Goal: Task Accomplishment & Management: Manage account settings

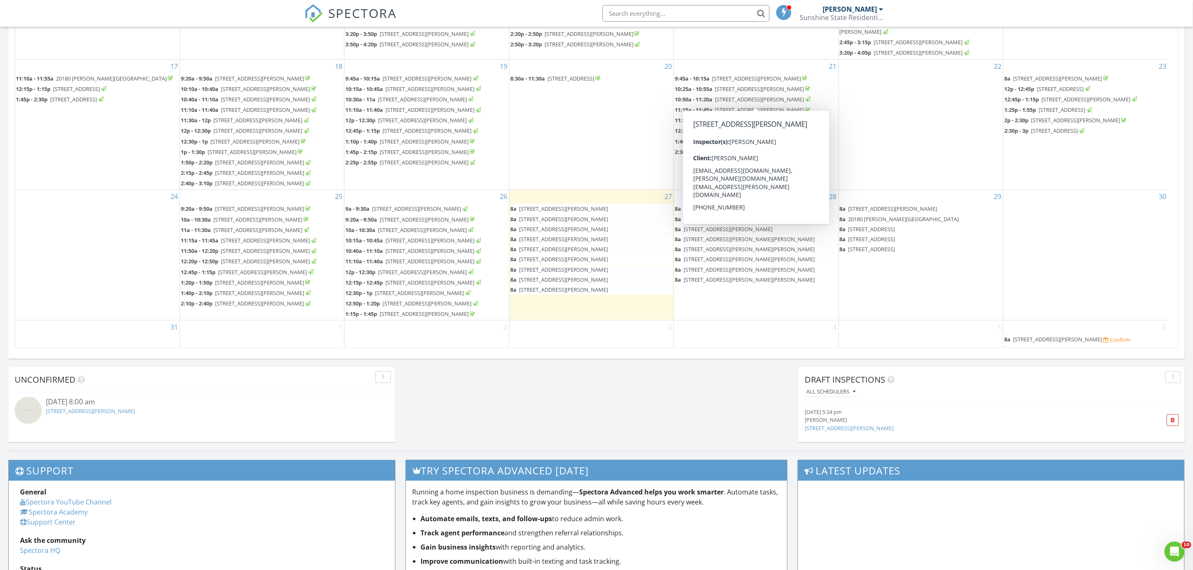
scroll to position [626, 0]
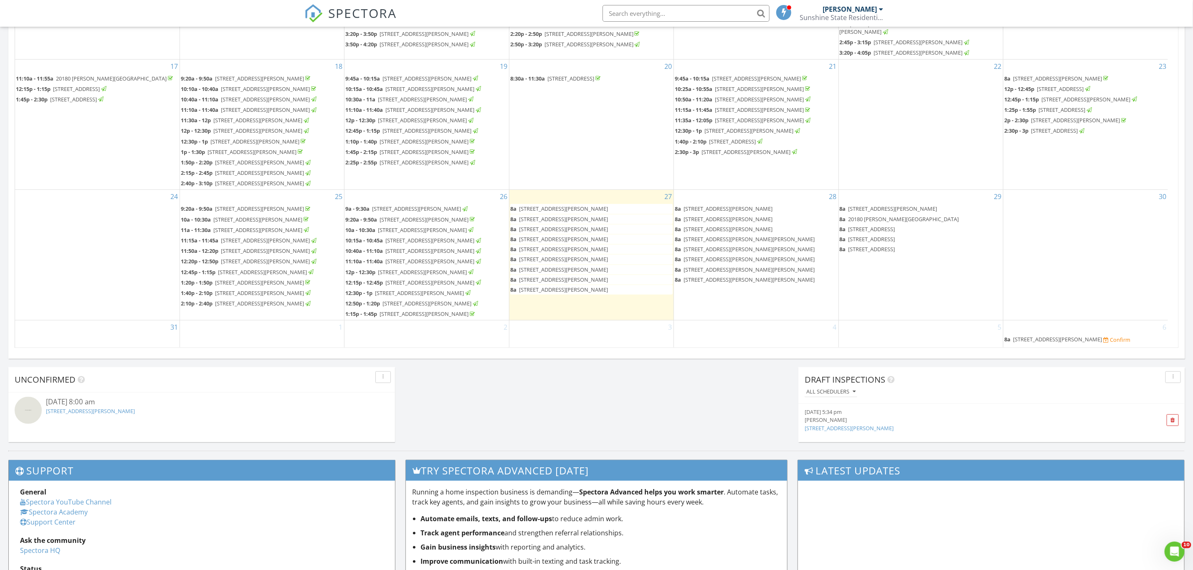
click at [588, 213] on span "25730 Hickory Blvd C-524, Bonita Springs 34134" at bounding box center [563, 209] width 89 height 8
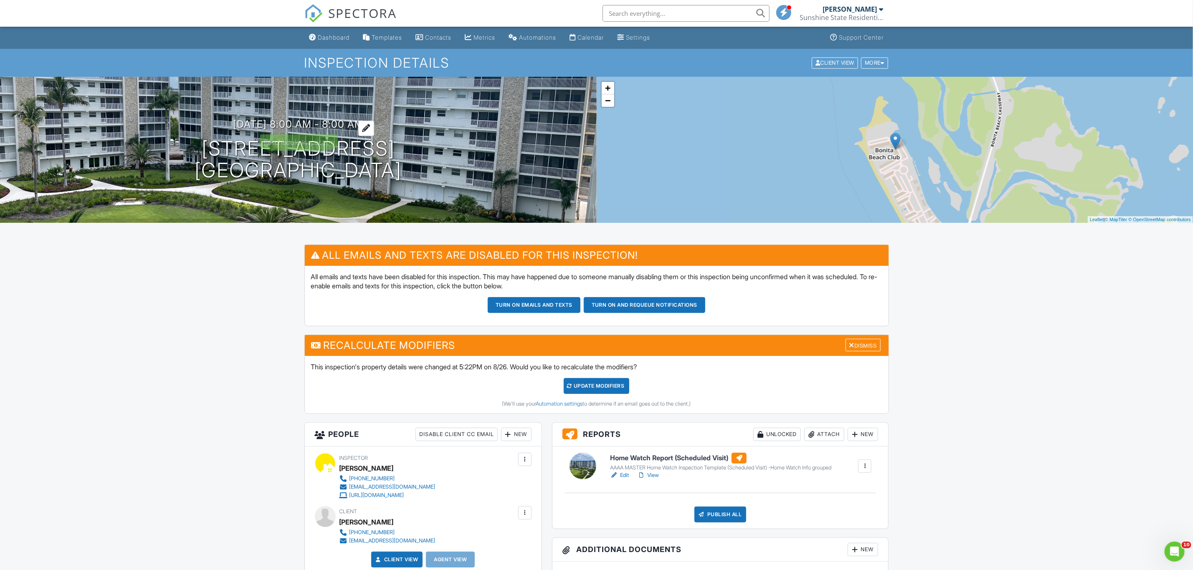
click at [317, 120] on h3 "[DATE] 8:00 am - 8:00 am" at bounding box center [298, 124] width 131 height 11
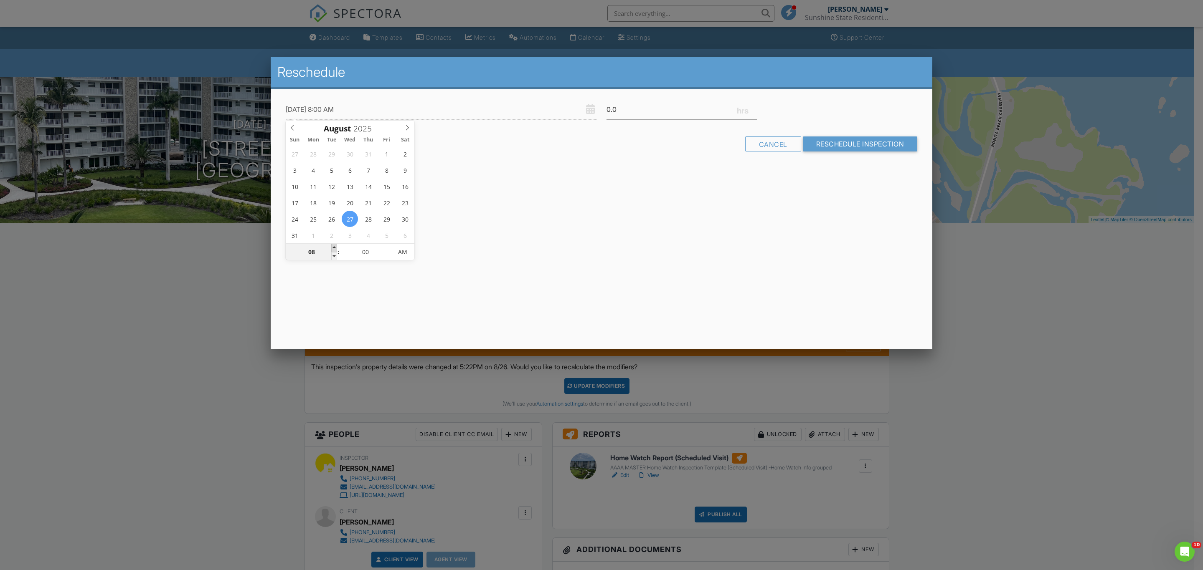
type input "[DATE] 9:00 AM"
type input "09"
click at [335, 247] on span at bounding box center [334, 248] width 6 height 8
type input "08/27/2025 10:00 AM"
type input "10"
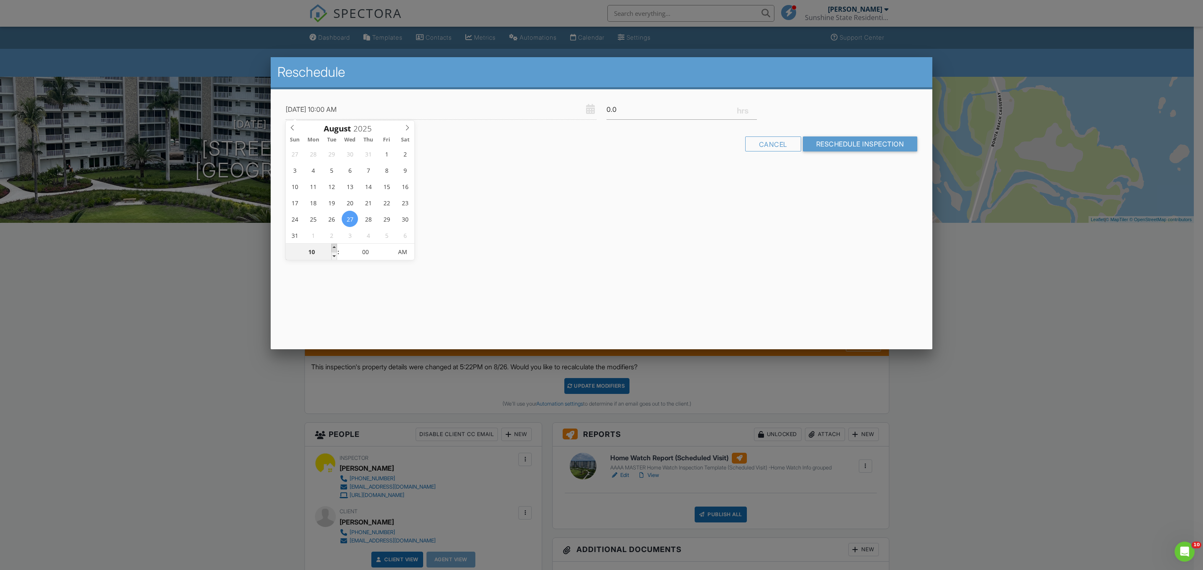
click at [335, 247] on span at bounding box center [334, 248] width 6 height 8
type input "08/27/2025 11:00 AM"
type input "11"
click at [335, 247] on span at bounding box center [334, 248] width 6 height 8
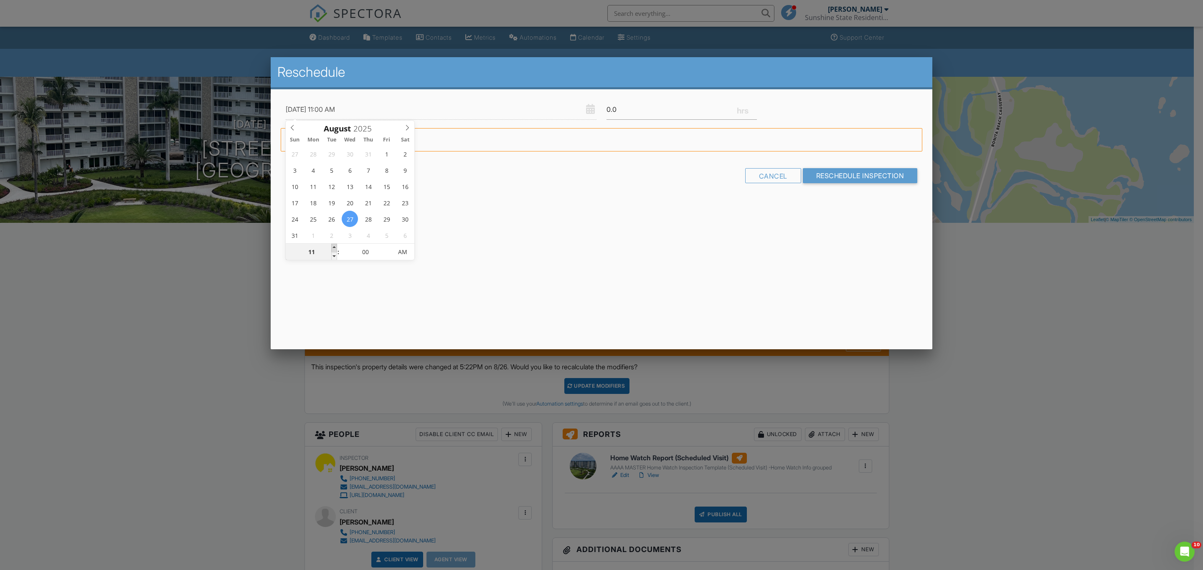
type input "08/27/2025 12:00 PM"
type input "12"
click at [335, 247] on span at bounding box center [334, 248] width 6 height 8
type input "08/27/2025 12:05 PM"
type input "05"
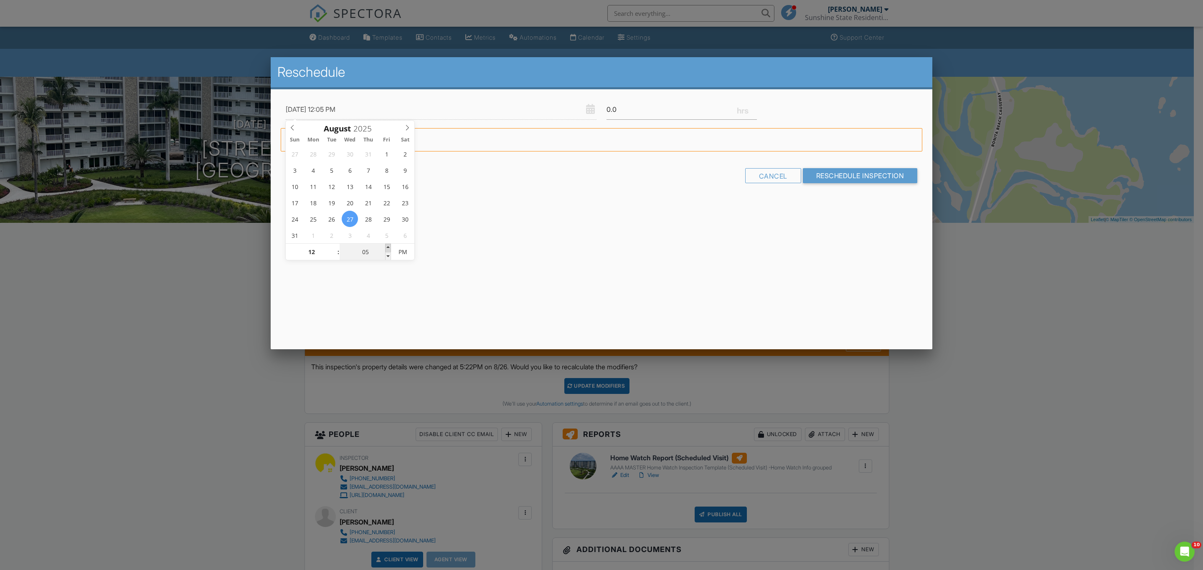
click at [388, 247] on span at bounding box center [388, 248] width 6 height 8
type input "08/27/2025 12:10 PM"
type input "10"
click at [388, 247] on span at bounding box center [388, 248] width 6 height 8
type input "08/27/2025 12:15 PM"
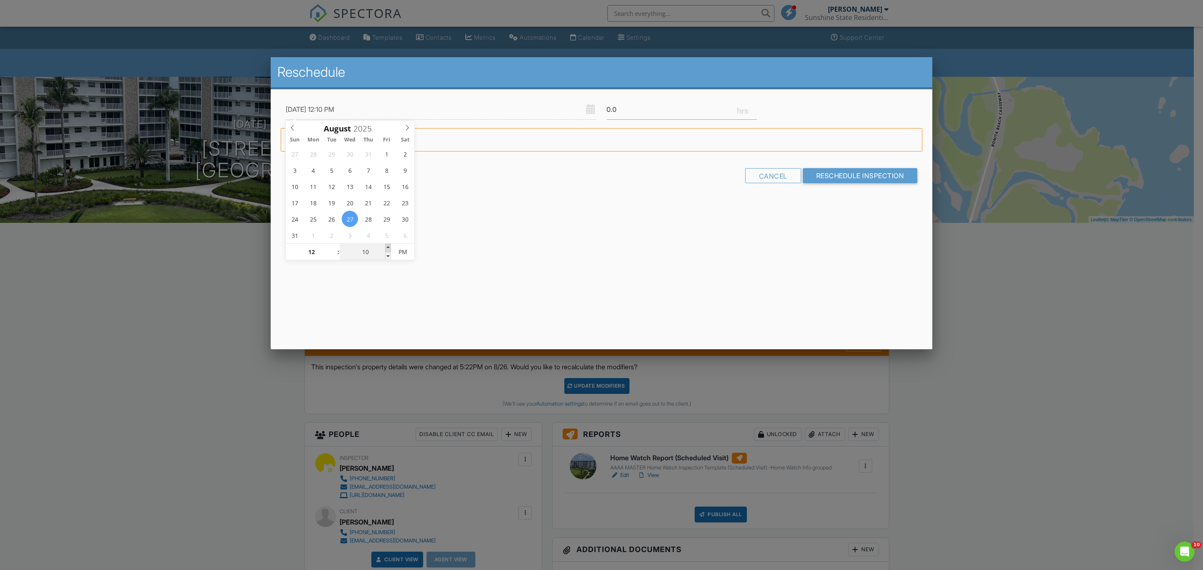
type input "15"
click at [388, 247] on span at bounding box center [388, 248] width 6 height 8
type input "08/27/2025 12:20 PM"
type input "20"
click at [387, 247] on span at bounding box center [388, 248] width 6 height 8
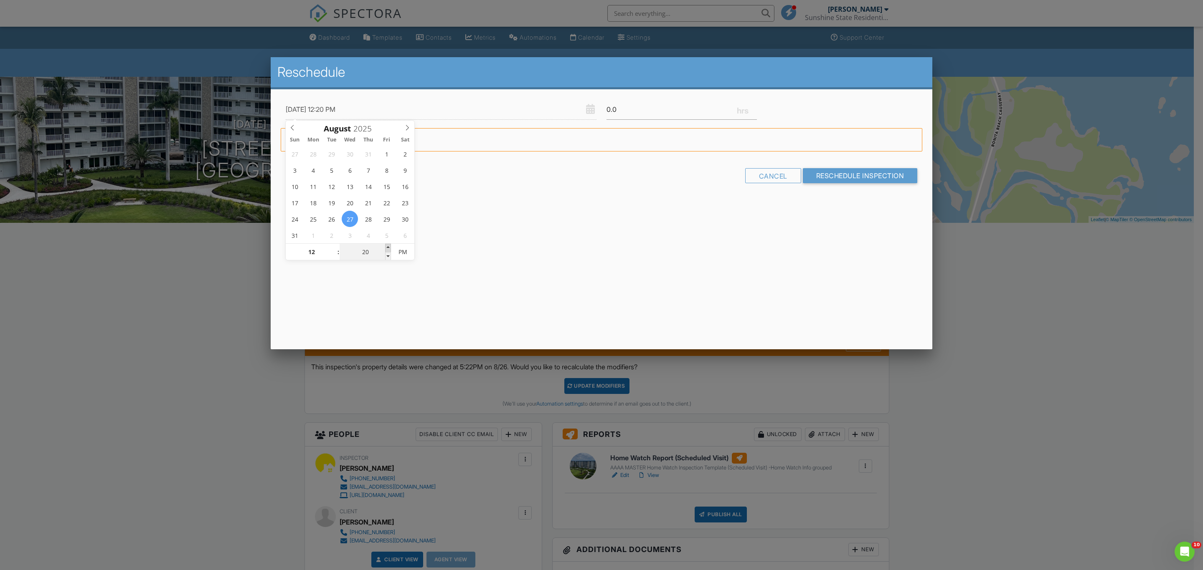
type input "08/27/2025 12:25 PM"
type input "25"
click at [387, 247] on span at bounding box center [388, 248] width 6 height 8
type input "08/27/2025 12:30 PM"
type input "30"
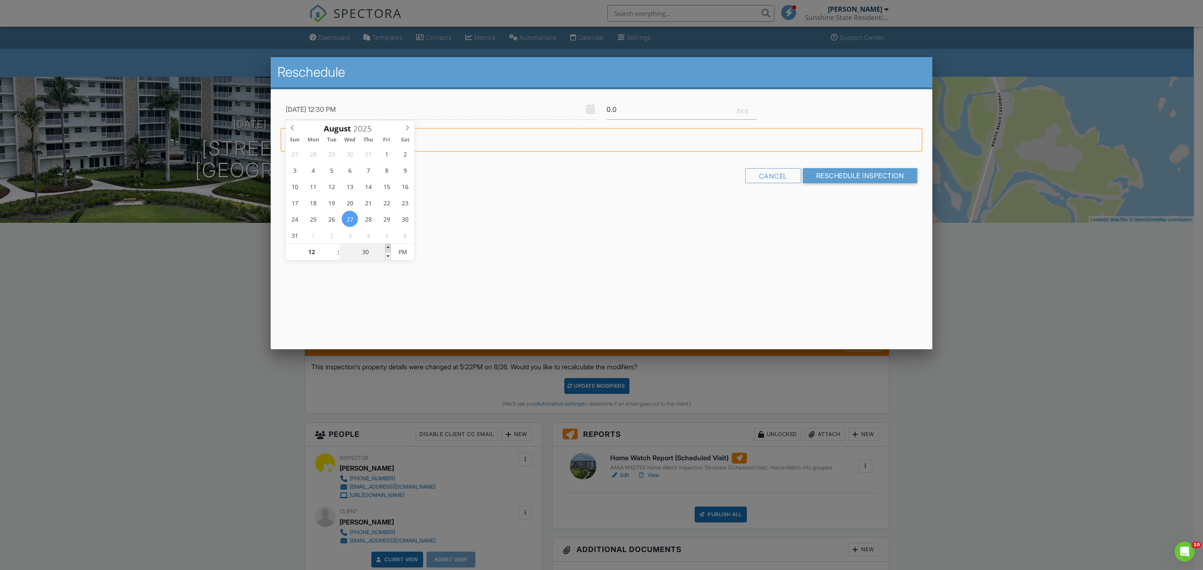
click at [387, 246] on span at bounding box center [388, 248] width 6 height 8
click at [384, 257] on input "30" at bounding box center [364, 252] width 51 height 17
type input "08/27/2025 12:25 PM"
type input "25"
click at [390, 256] on span at bounding box center [388, 256] width 6 height 8
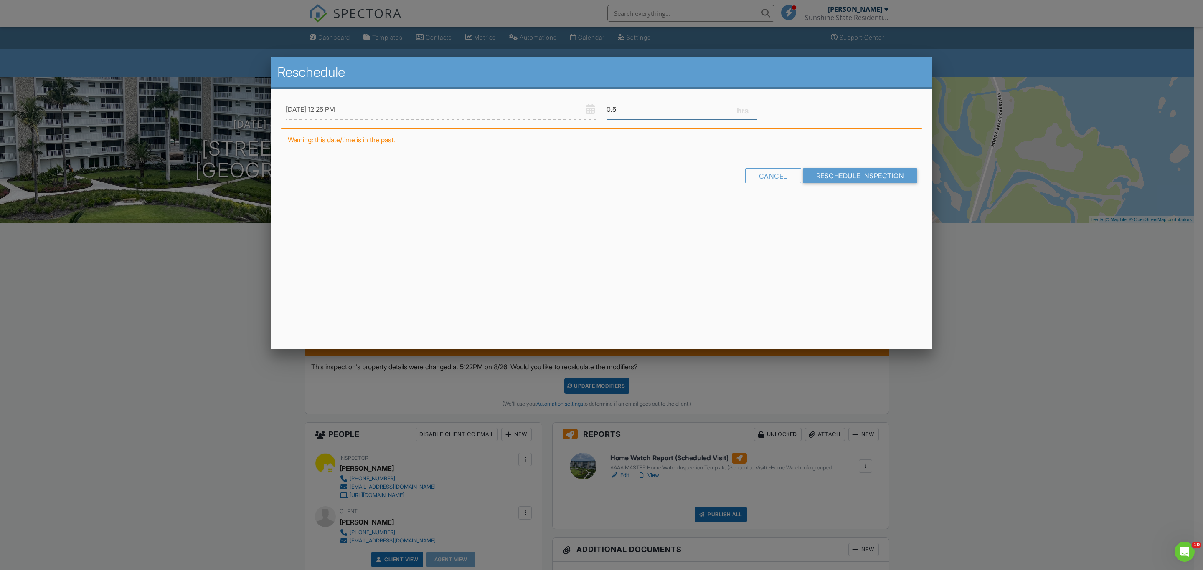
type input "0.5"
click at [755, 104] on input "0.5" at bounding box center [681, 109] width 150 height 20
click at [821, 174] on input "Reschedule Inspection" at bounding box center [860, 175] width 115 height 15
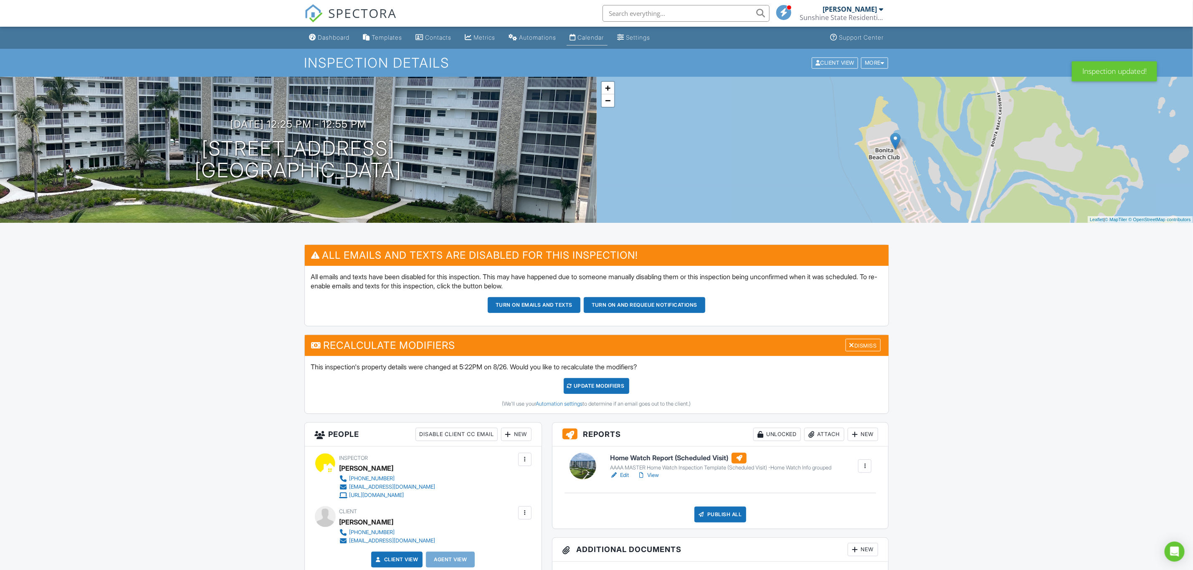
click at [604, 37] on div "Calendar" at bounding box center [591, 37] width 26 height 7
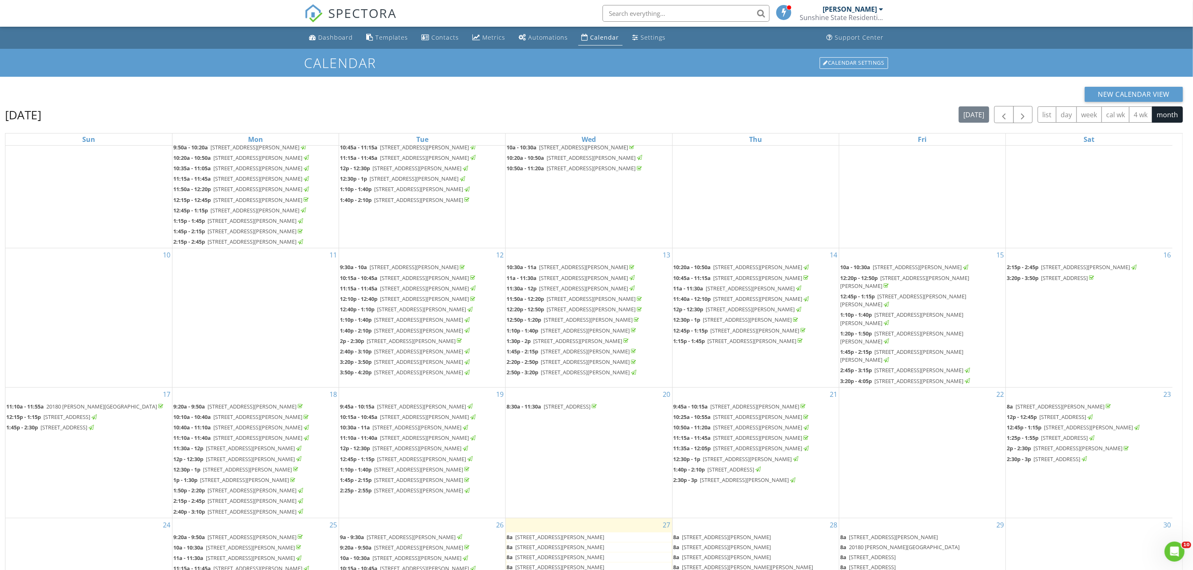
scroll to position [463, 0]
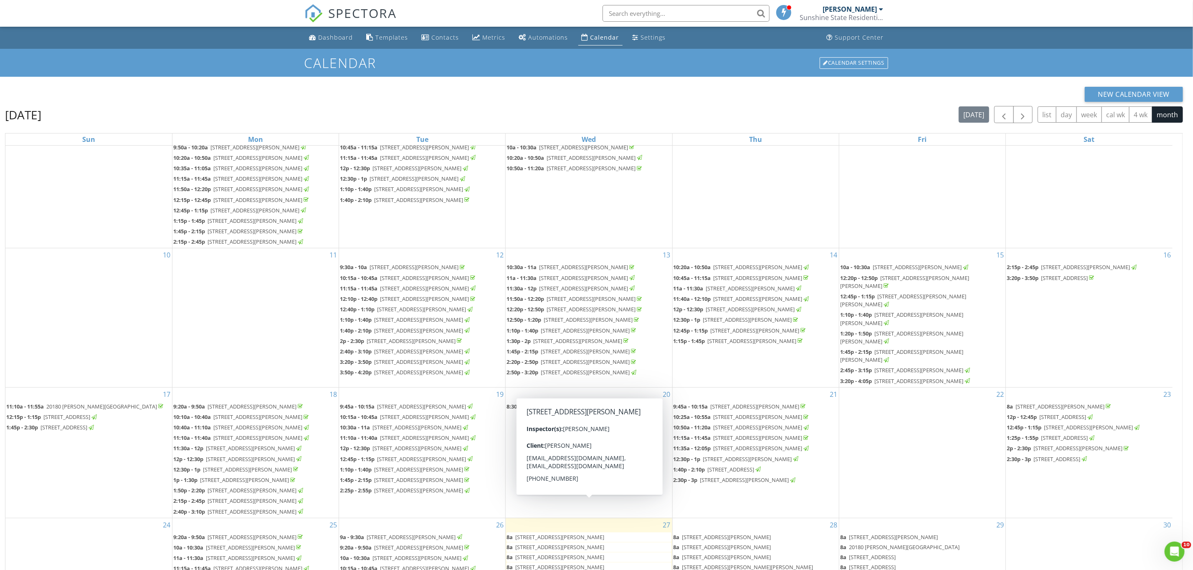
click at [555, 534] on span "25730 Hickory Blvd C-538, Bonita Springs 34134" at bounding box center [559, 538] width 89 height 8
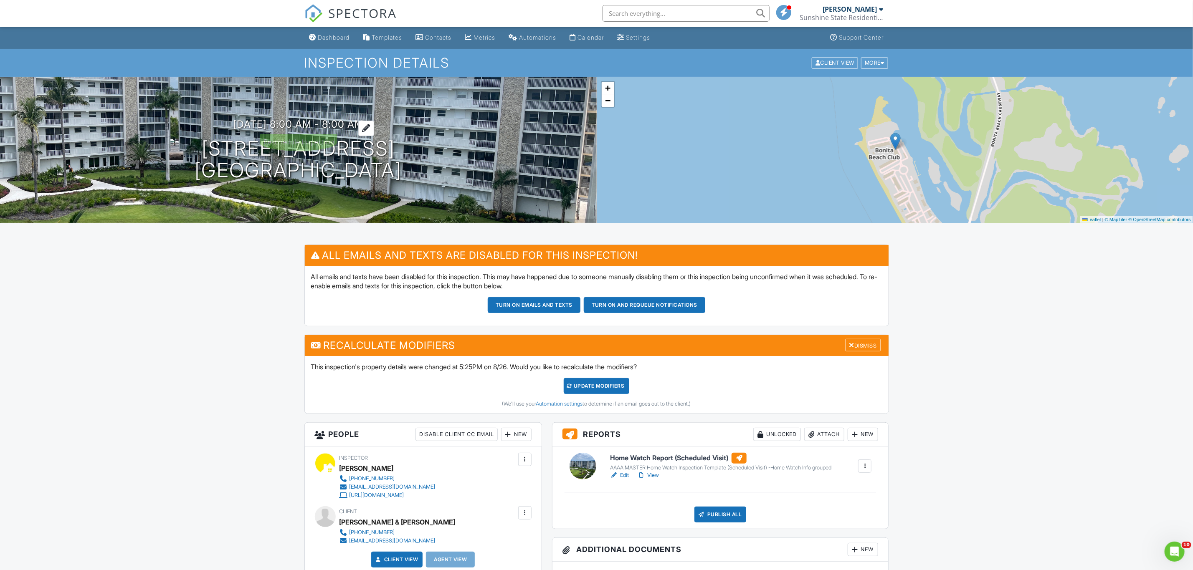
click at [353, 124] on h3 "08/27/2025 8:00 am - 8:00 am" at bounding box center [298, 124] width 131 height 11
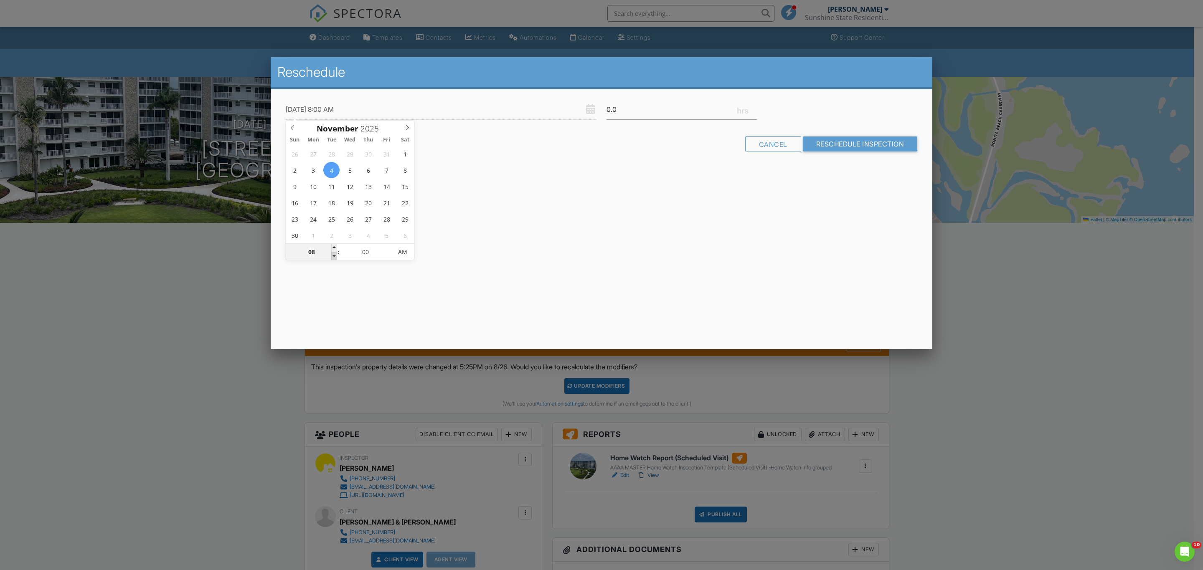
type input "11/04/2025 7:00 AM"
type input "07"
click at [332, 256] on span at bounding box center [334, 256] width 6 height 8
type input "11/04/2025 6:00 AM"
type input "06"
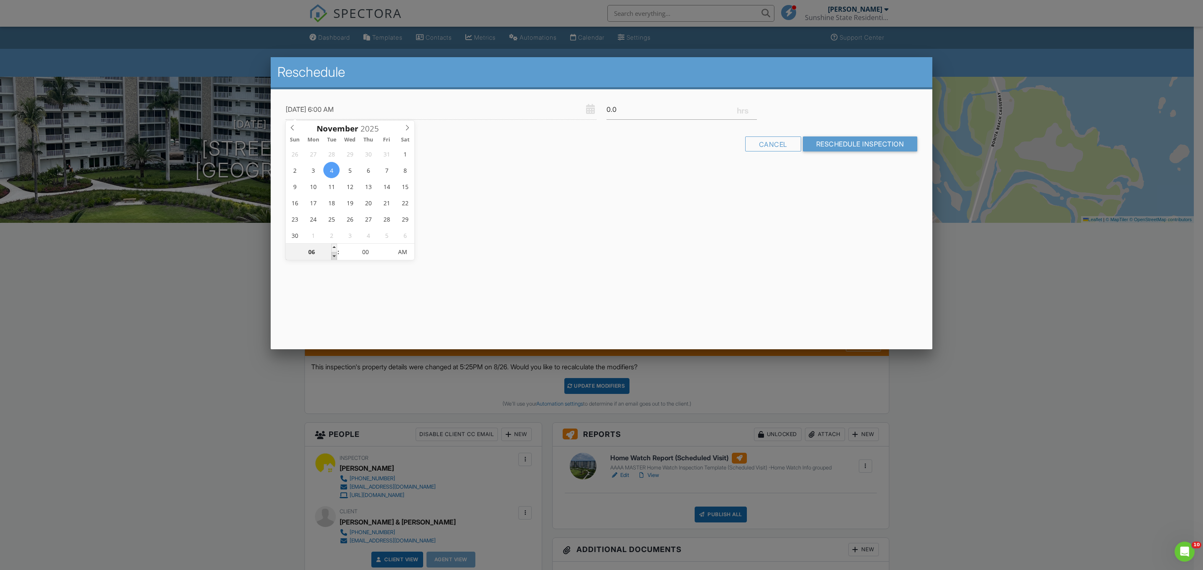
click at [332, 256] on span at bounding box center [334, 256] width 6 height 8
type input "11/04/2025 5:00 AM"
type input "05"
click at [332, 256] on span at bounding box center [334, 256] width 6 height 8
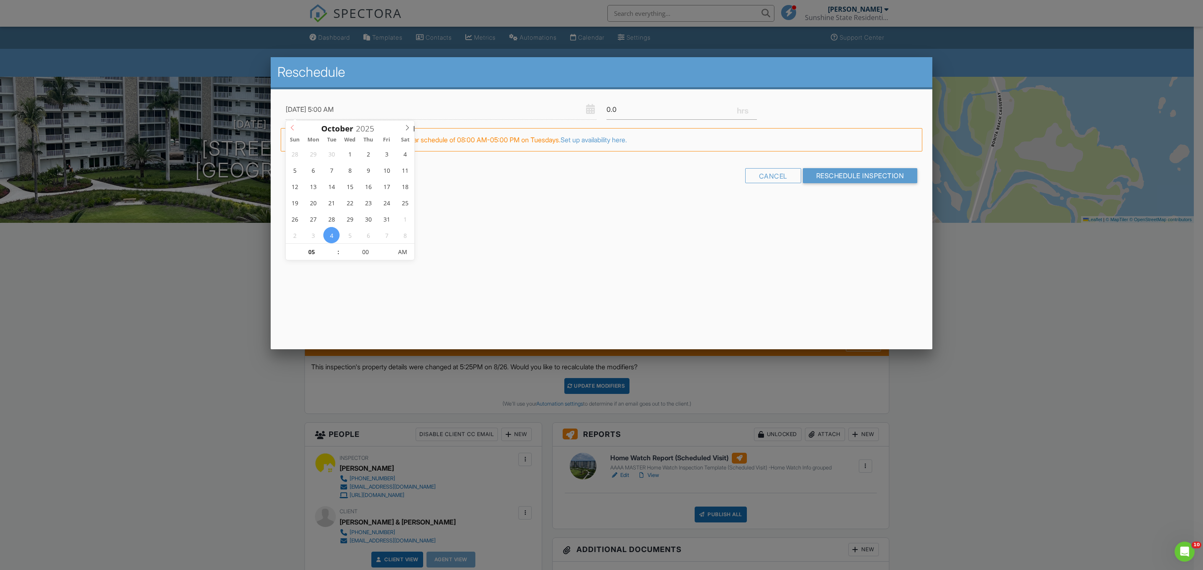
click at [291, 126] on icon at bounding box center [292, 128] width 6 height 6
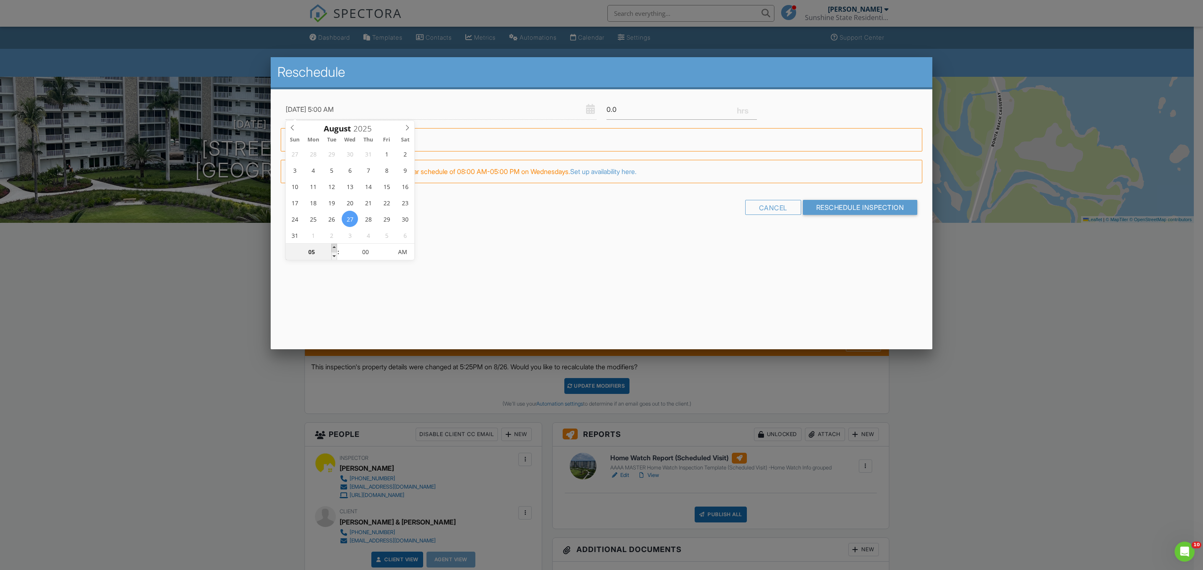
type input "08/27/2025 6:00 AM"
type input "06"
click at [334, 245] on span at bounding box center [334, 248] width 6 height 8
type input "08/27/2025 7:00 AM"
type input "07"
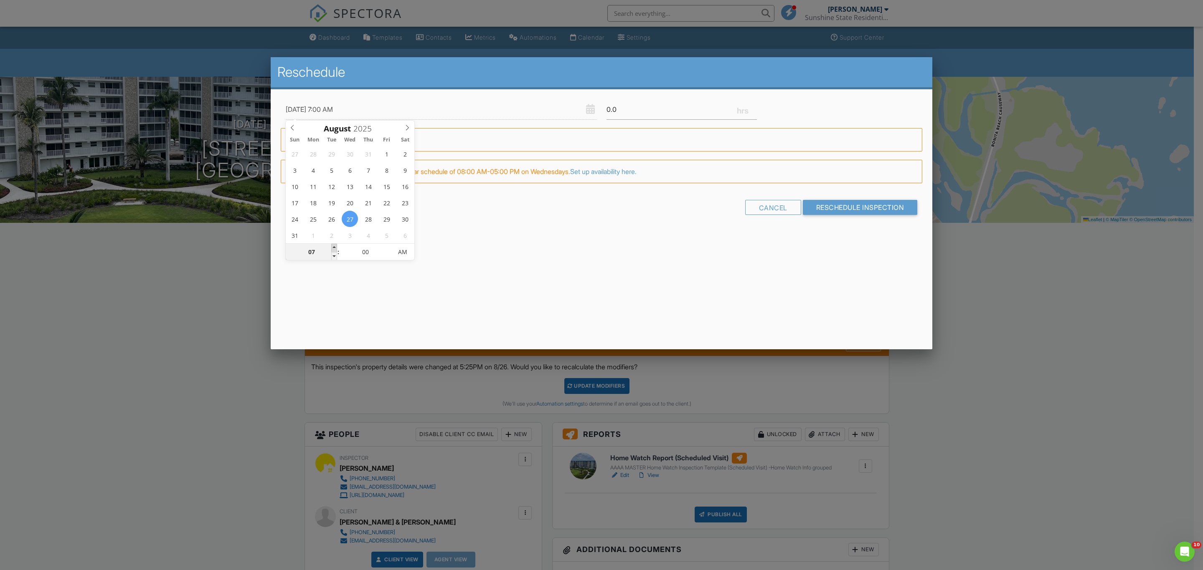
click at [334, 245] on span at bounding box center [334, 248] width 6 height 8
type input "08/27/2025 8:00 AM"
type input "08"
click at [334, 245] on span at bounding box center [334, 248] width 6 height 8
type input "08/27/2025 9:00 AM"
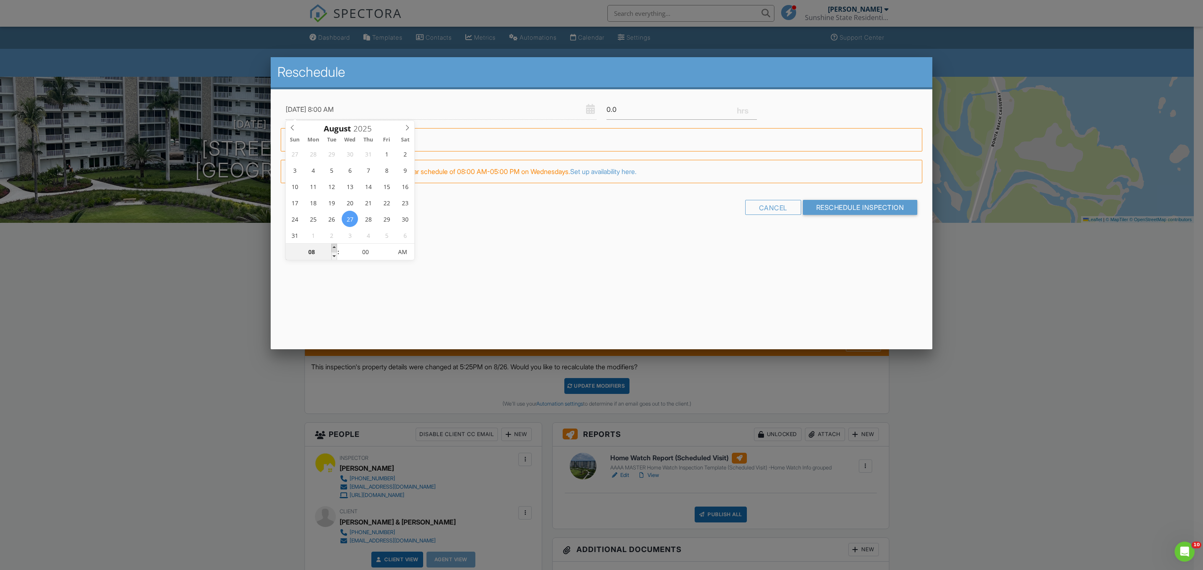
type input "09"
click at [334, 245] on span at bounding box center [334, 248] width 6 height 8
type input "08/27/2025 10:00 AM"
type input "10"
click at [334, 245] on span at bounding box center [334, 248] width 6 height 8
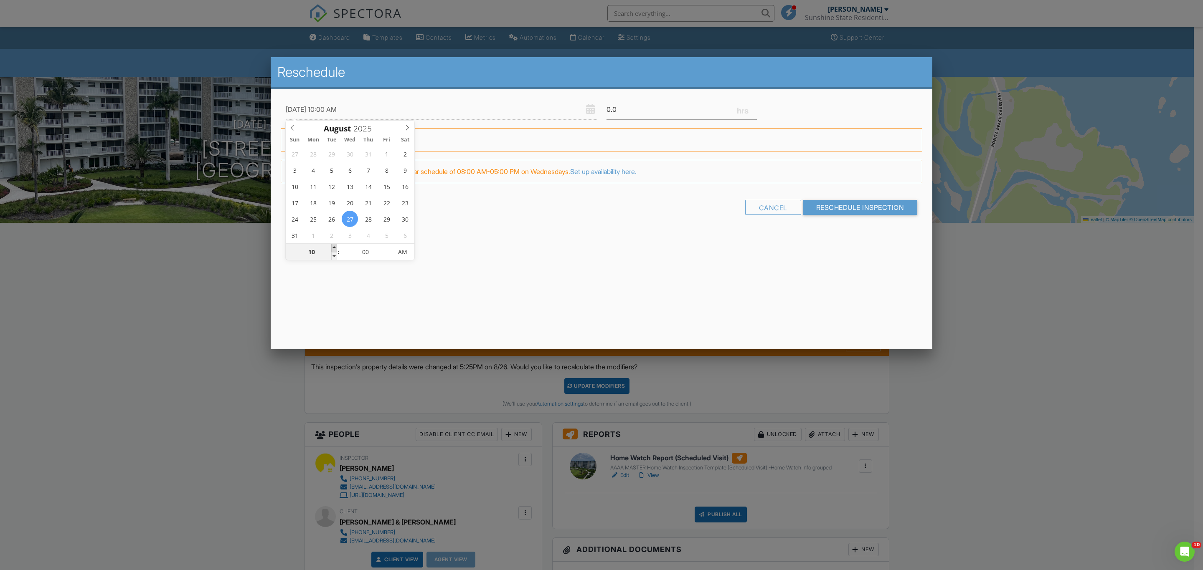
type input "08/27/2025 11:00 AM"
type input "11"
click at [334, 245] on span at bounding box center [334, 248] width 6 height 8
type input "08/27/2025 12:00 PM"
type input "12"
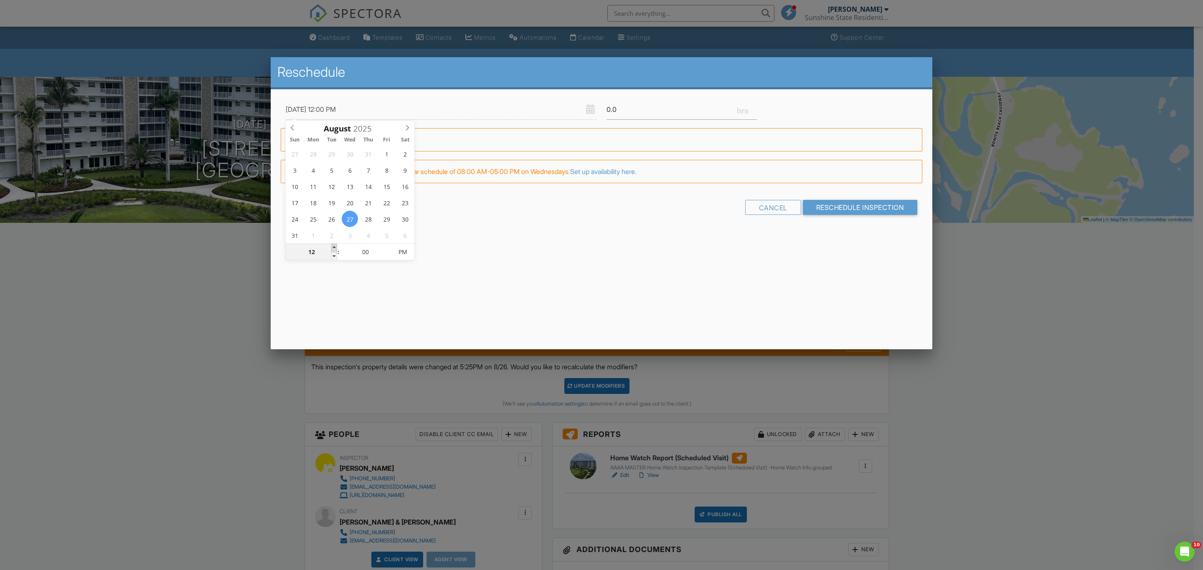
click at [334, 245] on span at bounding box center [334, 248] width 6 height 8
type input "[DATE] 1:00 PM"
type input "01"
click at [334, 245] on span at bounding box center [334, 248] width 6 height 8
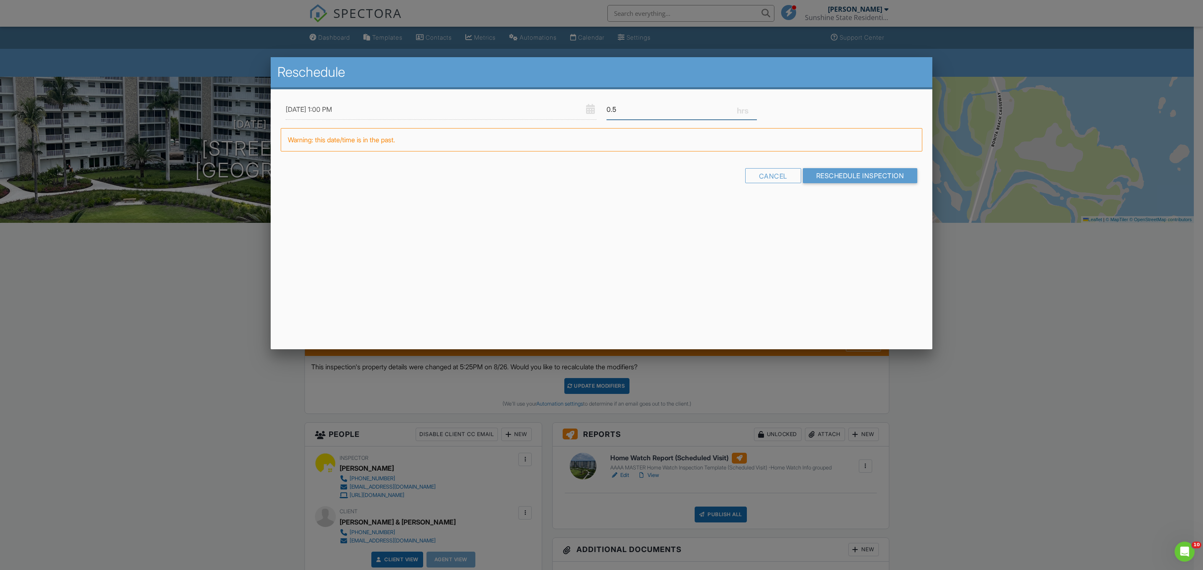
type input "0.5"
click at [754, 105] on input "0.5" at bounding box center [681, 109] width 150 height 20
click at [837, 173] on input "Reschedule Inspection" at bounding box center [860, 175] width 115 height 15
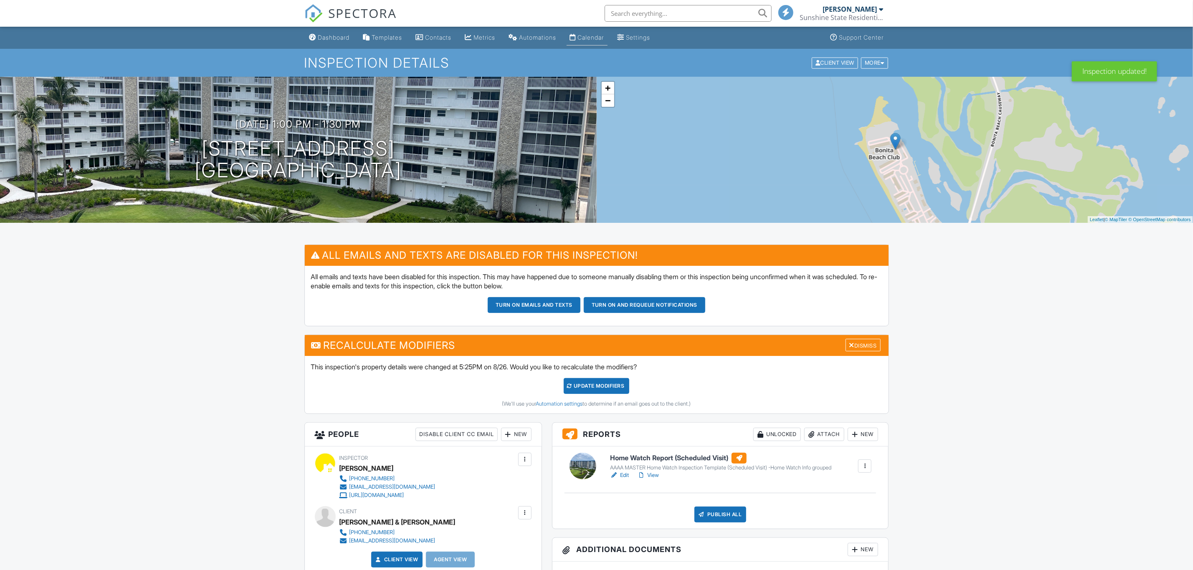
click at [601, 38] on div "Calendar" at bounding box center [591, 37] width 26 height 7
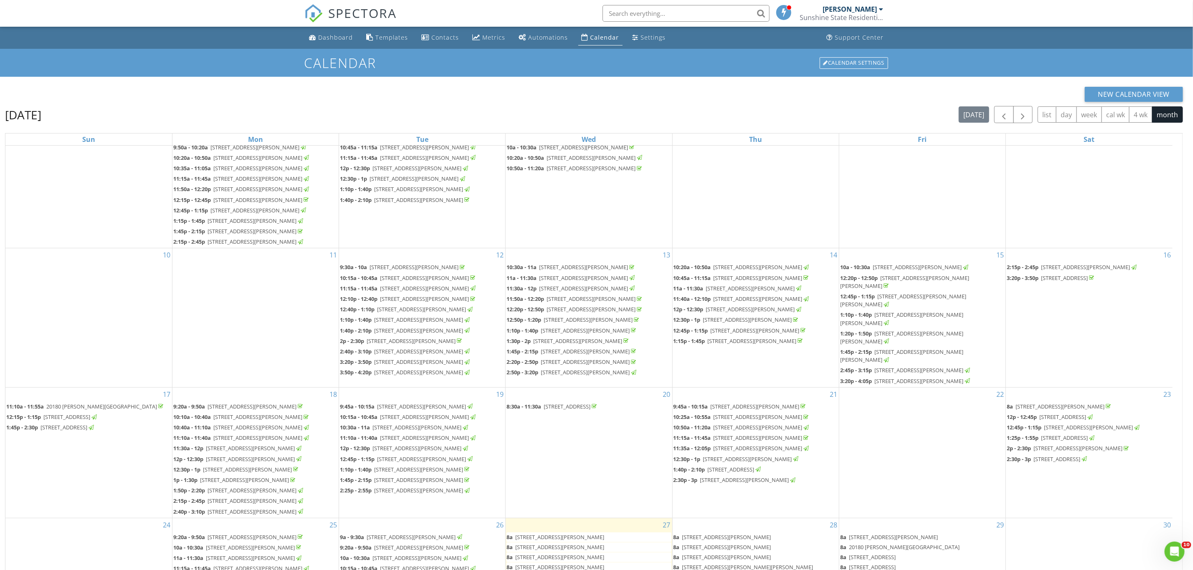
scroll to position [463, 0]
drag, startPoint x: 616, startPoint y: 485, endPoint x: 614, endPoint y: 480, distance: 5.4
click at [604, 534] on span "25730 Hickory Blvd C-624, Bonita Springs 34134" at bounding box center [559, 538] width 89 height 8
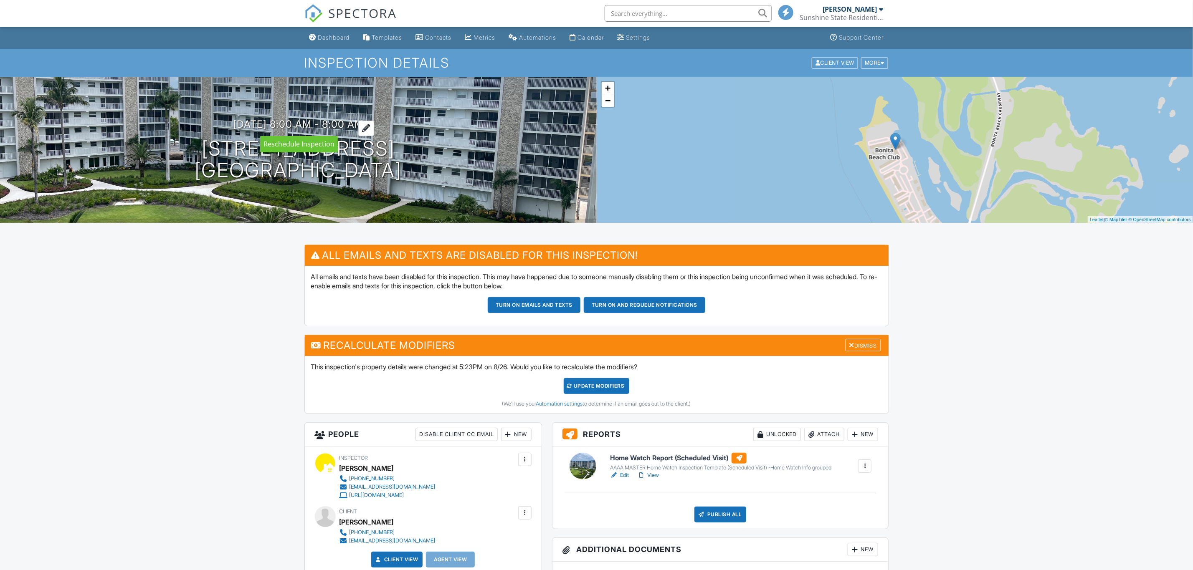
click at [362, 122] on h3 "[DATE] 8:00 am - 8:00 am" at bounding box center [298, 124] width 131 height 11
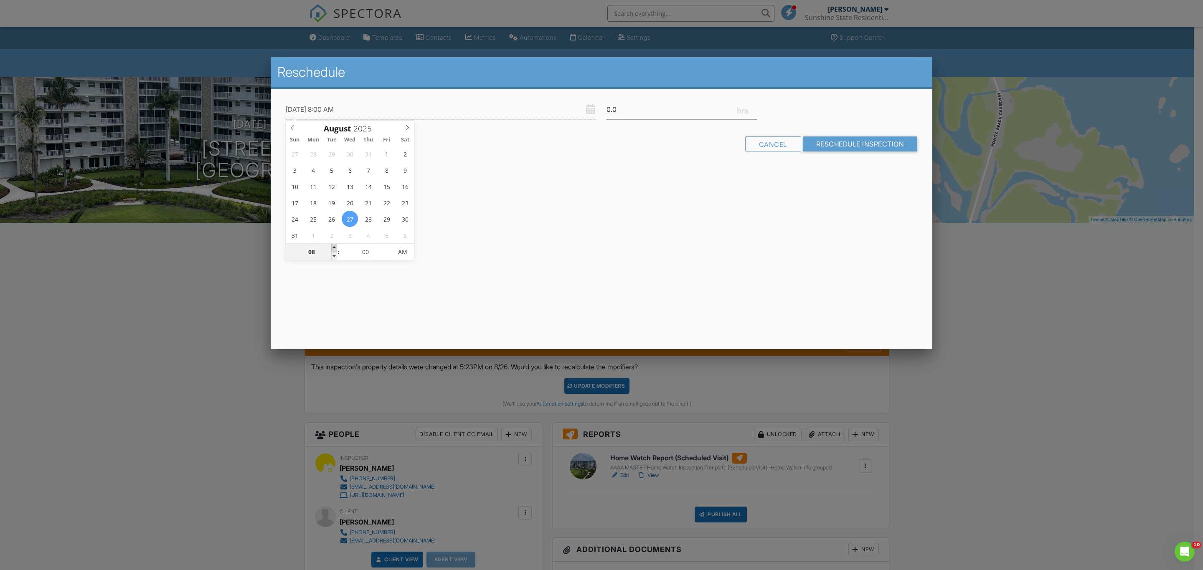
type input "[DATE] 9:00 AM"
type input "09"
click at [334, 247] on span at bounding box center [334, 248] width 6 height 8
type input "08/27/2025 10:00 AM"
type input "10"
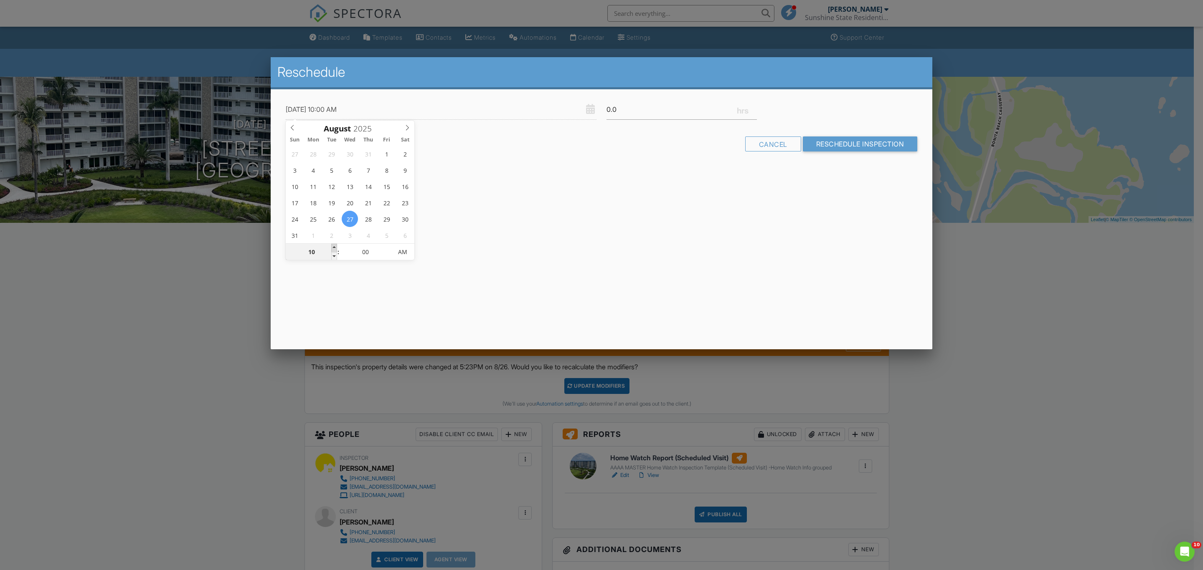
click at [334, 247] on span at bounding box center [334, 248] width 6 height 8
type input "08/27/2025 11:00 AM"
type input "11"
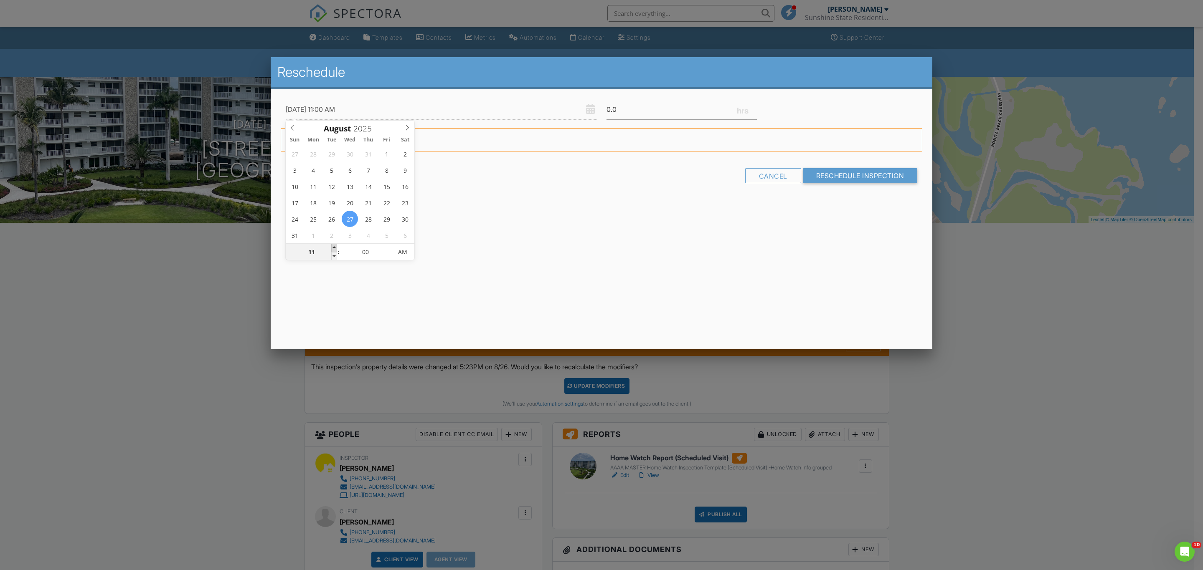
click at [334, 247] on span at bounding box center [334, 248] width 6 height 8
type input "[DATE] 12:00 PM"
type input "12"
click at [334, 247] on span at bounding box center [334, 248] width 6 height 8
type input "0.5"
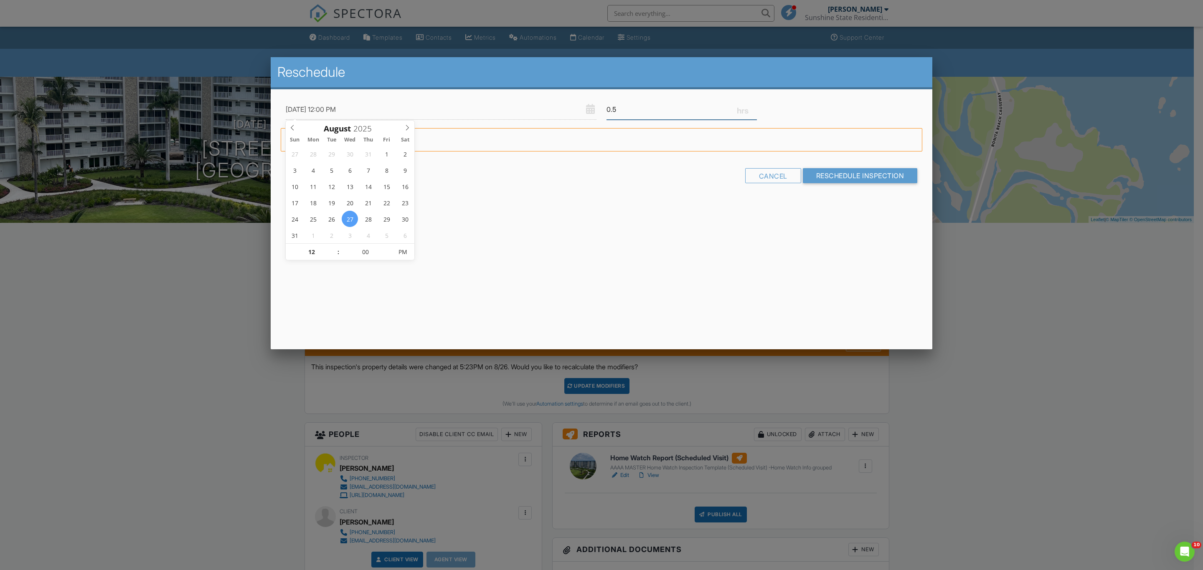
click at [755, 105] on input "0.5" at bounding box center [681, 109] width 150 height 20
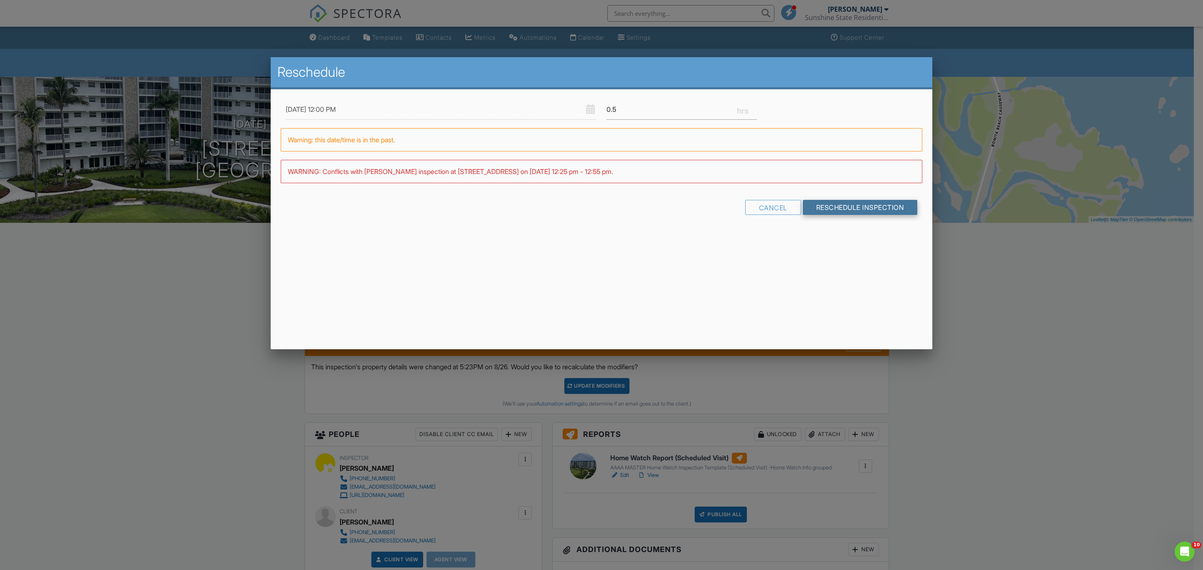
click at [846, 211] on input "Reschedule Inspection" at bounding box center [860, 207] width 115 height 15
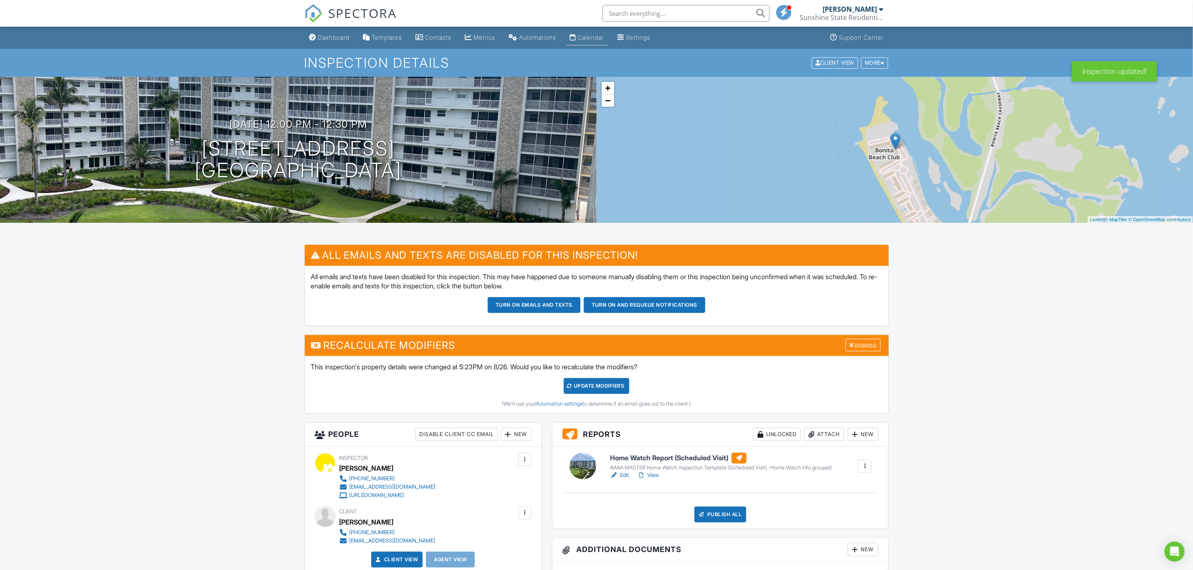
click at [603, 38] on div "Calendar" at bounding box center [591, 37] width 26 height 7
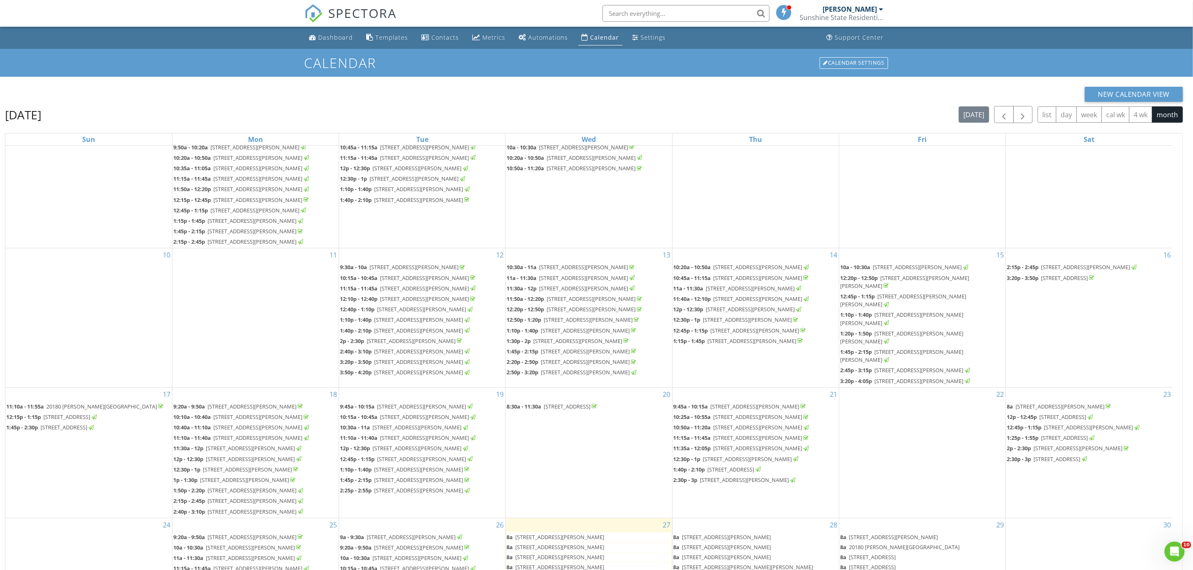
scroll to position [463, 0]
click at [602, 534] on span "25730 Hickory Blvd C-730, Bonita Springs 34134" at bounding box center [559, 538] width 89 height 8
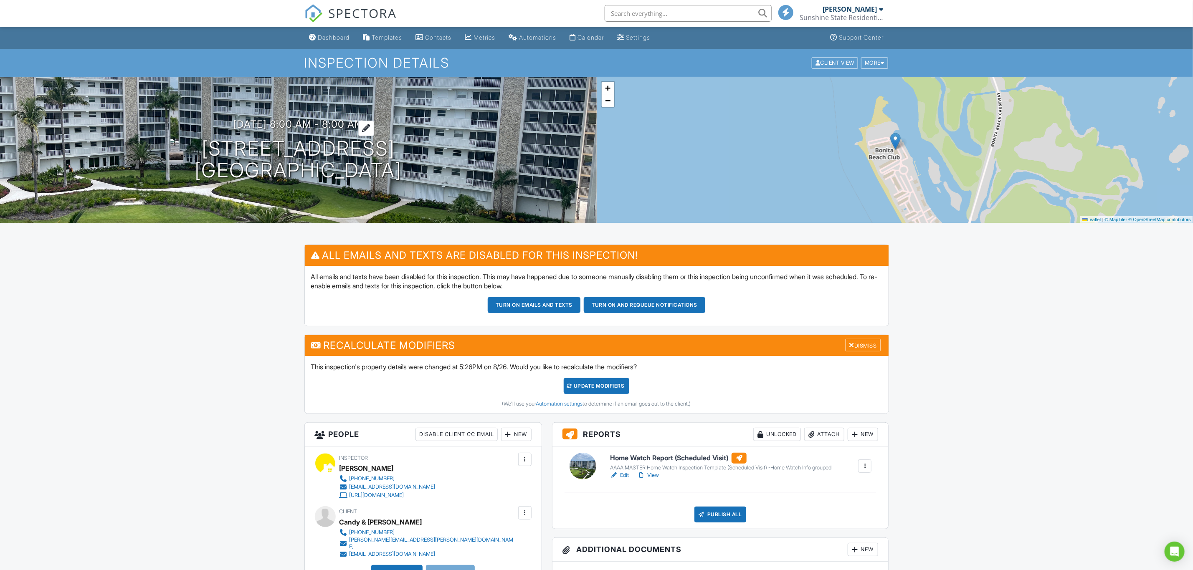
click at [361, 123] on h3 "08/27/2025 8:00 am - 8:00 am" at bounding box center [298, 124] width 131 height 11
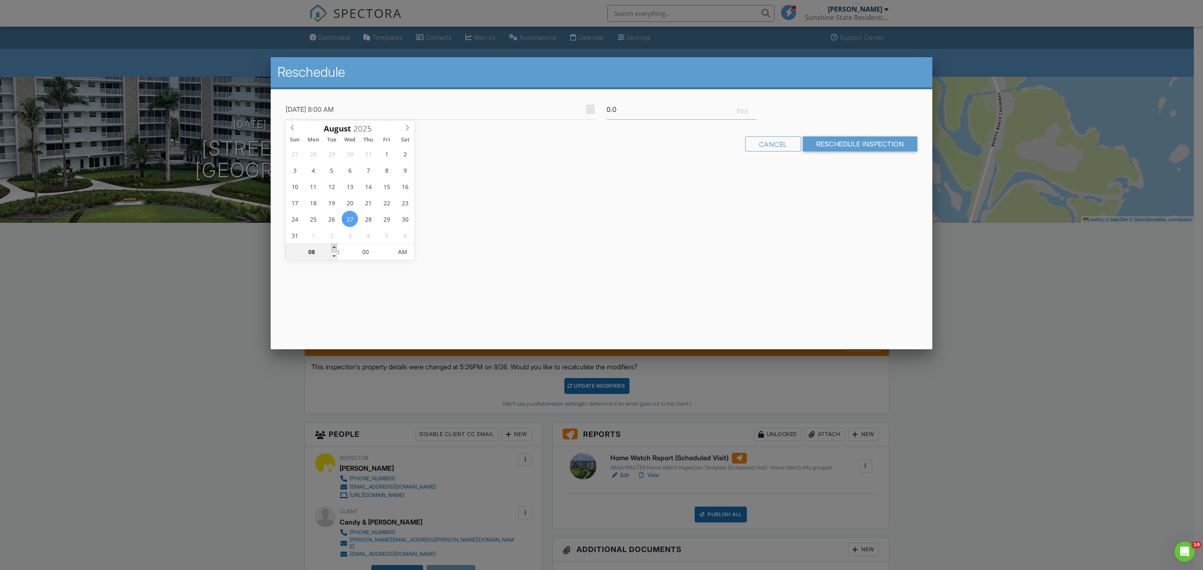
type input "08/27/2025 9:00 AM"
type input "09"
click at [334, 248] on span at bounding box center [334, 248] width 6 height 8
type input "[DATE] 10:00 AM"
type input "10"
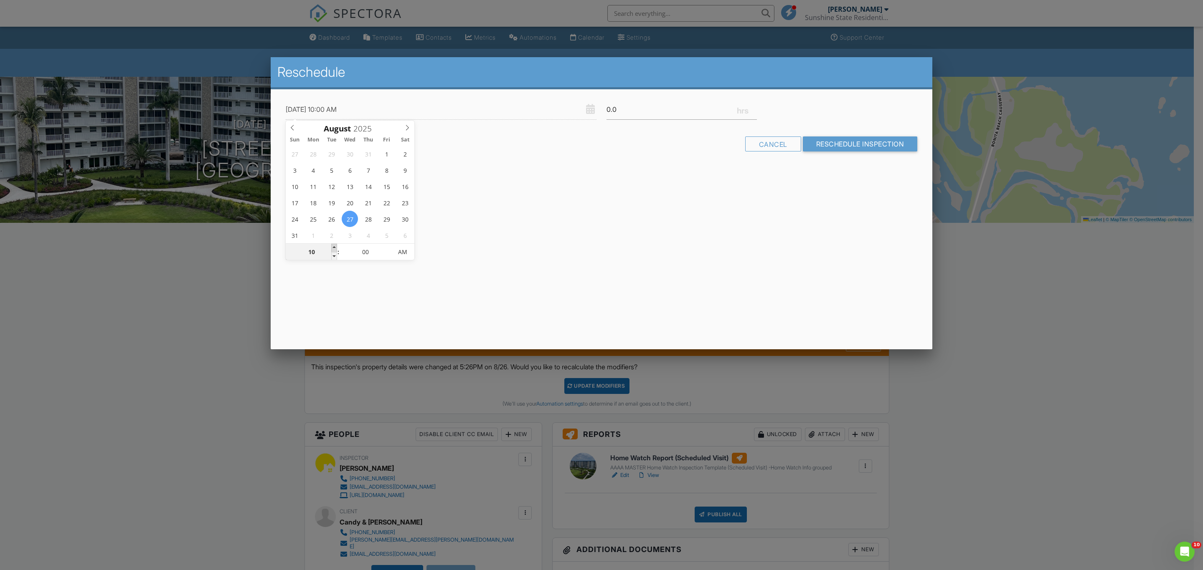
click at [334, 248] on span at bounding box center [334, 248] width 6 height 8
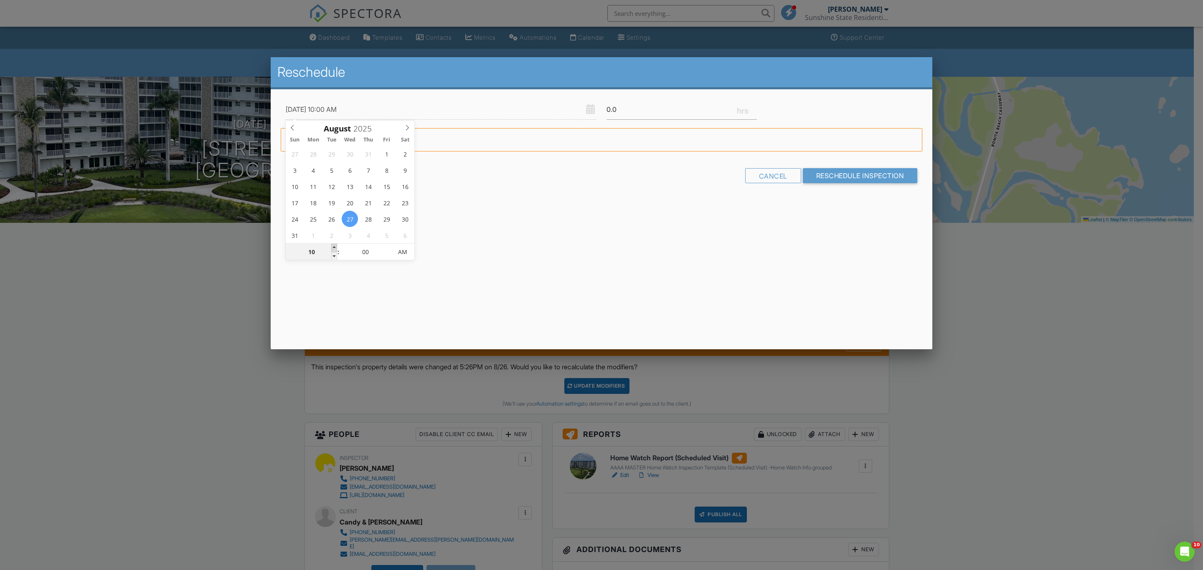
type input "[DATE] 11:00 AM"
type input "11"
click at [334, 248] on span at bounding box center [334, 248] width 6 height 8
type input "08/27/2025 11:05 AM"
type input "05"
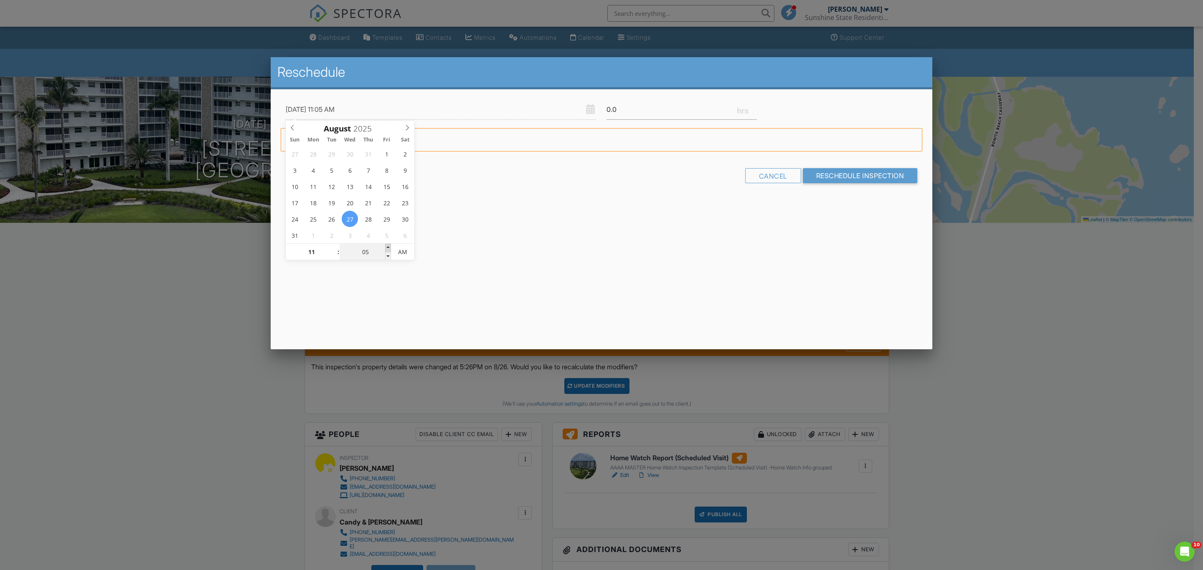
click at [387, 248] on span at bounding box center [388, 248] width 6 height 8
type input "08/27/2025 11:10 AM"
type input "10"
click at [387, 248] on span at bounding box center [388, 248] width 6 height 8
type input "08/27/2025 11:15 AM"
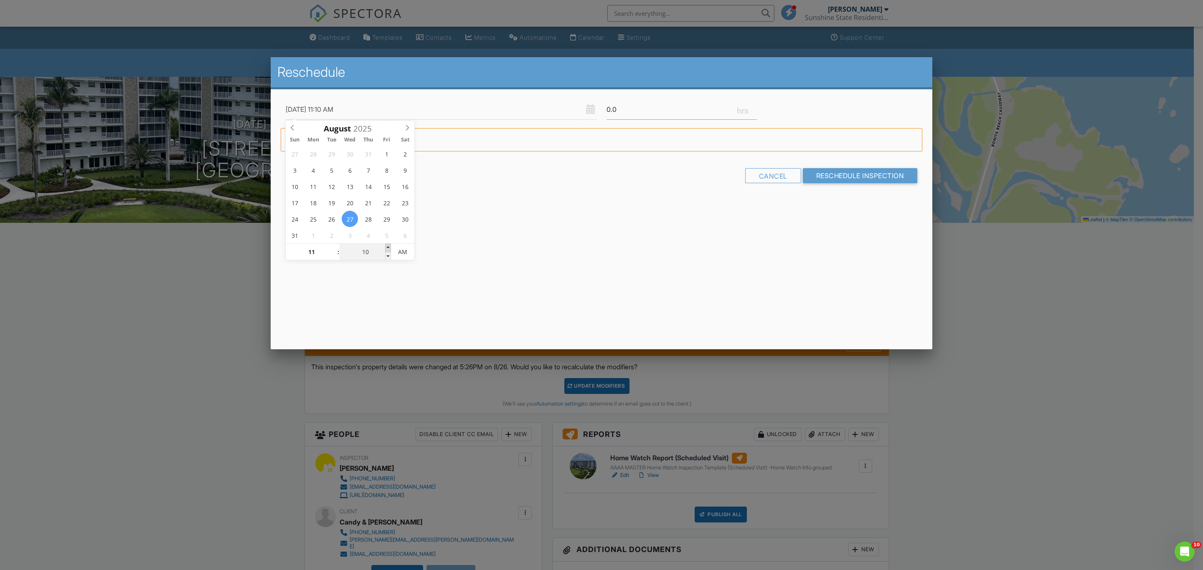
type input "15"
click at [387, 248] on span at bounding box center [388, 248] width 6 height 8
type input "08/27/2025 11:20 AM"
type input "20"
click at [387, 248] on span at bounding box center [388, 248] width 6 height 8
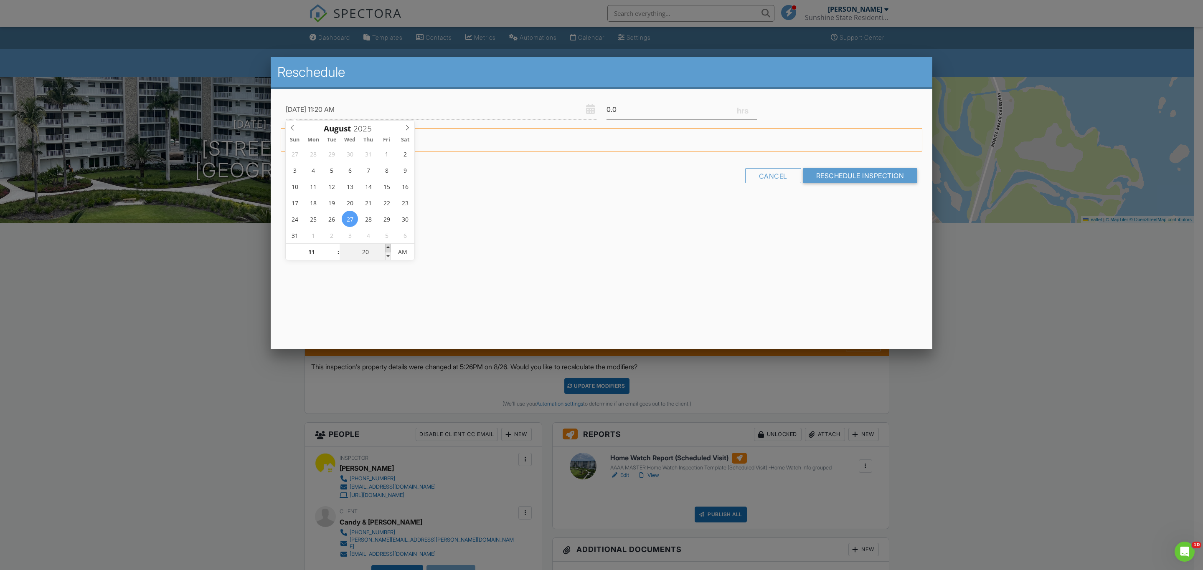
type input "08/27/2025 11:25 AM"
type input "25"
click at [387, 248] on span at bounding box center [388, 248] width 6 height 8
type input "08/27/2025 11:30 AM"
type input "30"
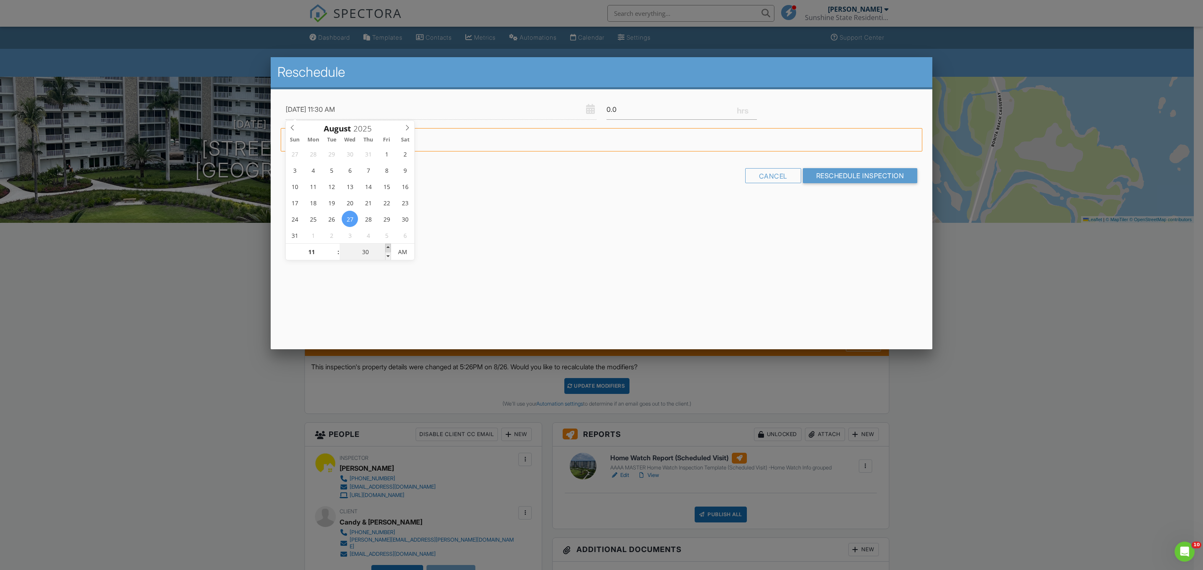
click at [387, 248] on span at bounding box center [388, 248] width 6 height 8
type input "0.5"
click at [752, 105] on input "0.5" at bounding box center [681, 109] width 150 height 20
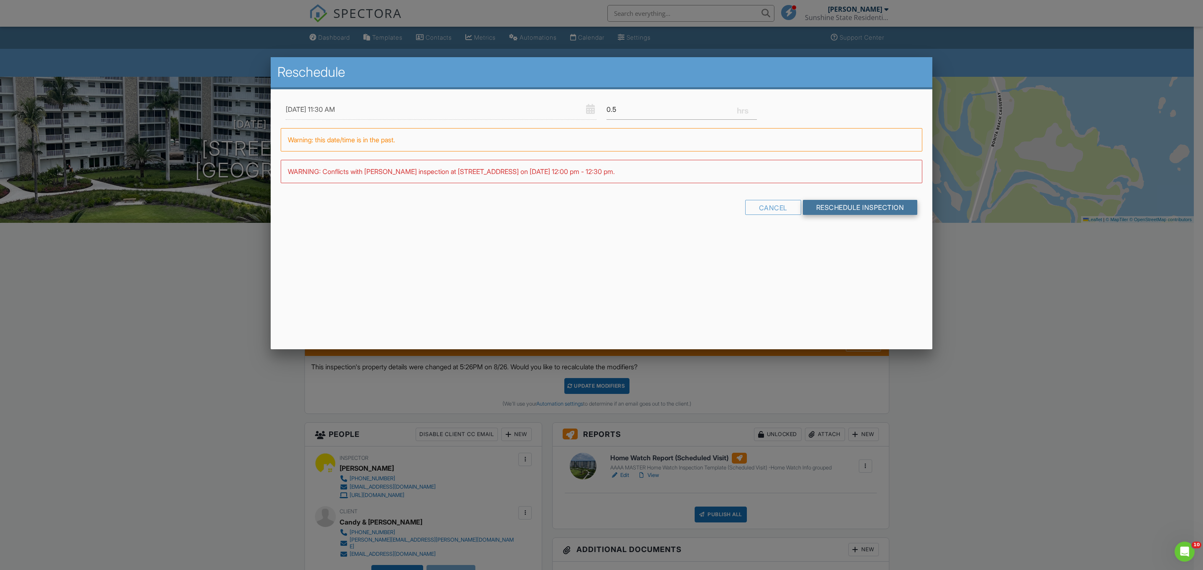
click at [822, 205] on input "Reschedule Inspection" at bounding box center [860, 207] width 115 height 15
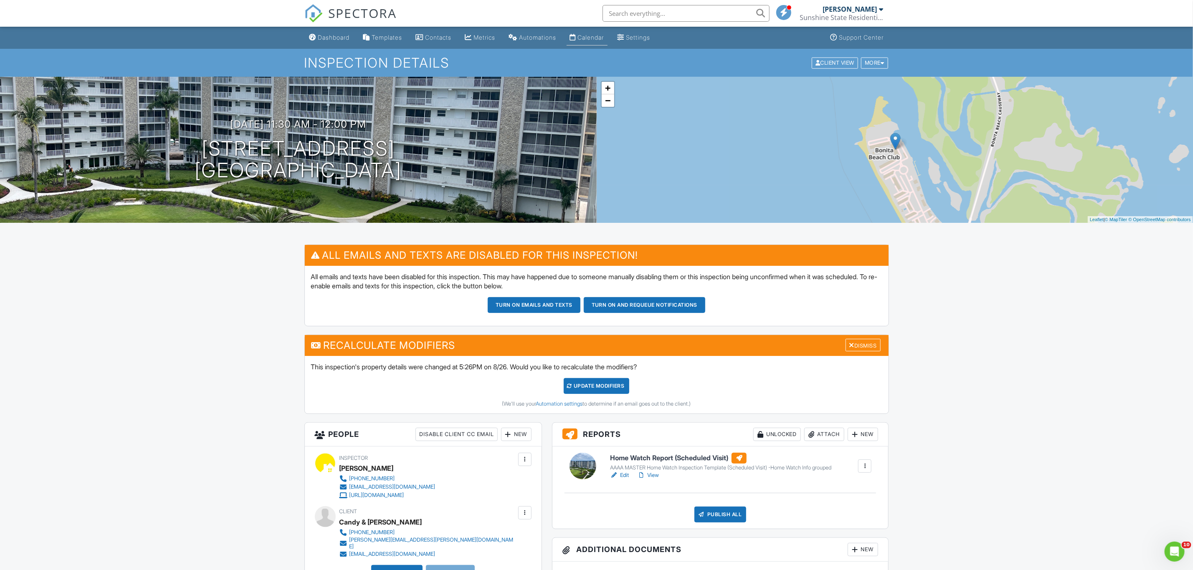
click at [600, 38] on div "Calendar" at bounding box center [591, 37] width 26 height 7
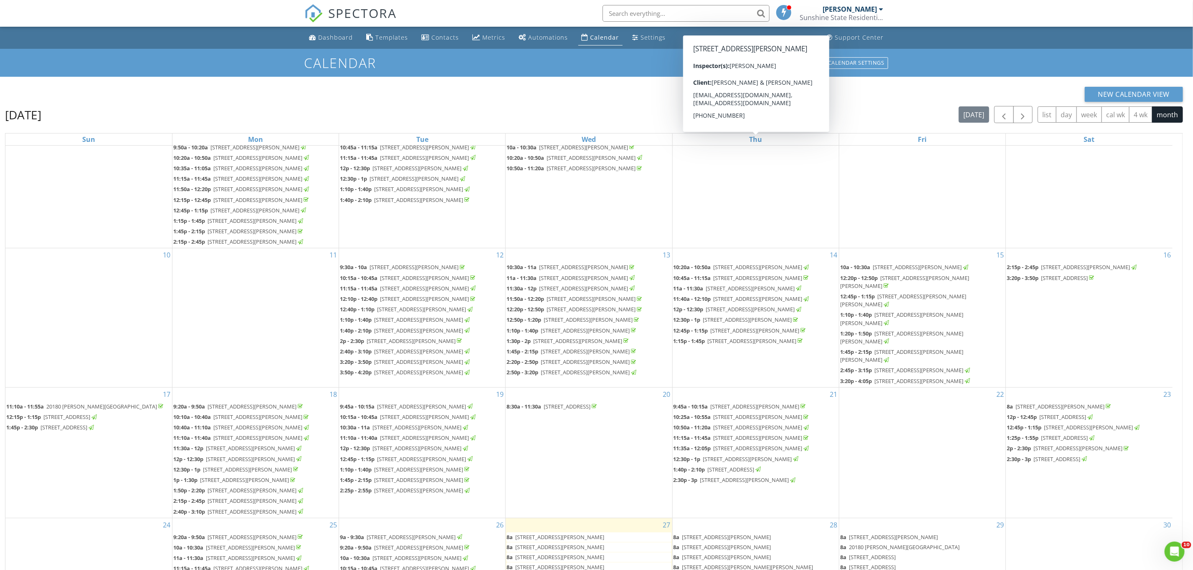
scroll to position [463, 0]
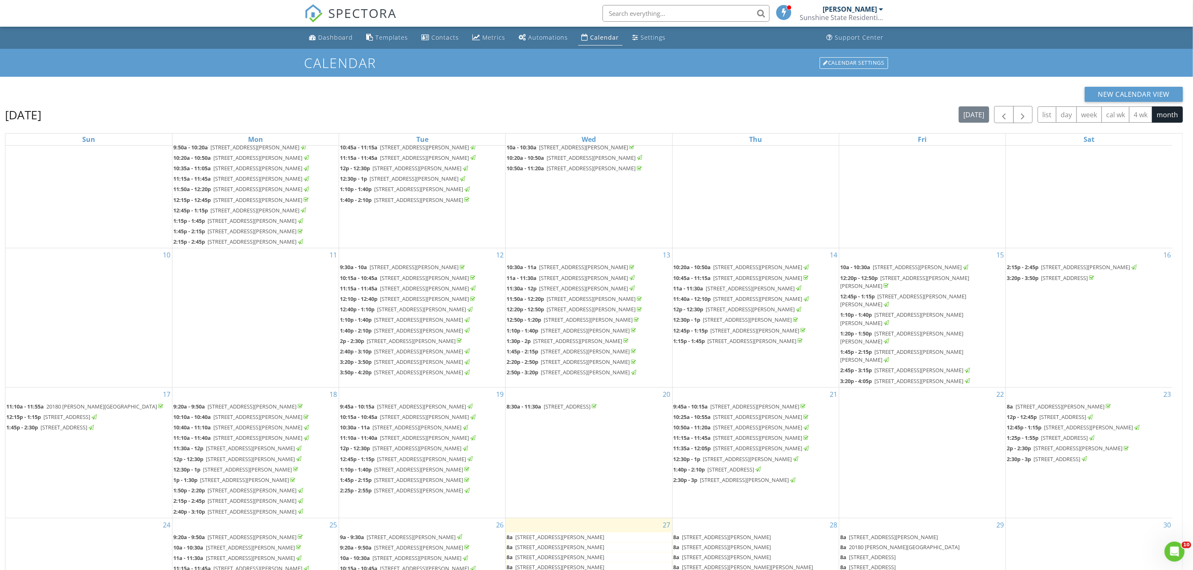
click at [584, 534] on span "25730 Hickory Blvd C424, Bonita Springs 34134" at bounding box center [559, 538] width 89 height 8
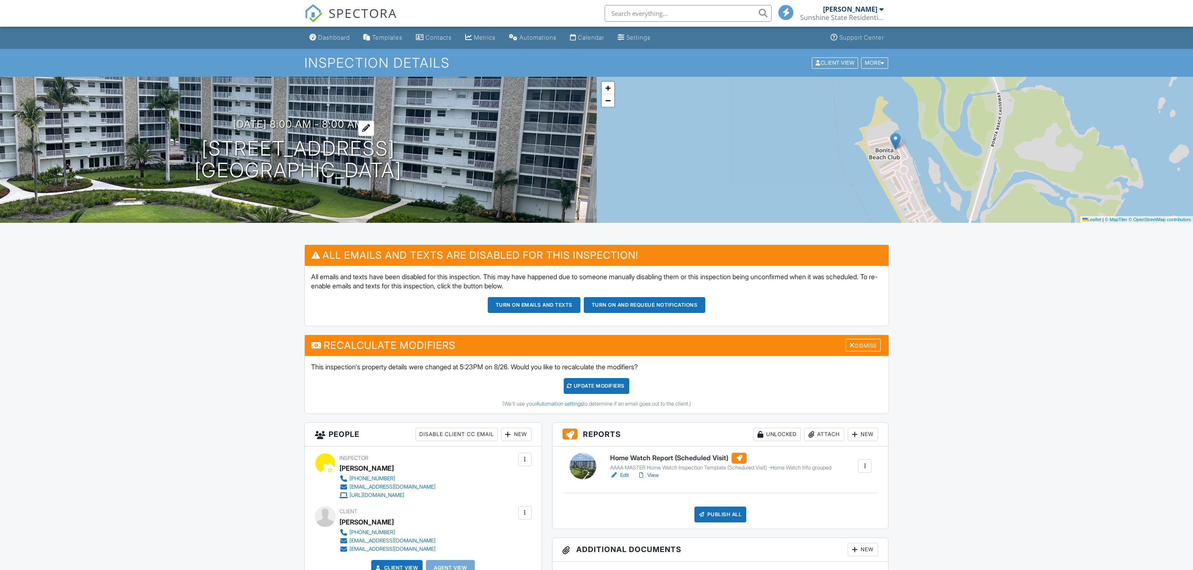
click at [348, 123] on h3 "[DATE] 8:00 am - 8:00 am" at bounding box center [298, 124] width 131 height 11
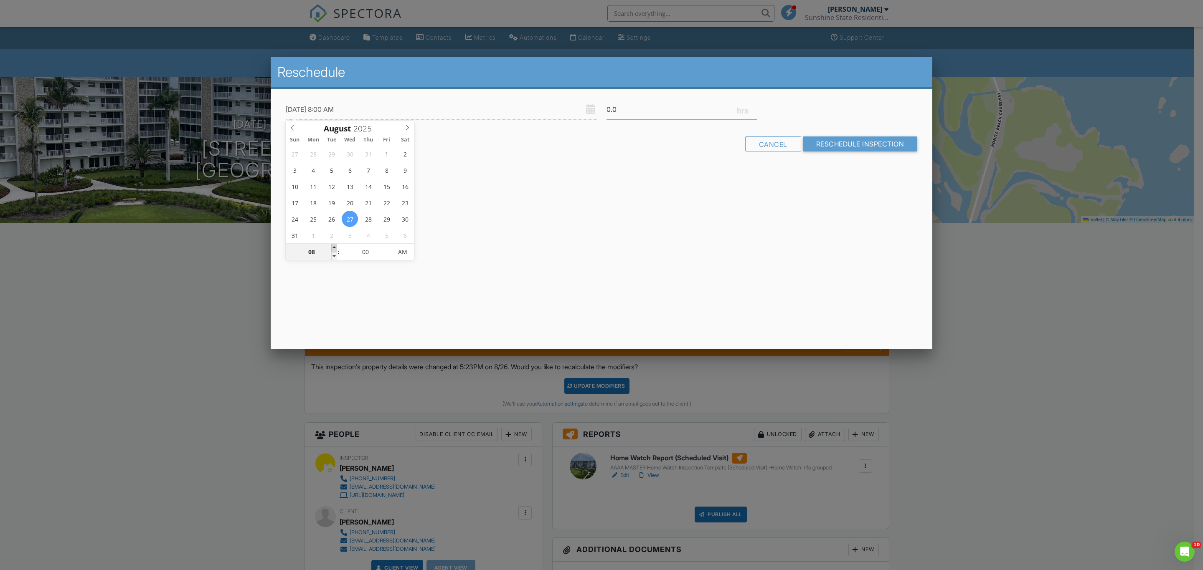
type input "[DATE] 9:00 AM"
type input "09"
click at [336, 245] on span at bounding box center [334, 248] width 6 height 8
type input "08/27/2025 10:00 AM"
type input "10"
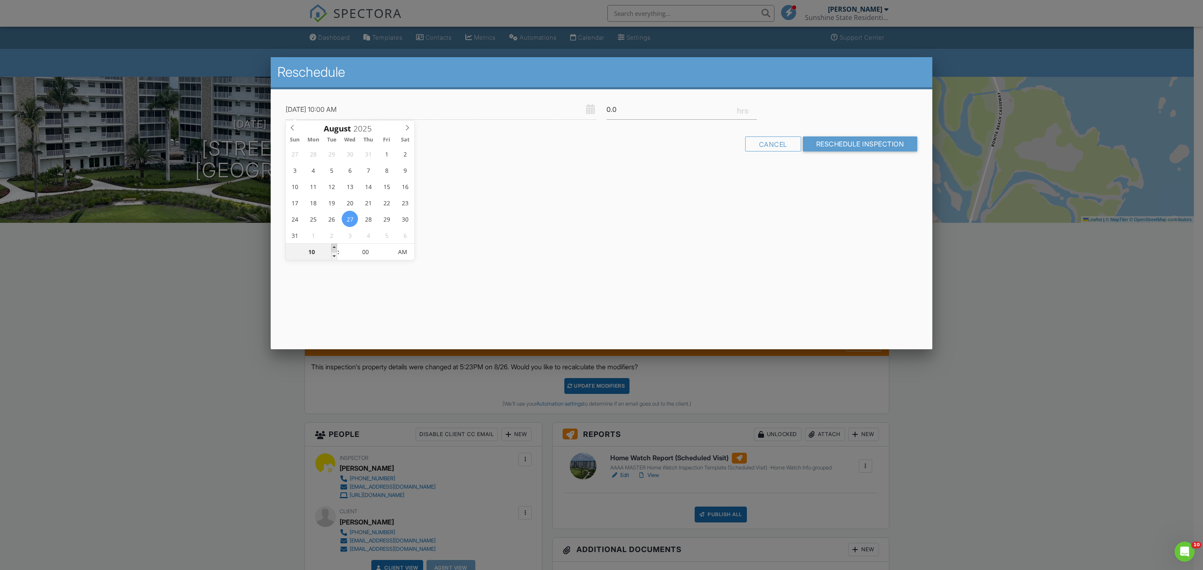
click at [336, 245] on span at bounding box center [334, 248] width 6 height 8
type input "08/27/2025 11:00 AM"
type input "11"
click at [336, 245] on span at bounding box center [334, 248] width 6 height 8
type input "08/27/2025 12:00 PM"
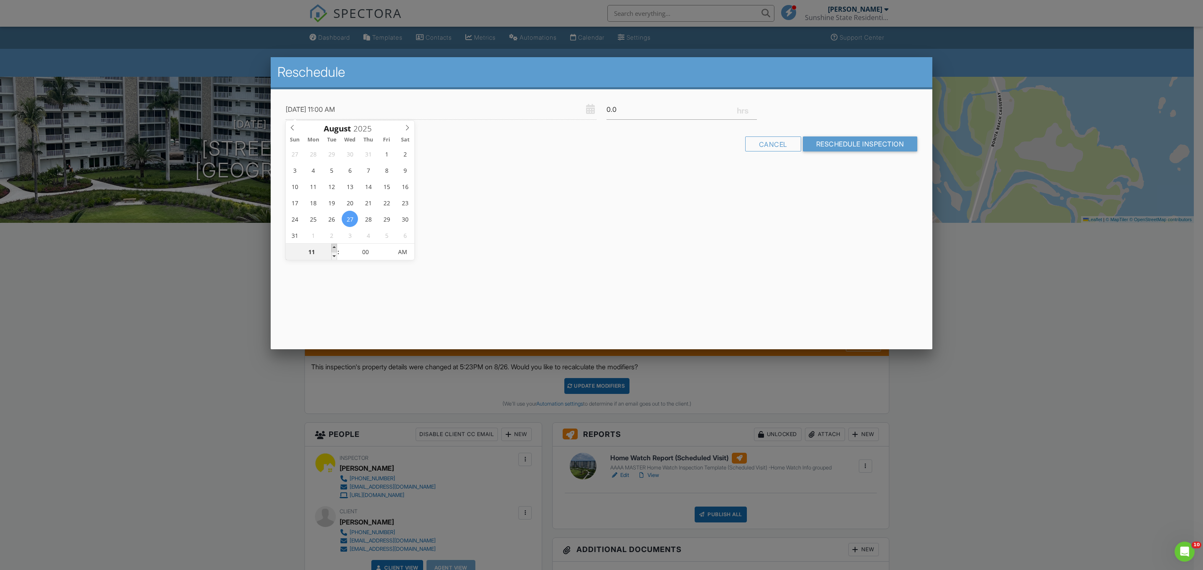
type input "12"
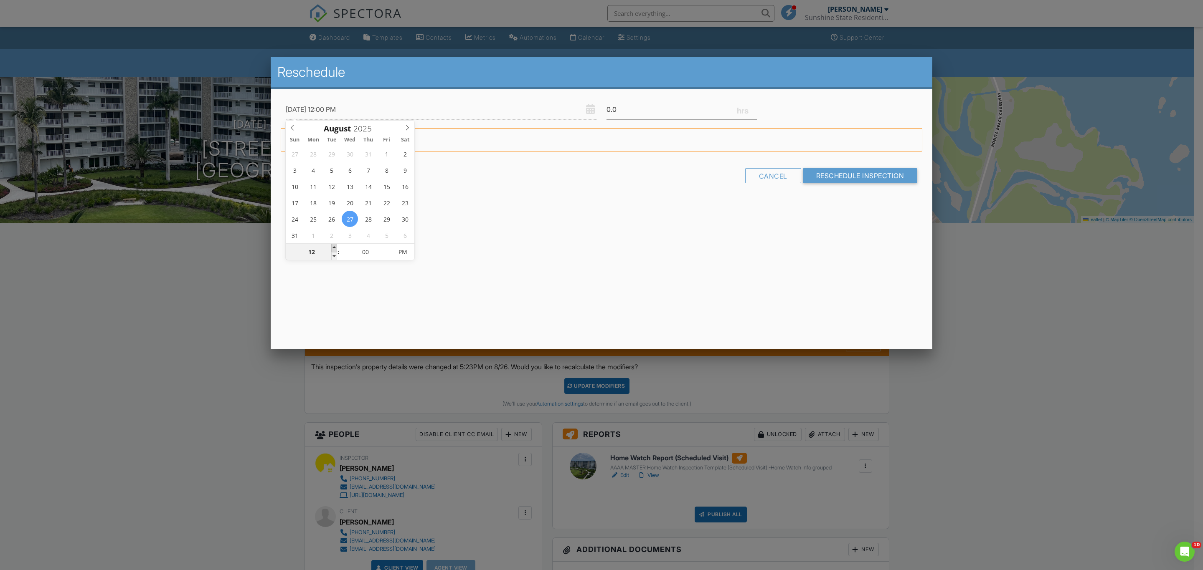
click at [336, 245] on span at bounding box center [334, 248] width 6 height 8
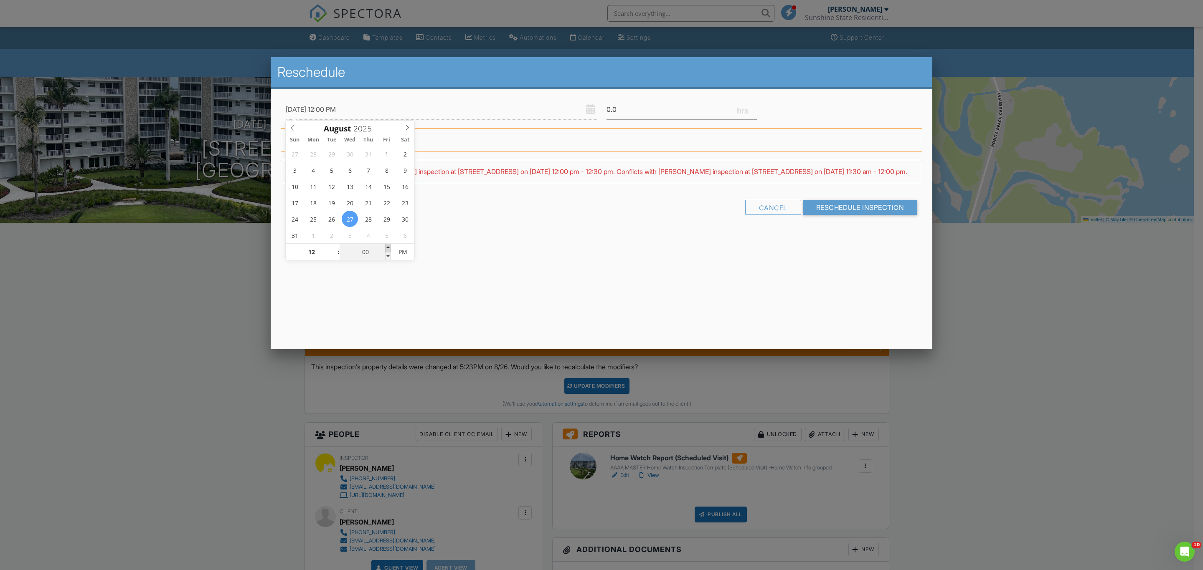
type input "08/27/2025 12:05 PM"
type input "05"
click at [388, 246] on span at bounding box center [388, 248] width 6 height 8
type input "08/27/2025 12:10 PM"
type input "10"
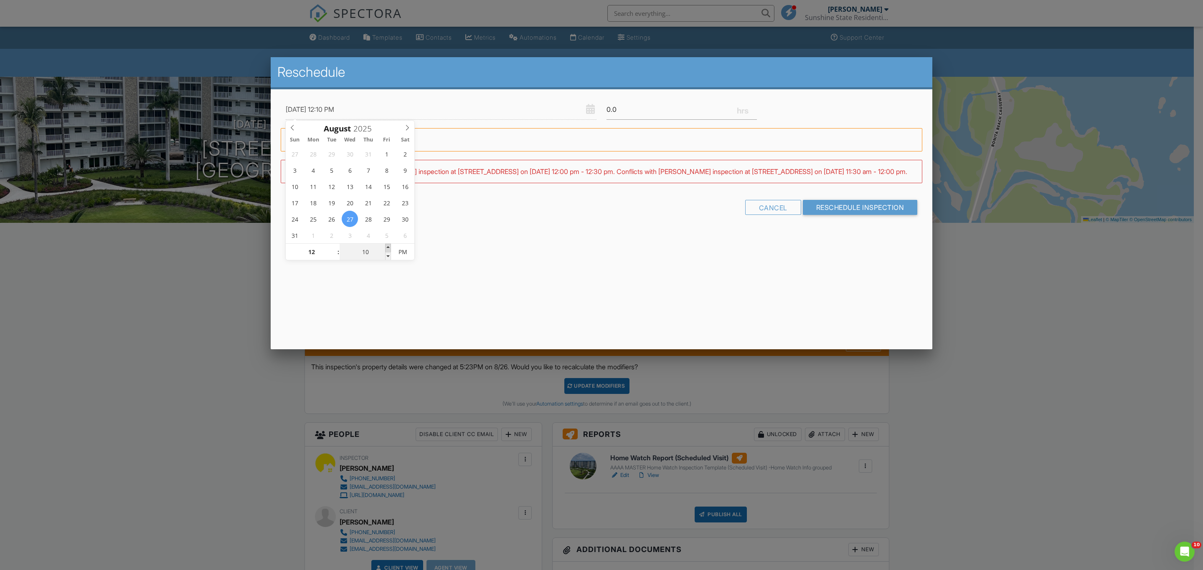
click at [388, 245] on span at bounding box center [388, 248] width 6 height 8
type input "08/27/2025 12:15 PM"
type input "15"
click at [388, 245] on span at bounding box center [388, 248] width 6 height 8
type input "08/27/2025 12:20 PM"
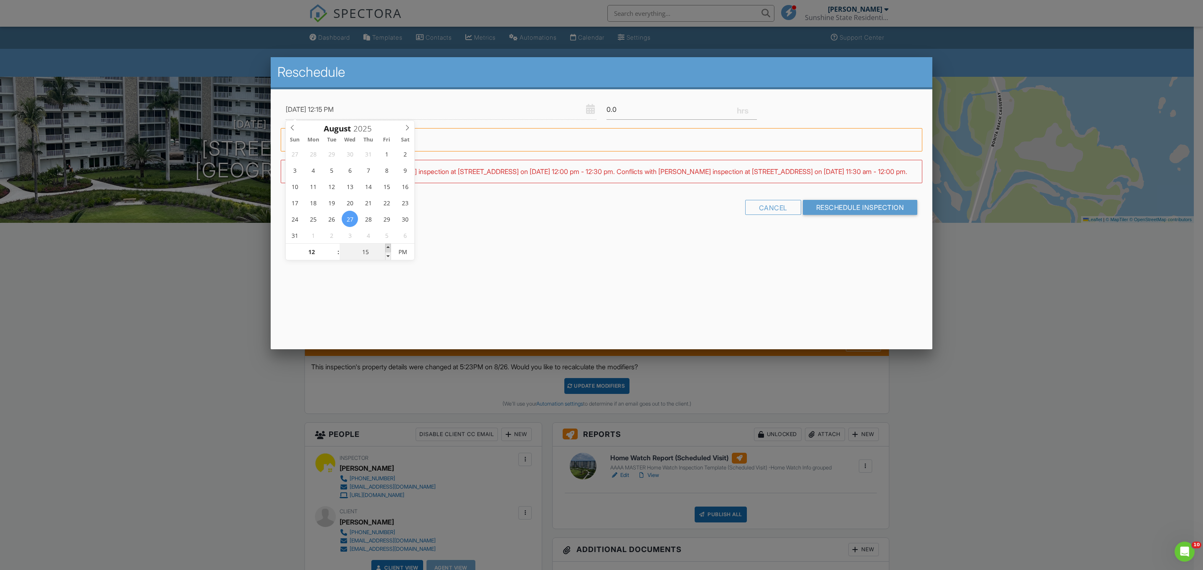
type input "20"
click at [388, 245] on span at bounding box center [388, 248] width 6 height 8
type input "08/27/2025 12:25 PM"
type input "25"
click at [388, 245] on span at bounding box center [388, 248] width 6 height 8
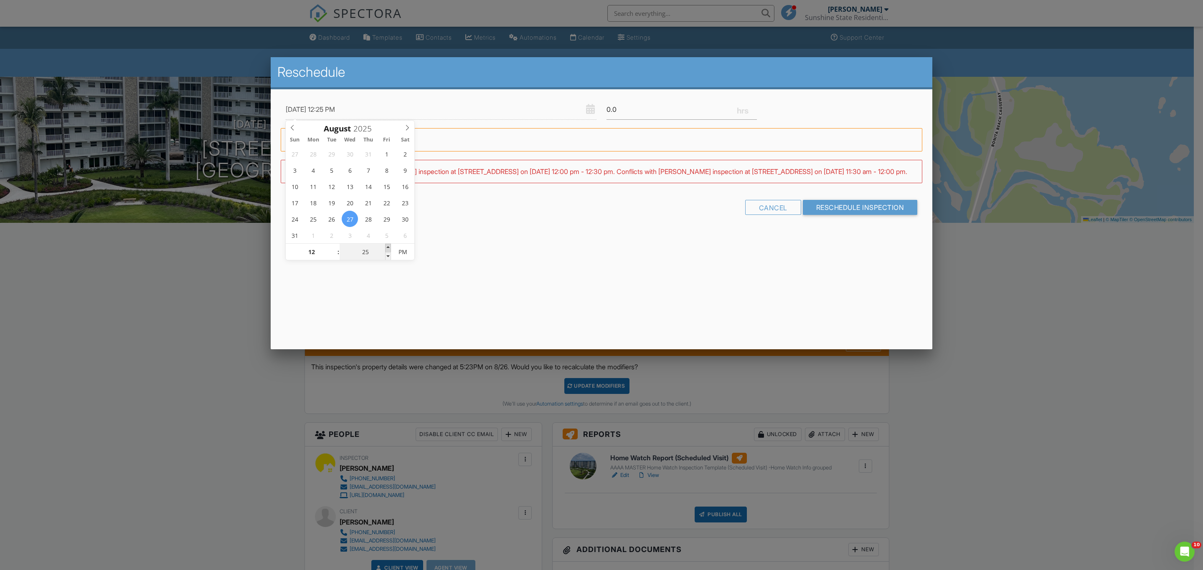
type input "08/27/2025 12:30 PM"
type input "30"
click at [388, 245] on span at bounding box center [388, 248] width 6 height 8
type input "08/27/2025 12:35 PM"
type input "35"
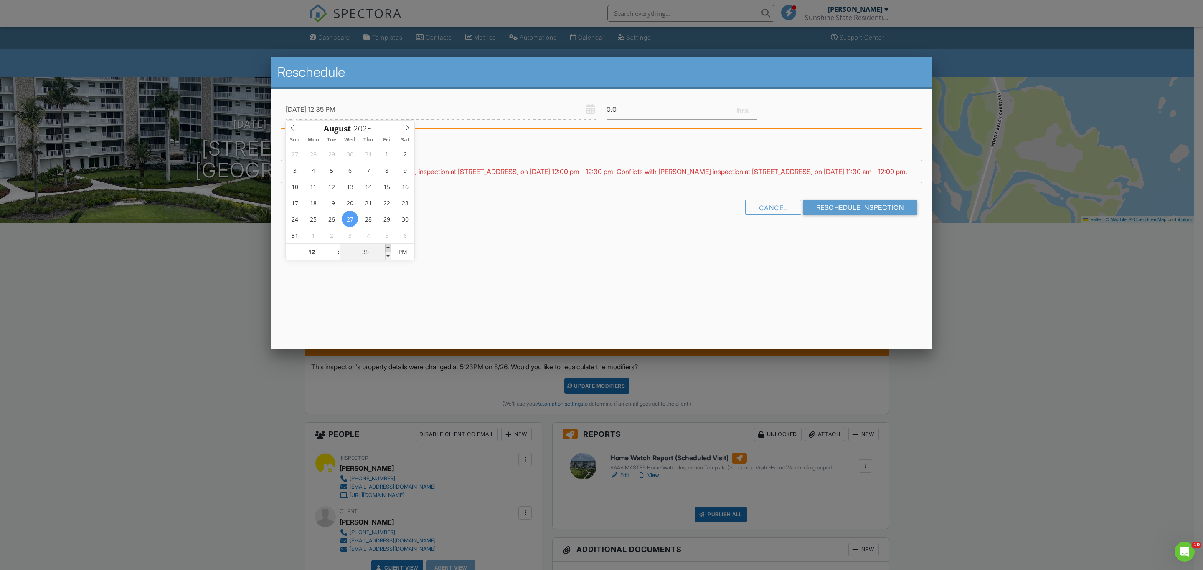
click at [388, 245] on span at bounding box center [388, 248] width 6 height 8
type input "08/27/2025 12:40 PM"
type input "40"
click at [388, 245] on span at bounding box center [388, 248] width 6 height 8
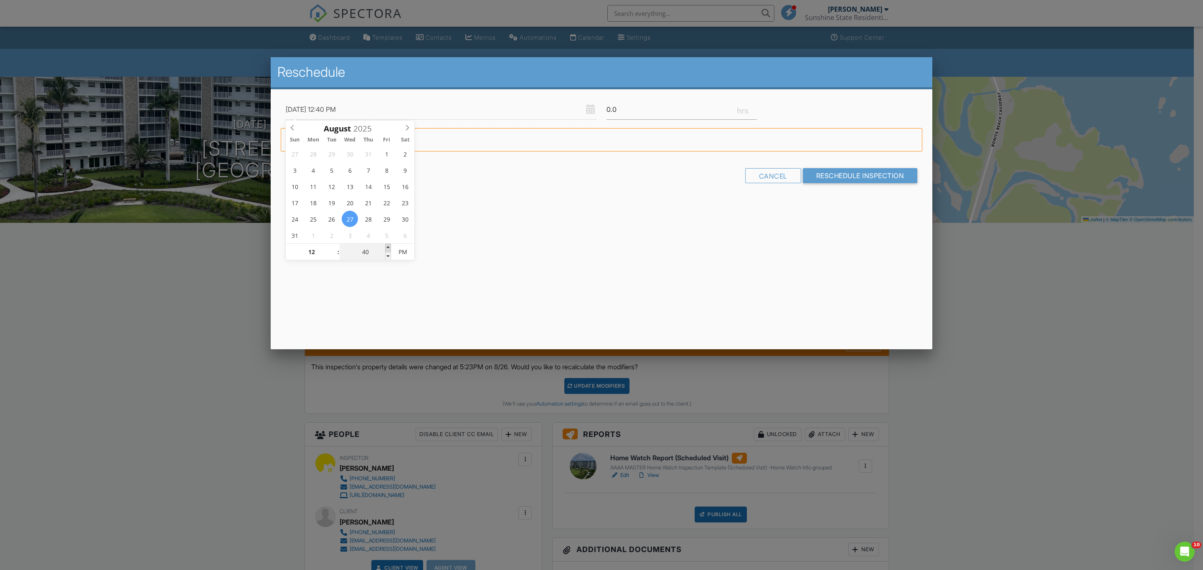
type input "08/27/2025 12:45 PM"
type input "45"
click at [388, 245] on span at bounding box center [388, 248] width 6 height 8
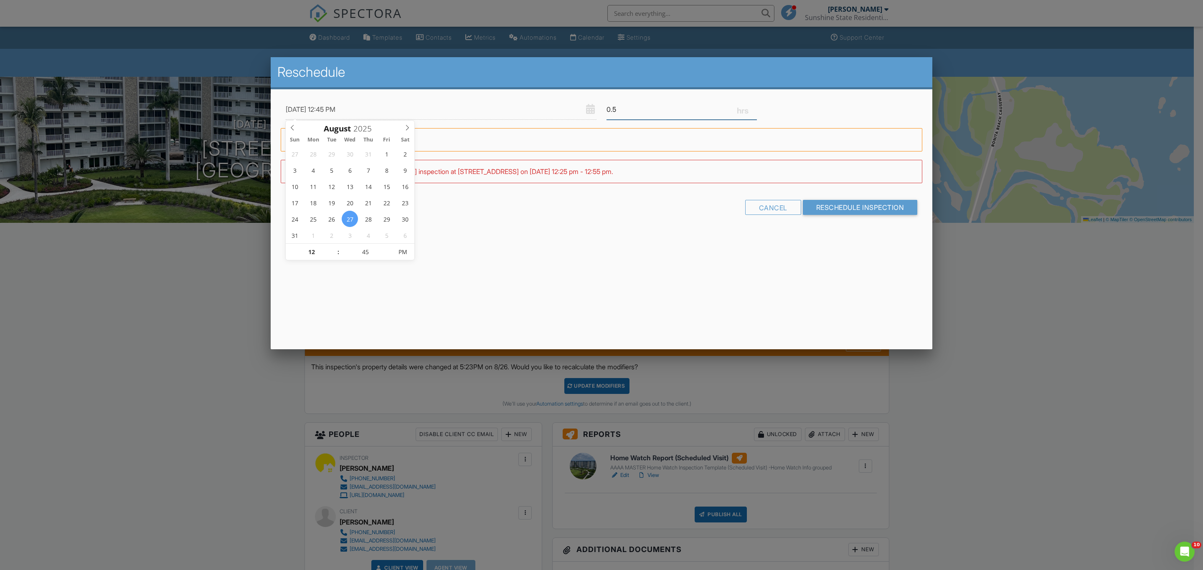
type input "0.5"
click at [755, 105] on input "0.5" at bounding box center [681, 109] width 150 height 20
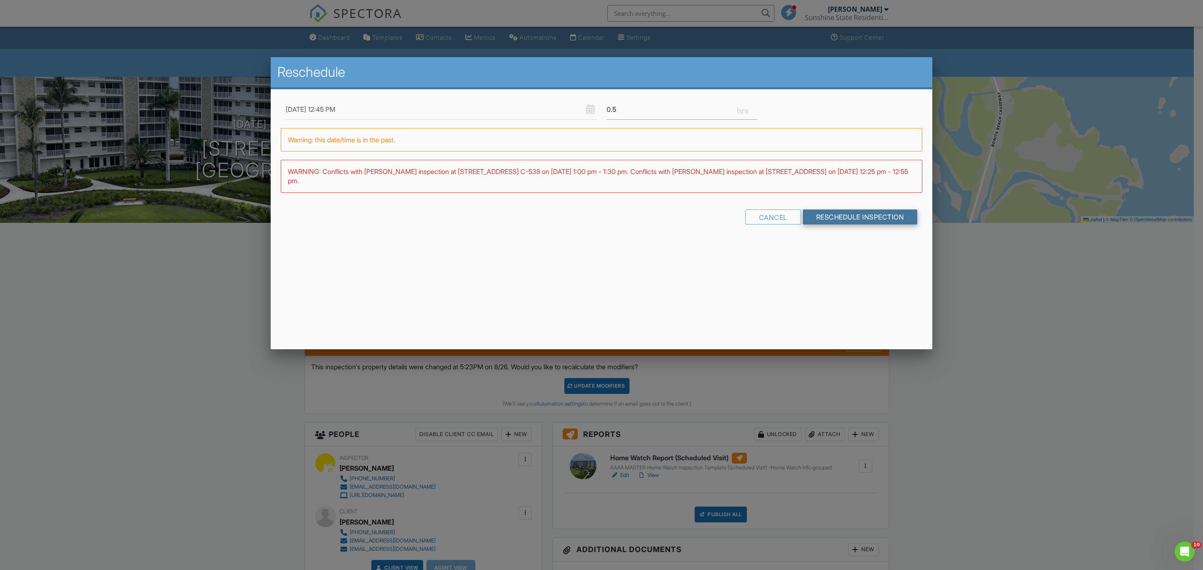
click at [847, 218] on input "Reschedule Inspection" at bounding box center [860, 217] width 115 height 15
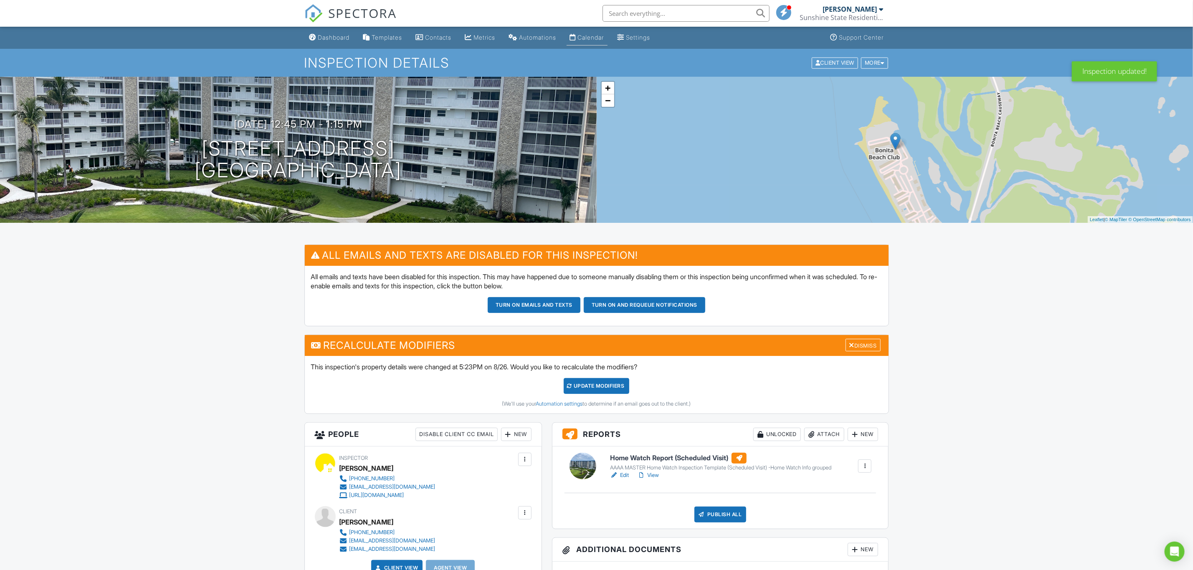
click at [604, 38] on div "Calendar" at bounding box center [591, 37] width 26 height 7
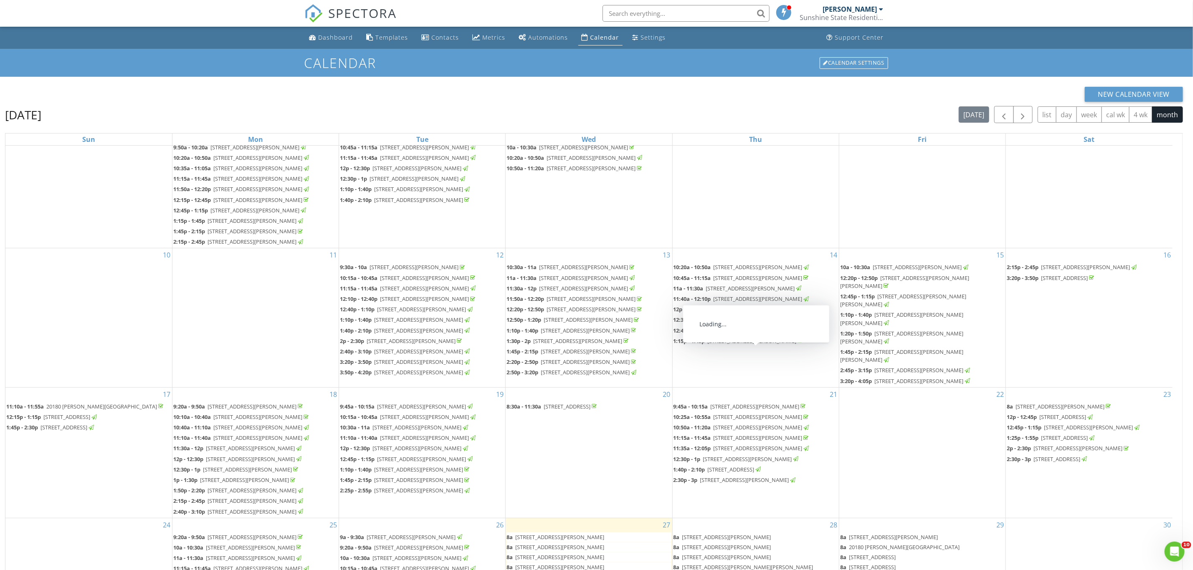
scroll to position [463, 0]
click at [604, 534] on span "25750 Hickory Blvd E-456, Bonita Springs 34134" at bounding box center [559, 538] width 89 height 8
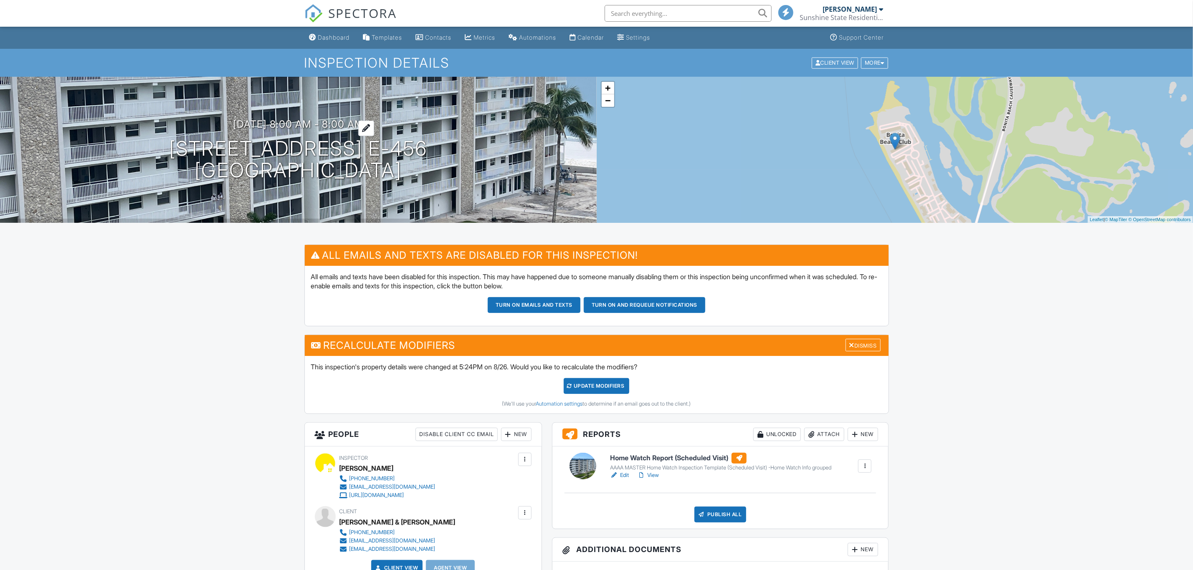
click at [347, 123] on h3 "[DATE] 8:00 am - 8:00 am" at bounding box center [298, 124] width 131 height 11
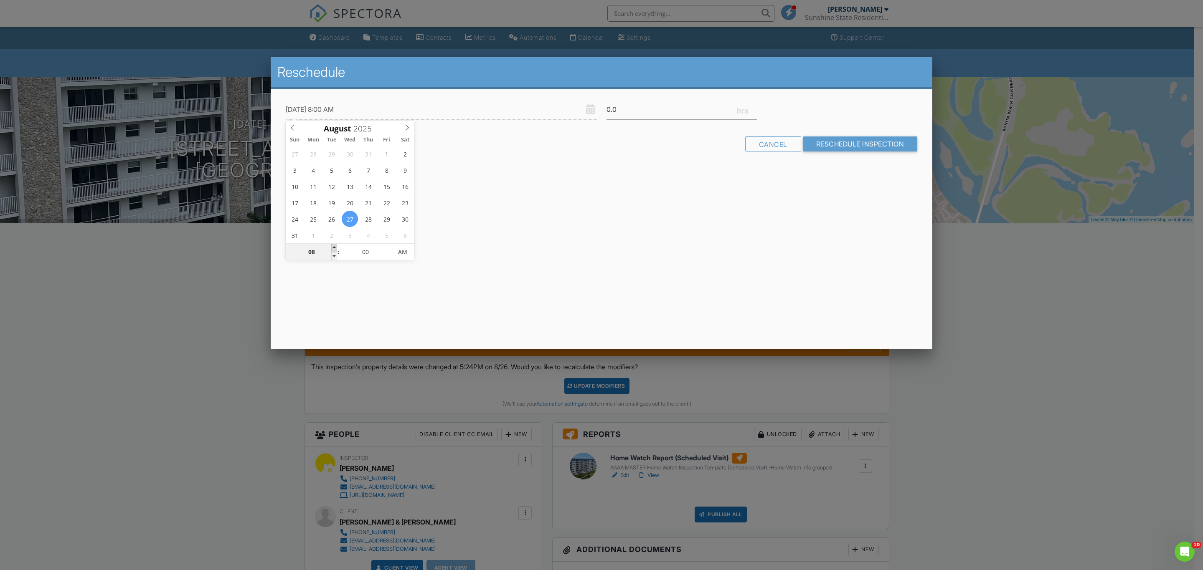
type input "[DATE] 9:00 AM"
type input "09"
click at [332, 246] on span at bounding box center [334, 248] width 6 height 8
type input "[DATE] 10:00 AM"
type input "10"
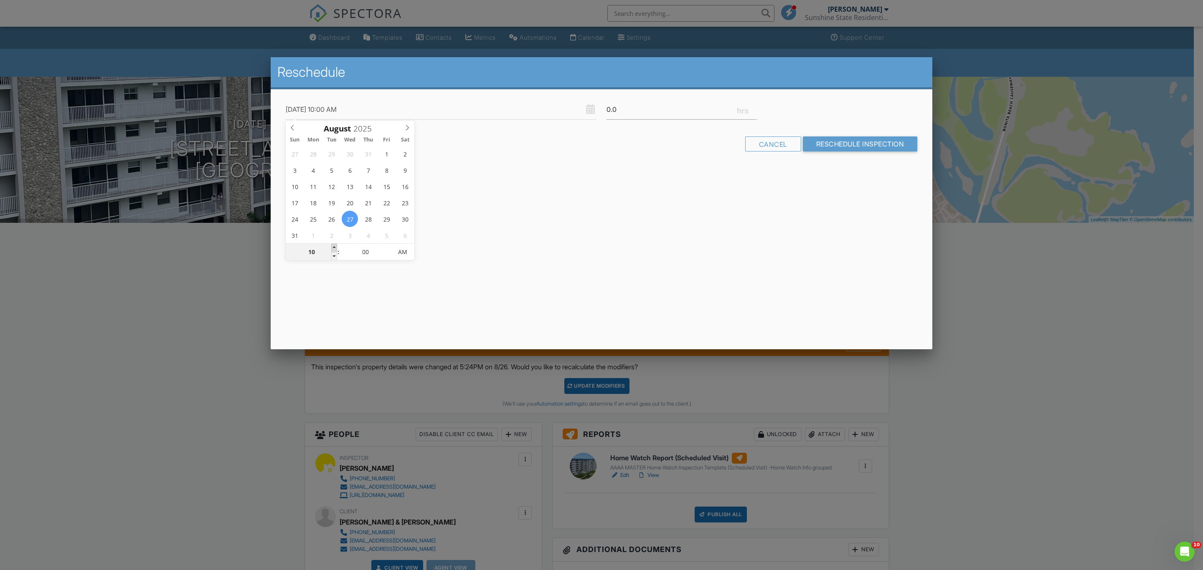
click at [332, 246] on span at bounding box center [334, 248] width 6 height 8
type input "[DATE] 11:00 AM"
type input "11"
click at [332, 246] on span at bounding box center [334, 248] width 6 height 8
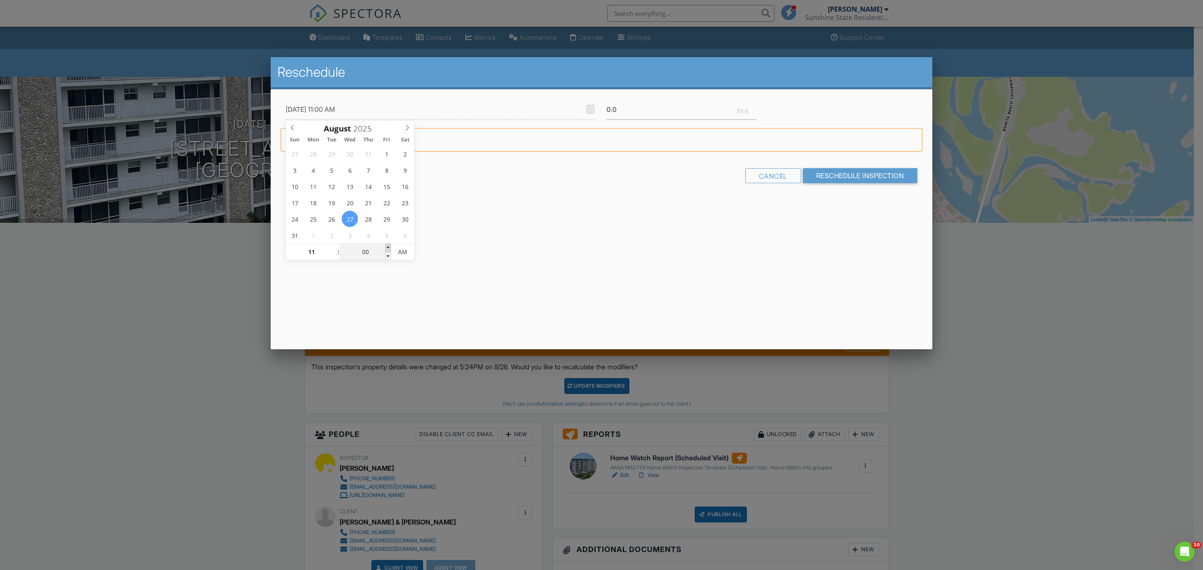
type input "[DATE] 11:05 AM"
type input "05"
click at [387, 246] on span at bounding box center [388, 248] width 6 height 8
type input "[DATE] 11:10 AM"
type input "10"
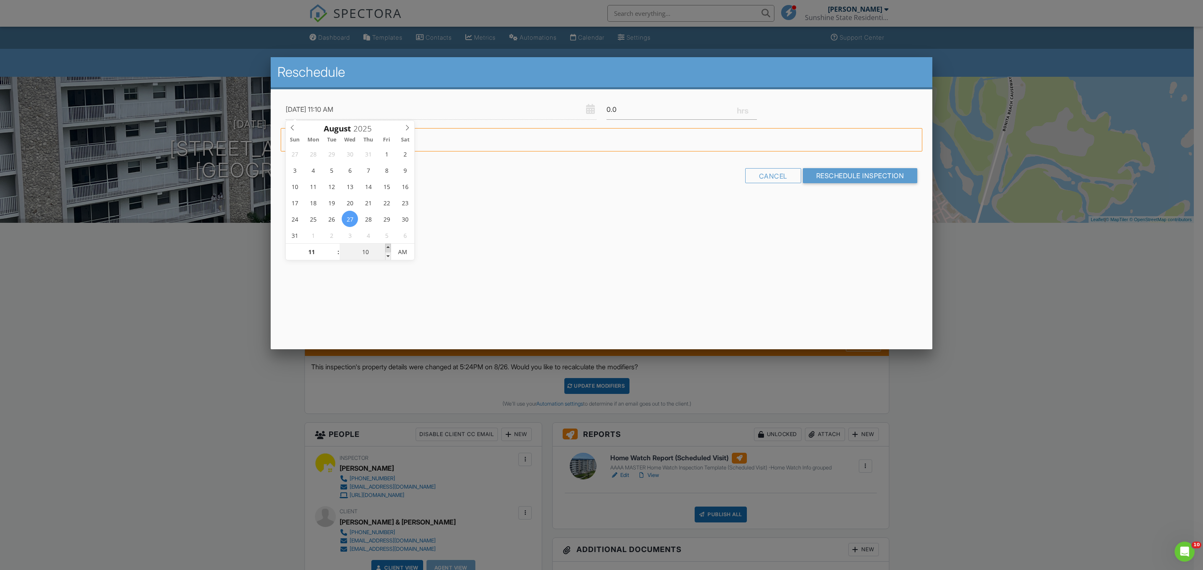
click at [387, 246] on span at bounding box center [388, 248] width 6 height 8
type input "0.5"
click at [753, 105] on input "0.5" at bounding box center [681, 109] width 150 height 20
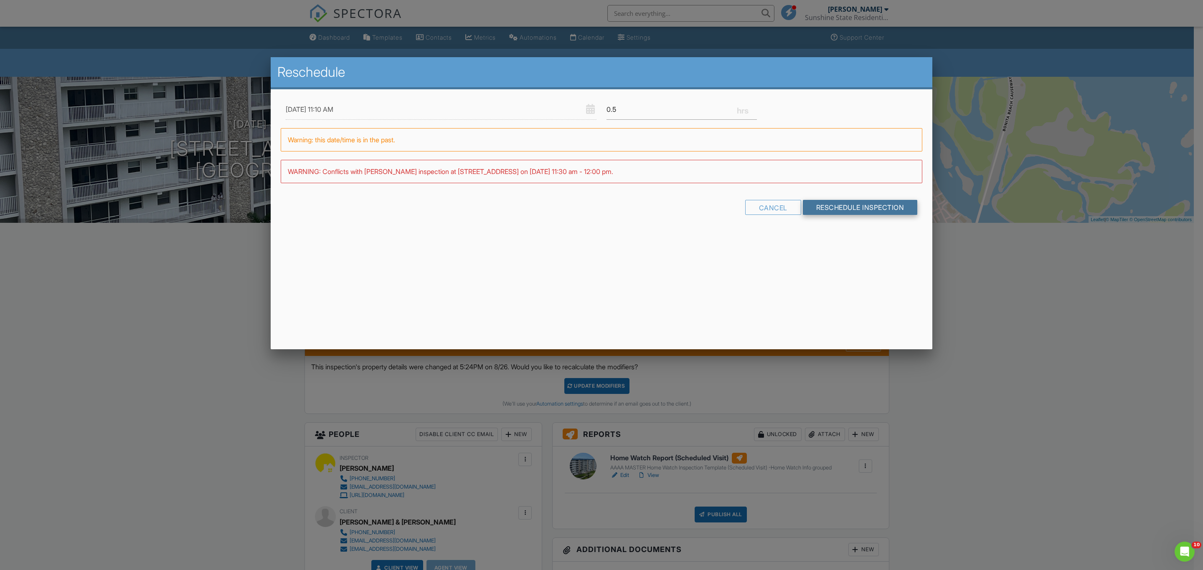
click at [820, 206] on input "Reschedule Inspection" at bounding box center [860, 207] width 115 height 15
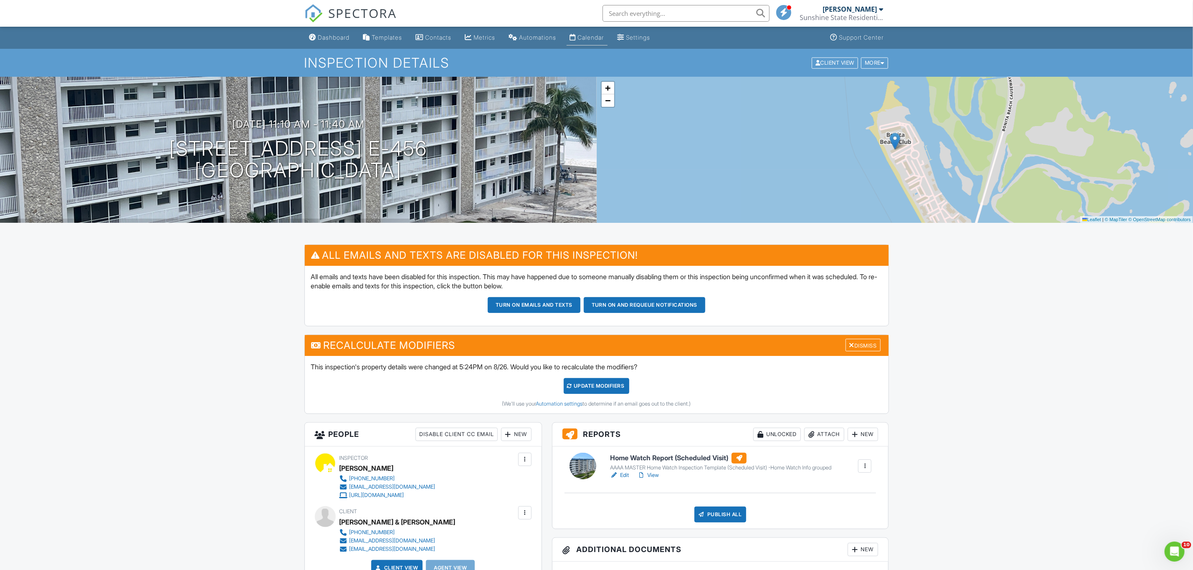
click at [595, 39] on div "Calendar" at bounding box center [591, 37] width 26 height 7
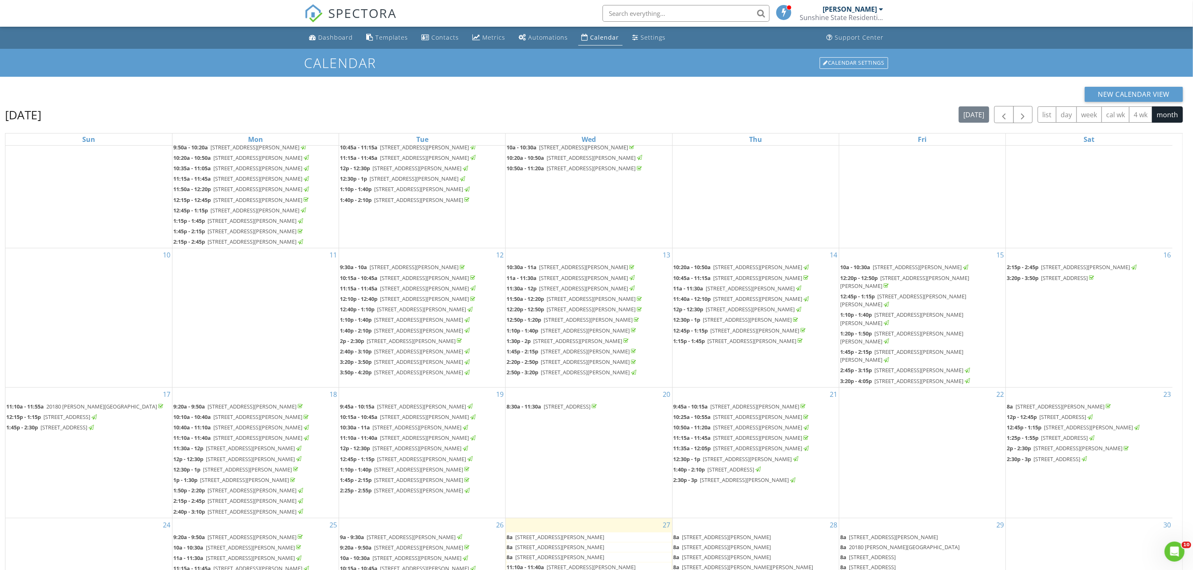
scroll to position [463, 0]
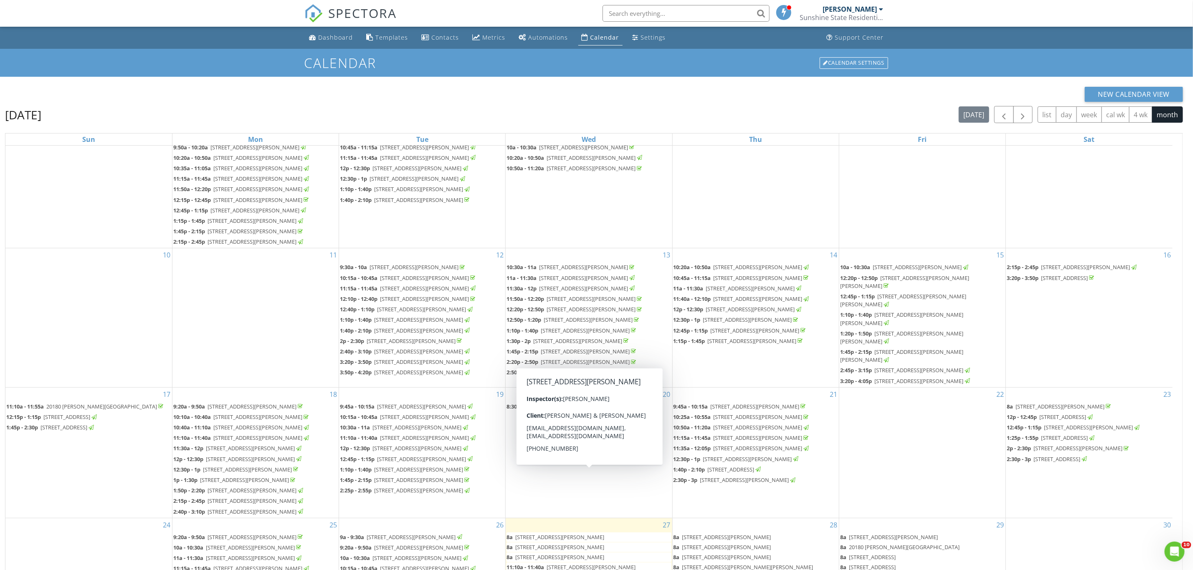
click at [604, 534] on span "25750 Hickory Blvd E-652, Bonita Springs 34134" at bounding box center [559, 538] width 89 height 8
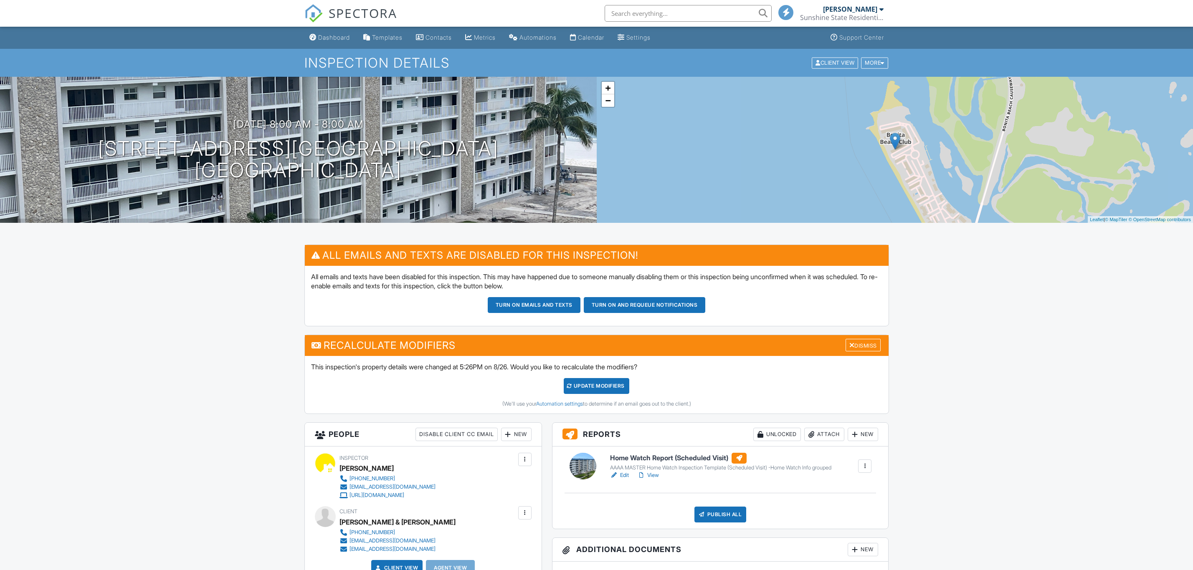
click at [348, 123] on h3 "[DATE] 8:00 am - 8:00 am" at bounding box center [298, 124] width 131 height 11
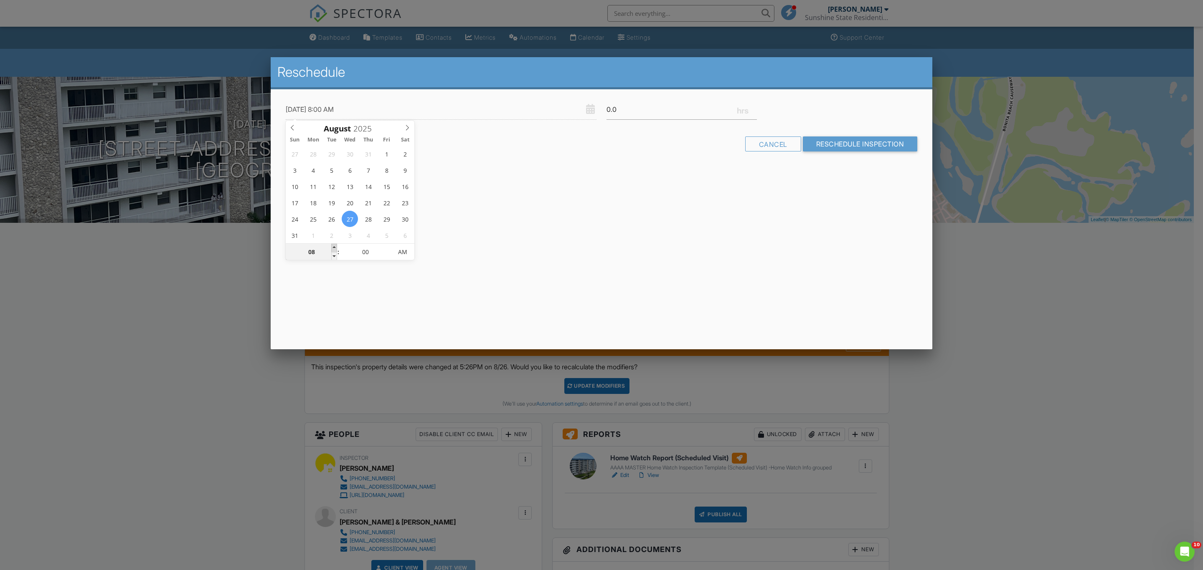
type input "08/27/2025 9:00 AM"
type input "09"
click at [333, 245] on span at bounding box center [334, 248] width 6 height 8
type input "08/27/2025 10:00 AM"
type input "10"
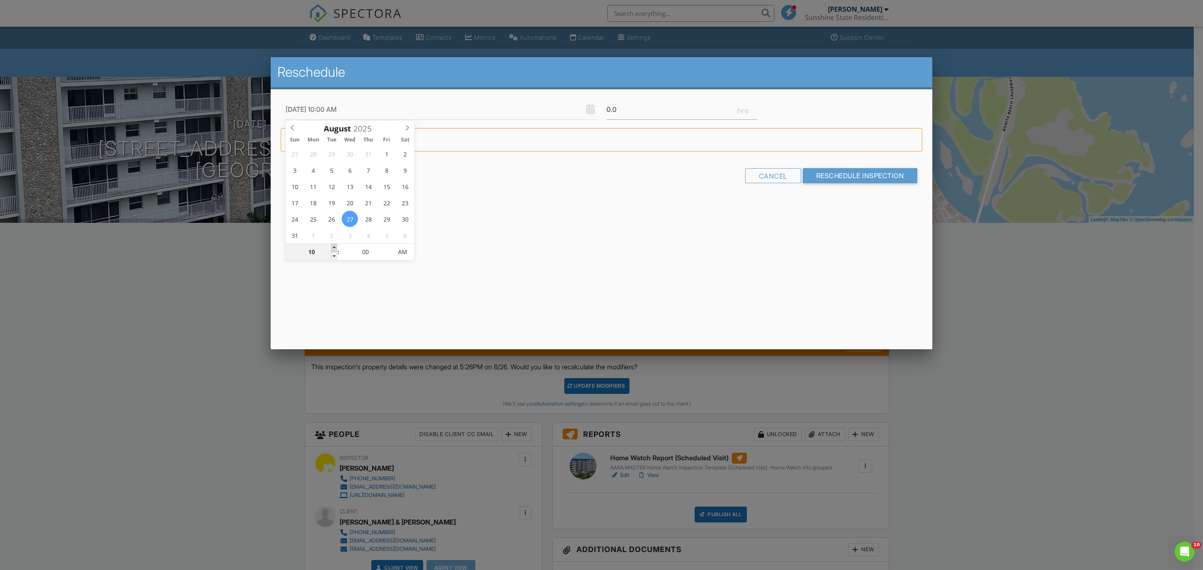
click at [333, 245] on span at bounding box center [334, 248] width 6 height 8
type input "08/27/2025 10:05 AM"
type input "05"
click at [387, 246] on span at bounding box center [388, 248] width 6 height 8
type input "08/27/2025 10:10 AM"
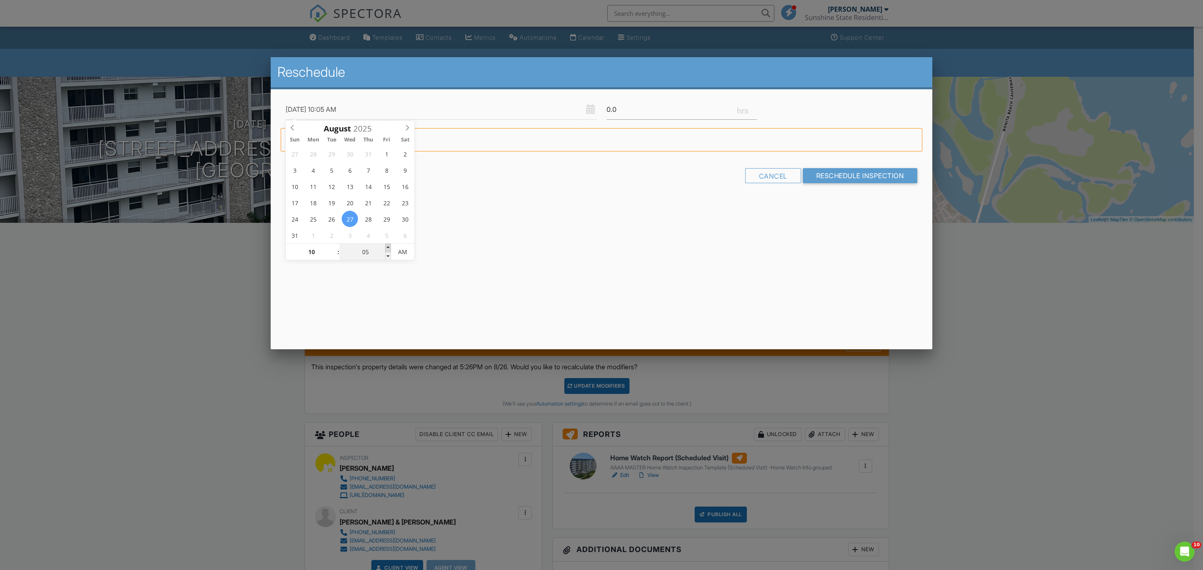
type input "10"
click at [387, 246] on span at bounding box center [388, 248] width 6 height 8
type input "08/27/2025 10:15 AM"
type input "15"
click at [387, 246] on span at bounding box center [388, 248] width 6 height 8
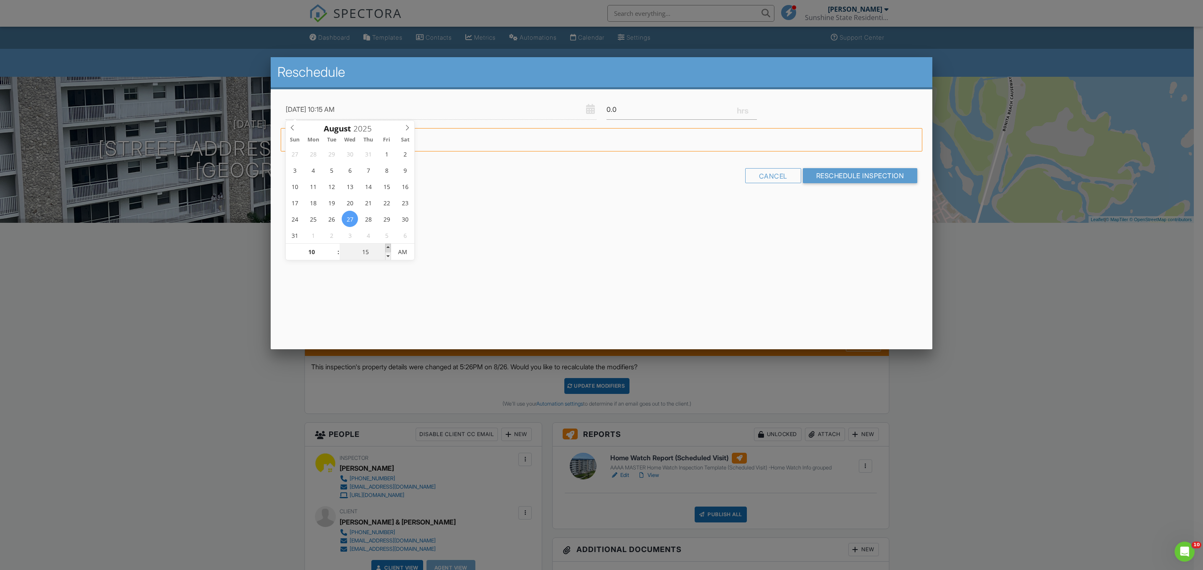
type input "08/27/2025 10:20 AM"
type input "20"
click at [387, 246] on span at bounding box center [388, 248] width 6 height 8
type input "08/27/2025 10:25 AM"
type input "25"
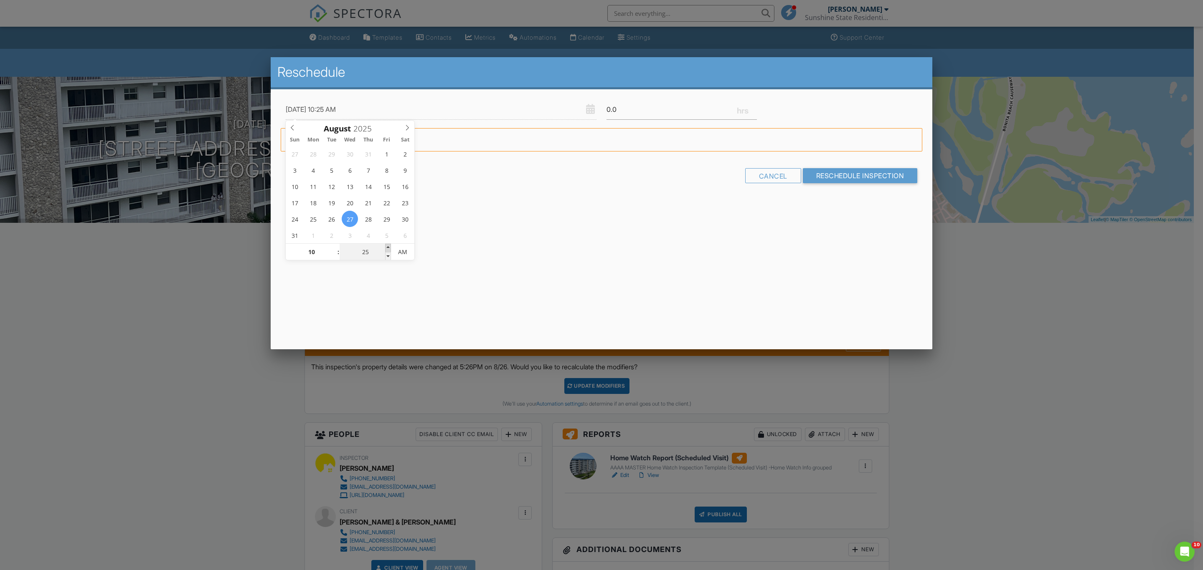
click at [387, 246] on span at bounding box center [388, 248] width 6 height 8
type input "08/27/2025 10:30 AM"
type input "30"
click at [387, 246] on span at bounding box center [388, 248] width 6 height 8
type input "08/27/2025 10:35 AM"
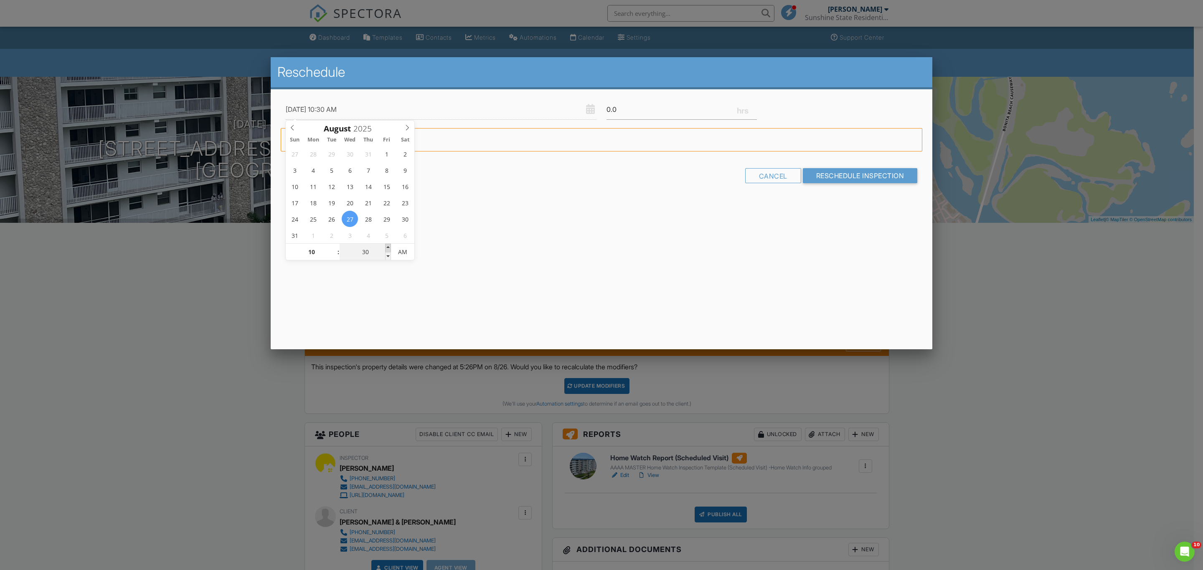
type input "35"
click at [387, 246] on span at bounding box center [388, 248] width 6 height 8
type input "08/27/2025 10:40 AM"
type input "40"
click at [387, 246] on span at bounding box center [388, 248] width 6 height 8
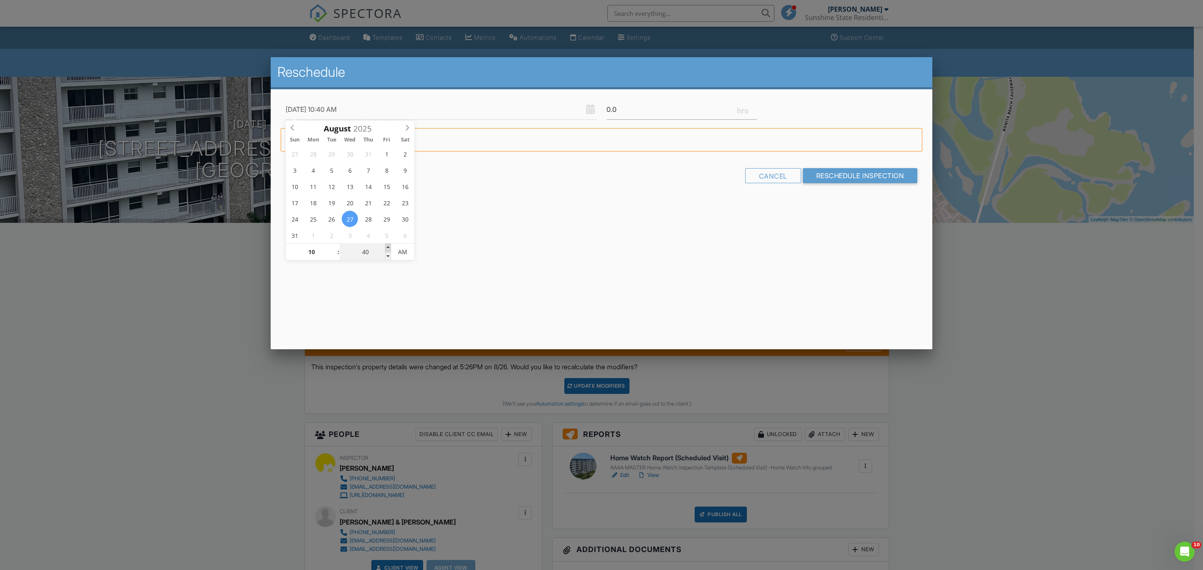
type input "08/27/2025 10:45 AM"
type input "45"
click at [387, 246] on span at bounding box center [388, 248] width 6 height 8
type input "0.5"
click at [754, 107] on input "0.5" at bounding box center [681, 109] width 150 height 20
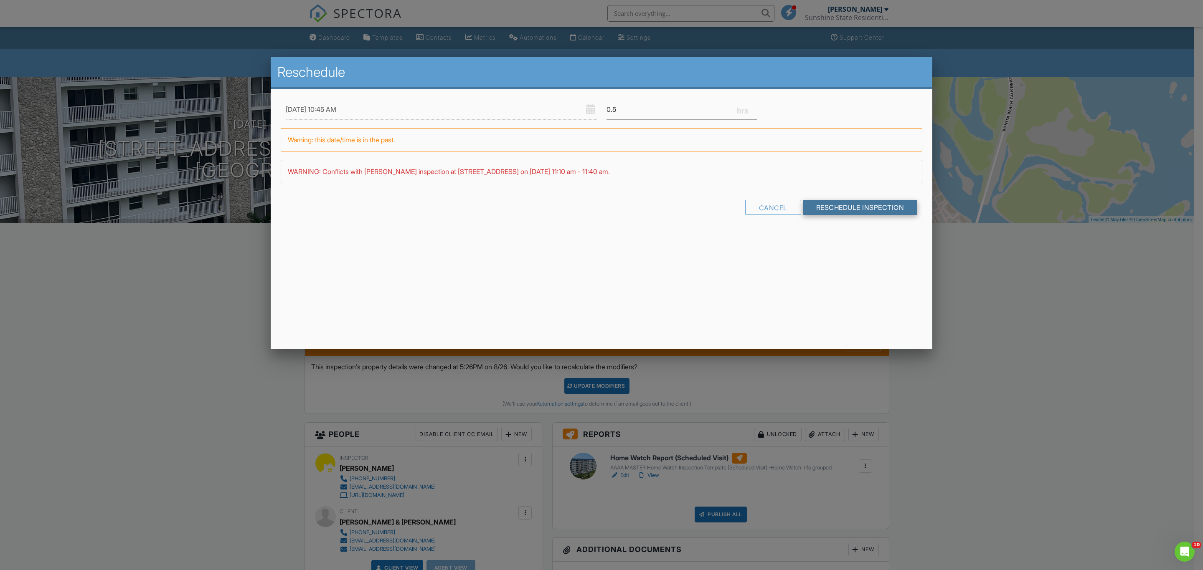
click at [864, 208] on input "Reschedule Inspection" at bounding box center [860, 207] width 115 height 15
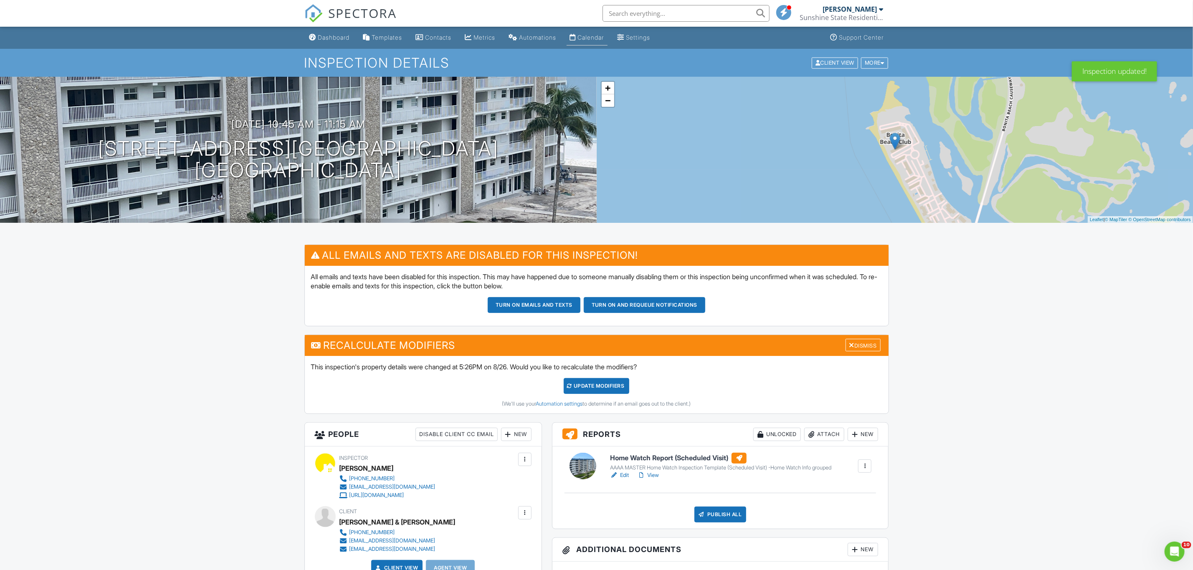
click at [594, 36] on div "Calendar" at bounding box center [591, 37] width 26 height 7
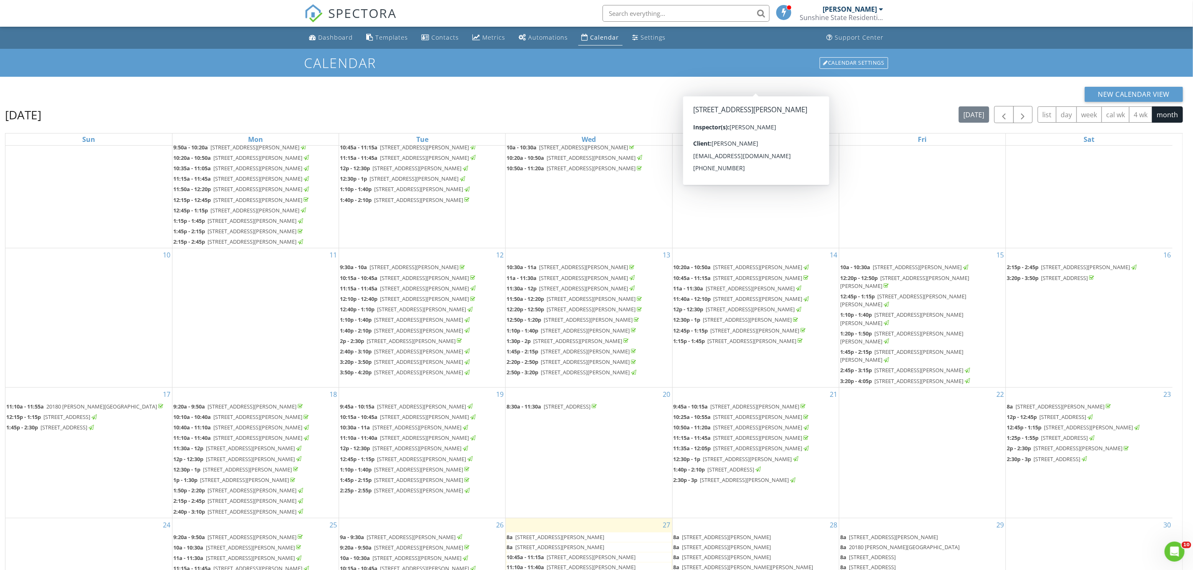
scroll to position [463, 0]
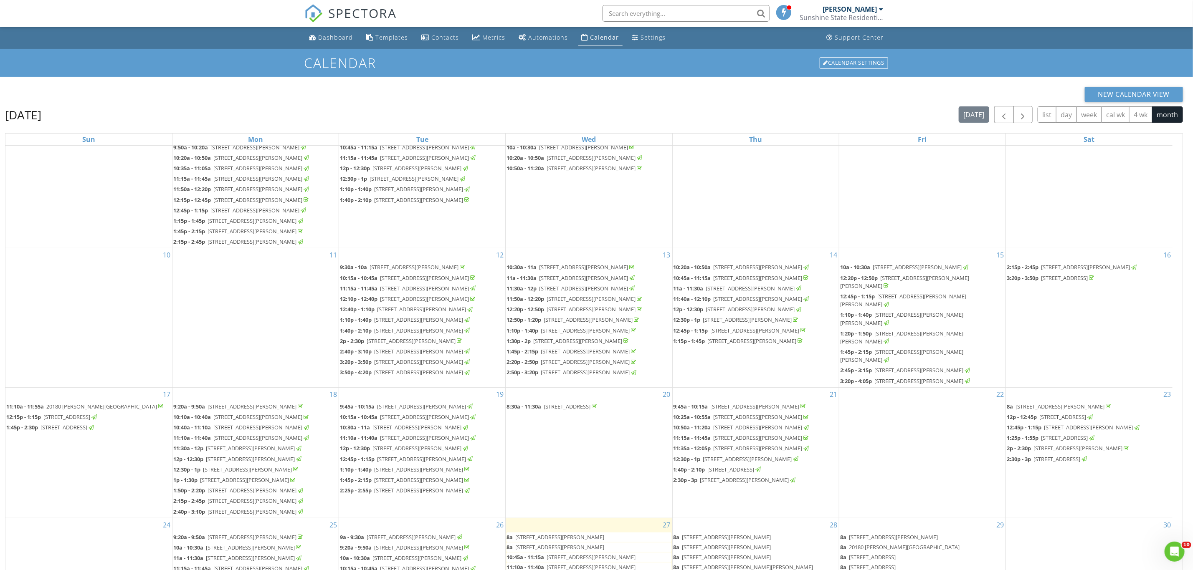
click at [604, 534] on span "[STREET_ADDRESS][PERSON_NAME]" at bounding box center [559, 538] width 89 height 8
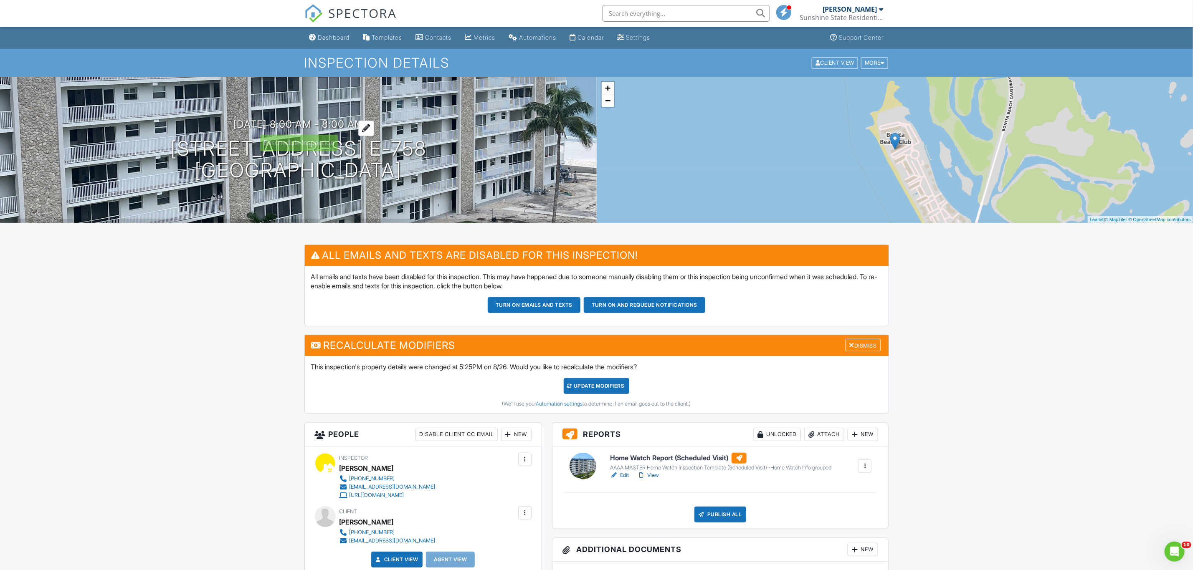
click at [338, 126] on h3 "[DATE] 8:00 am - 8:00 am" at bounding box center [298, 124] width 131 height 11
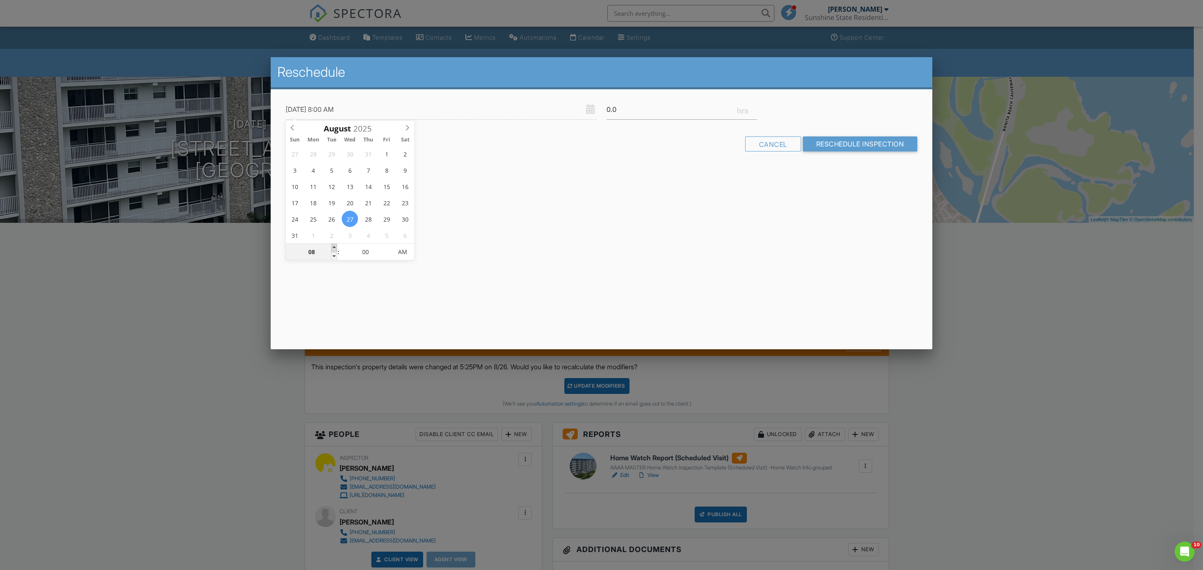
type input "[DATE] 9:00 AM"
type input "09"
click at [334, 248] on span at bounding box center [334, 248] width 6 height 8
type input "[DATE] 10:00 AM"
type input "10"
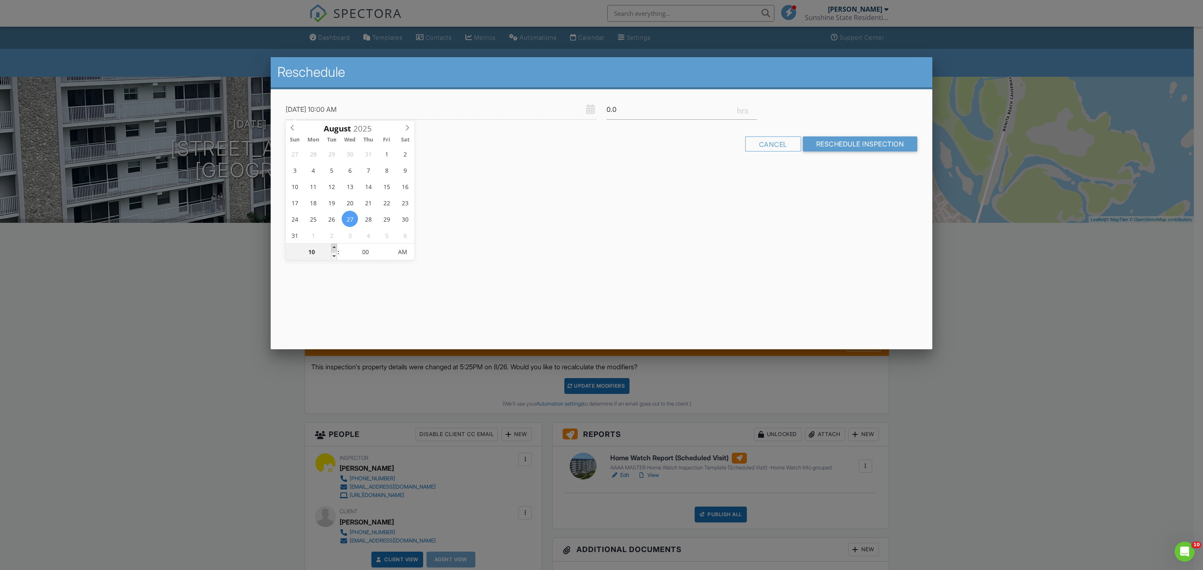
click at [334, 248] on span at bounding box center [334, 248] width 6 height 8
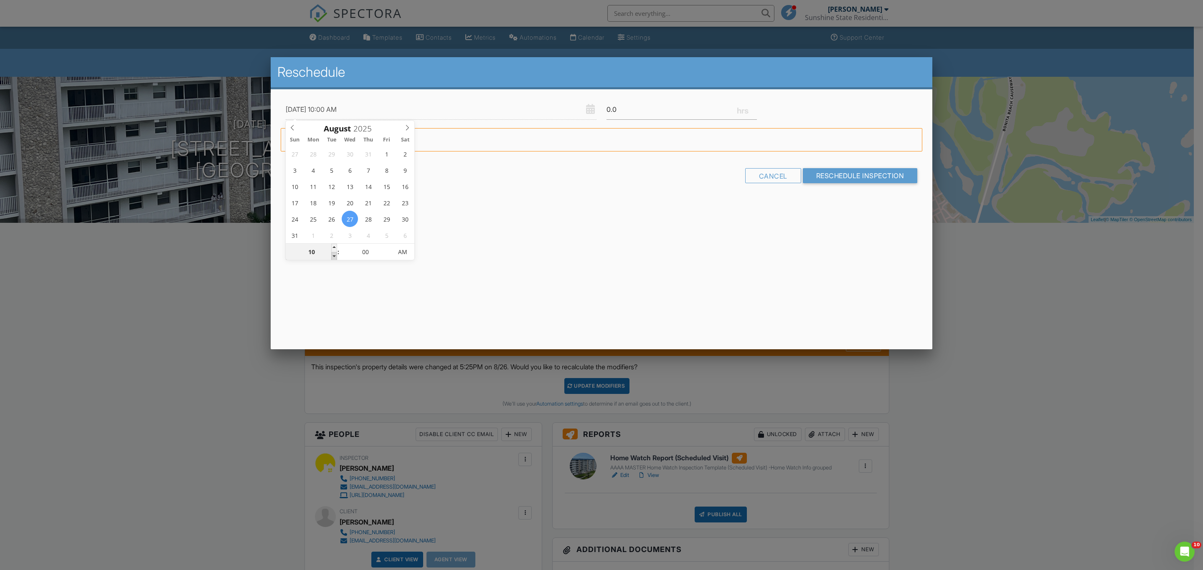
type input "[DATE] 9:00 AM"
type input "09"
click at [333, 253] on span at bounding box center [334, 256] width 6 height 8
type input "[DATE] 9:05 AM"
type input "05"
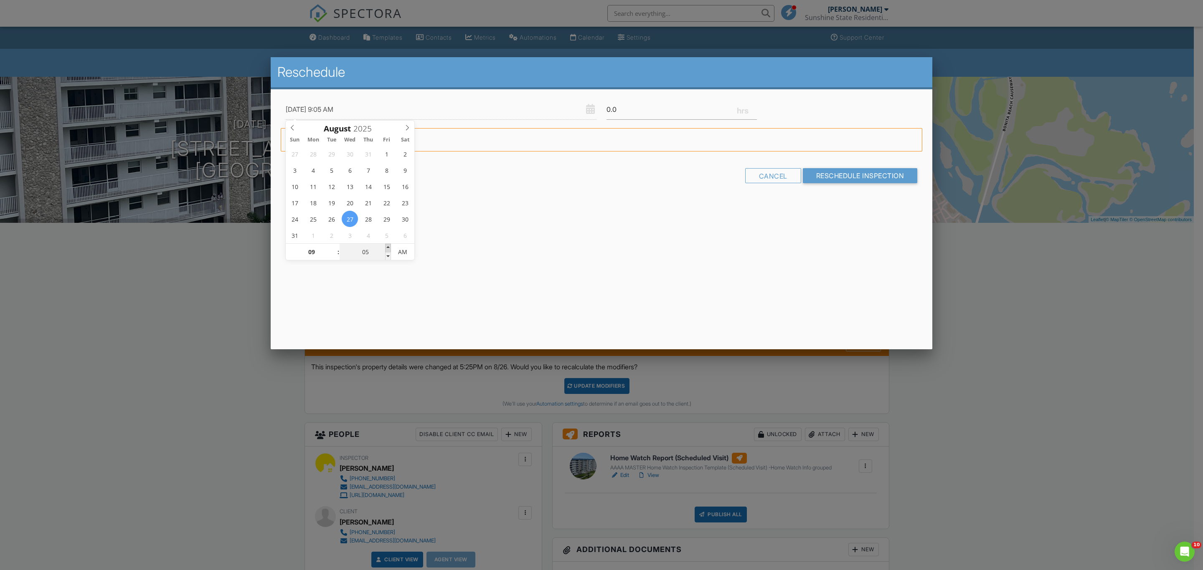
click at [388, 246] on span at bounding box center [388, 248] width 6 height 8
type input "[DATE] 9:10 AM"
type input "10"
click at [388, 246] on span at bounding box center [388, 248] width 6 height 8
type input "[DATE] 9:15 AM"
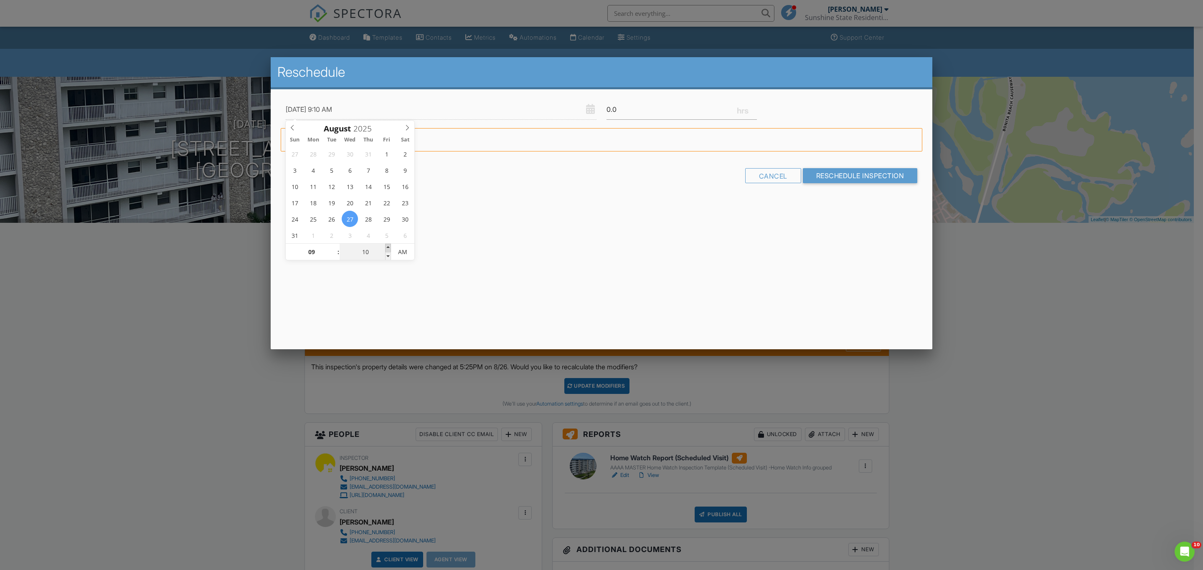
type input "15"
click at [388, 246] on span at bounding box center [388, 248] width 6 height 8
type input "08/27/2025 9:20 AM"
type input "20"
click at [388, 246] on span at bounding box center [388, 248] width 6 height 8
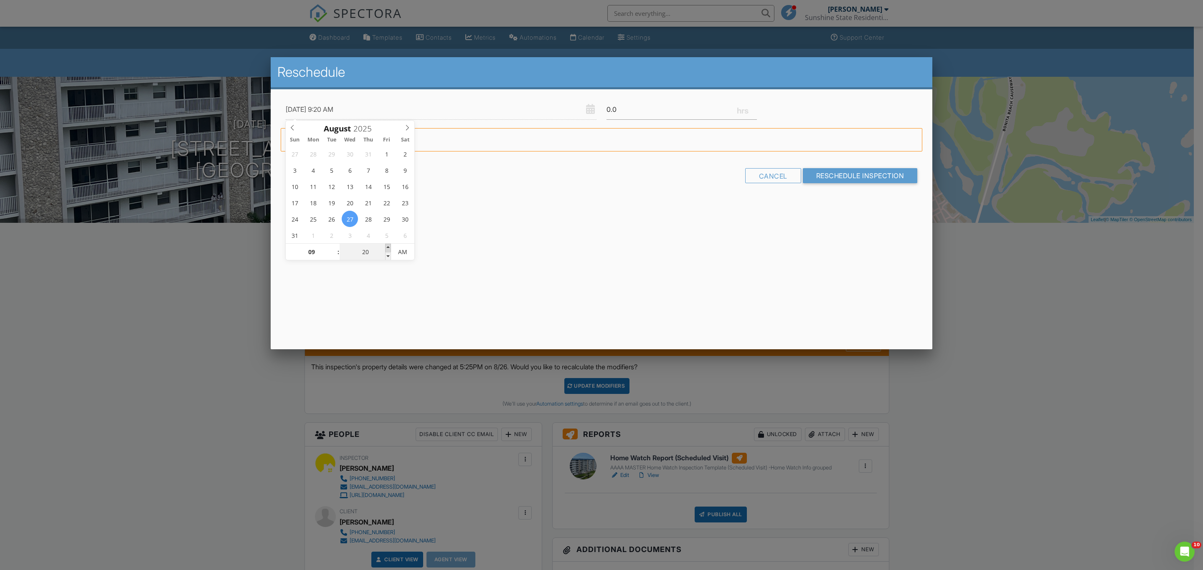
type input "08/27/2025 9:25 AM"
type input "25"
click at [388, 246] on span at bounding box center [388, 248] width 6 height 8
type input "08/27/2025 9:30 AM"
type input "30"
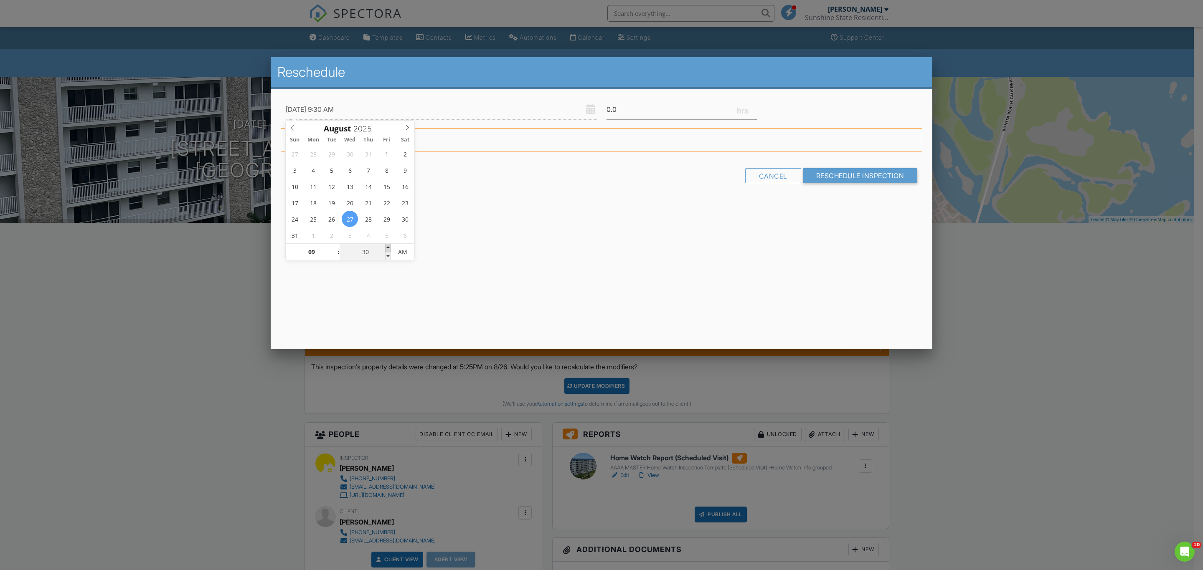
click at [388, 246] on span at bounding box center [388, 248] width 6 height 8
type input "08/27/2025 9:35 AM"
type input "35"
click at [388, 246] on span at bounding box center [388, 248] width 6 height 8
type input "08/27/2025 9:40 AM"
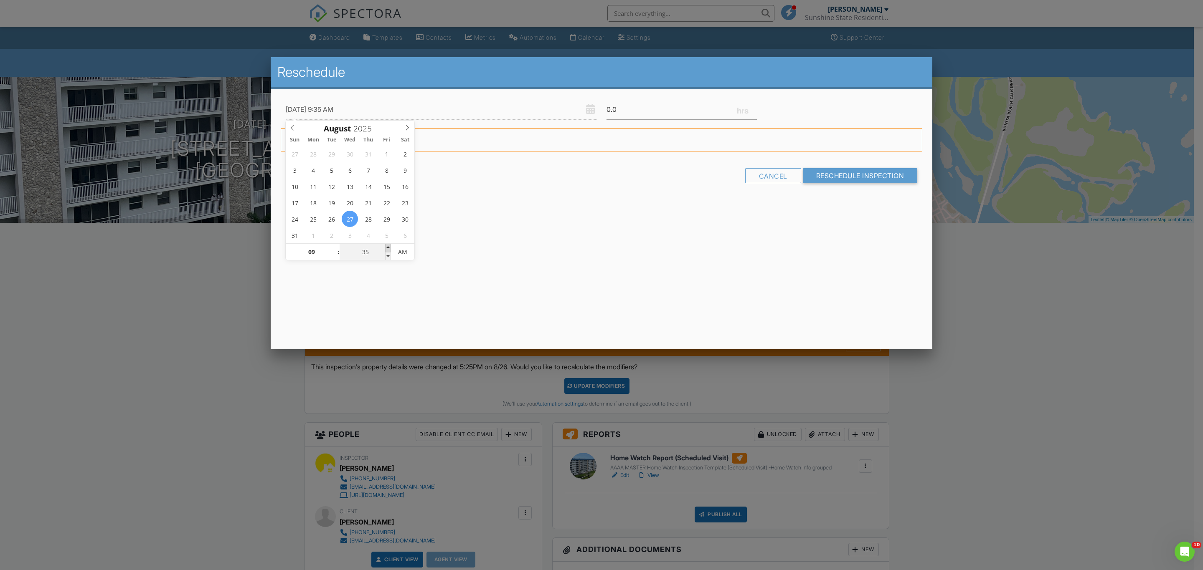
type input "40"
click at [388, 246] on span at bounding box center [388, 248] width 6 height 8
type input "08/27/2025 9:45 AM"
type input "45"
click at [388, 246] on span at bounding box center [388, 248] width 6 height 8
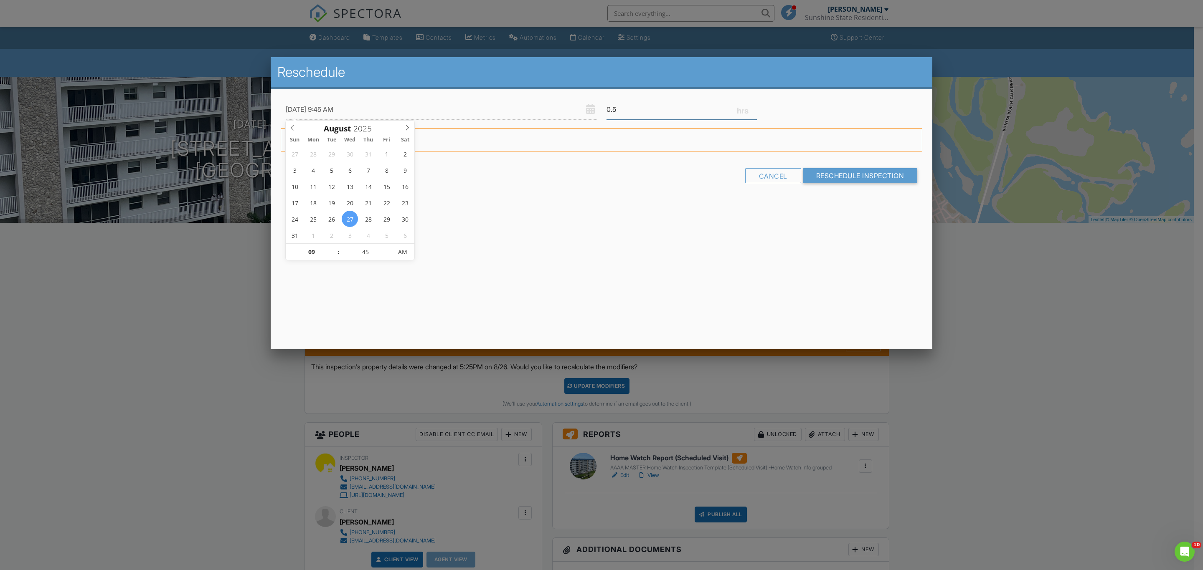
type input "0.5"
click at [754, 106] on input "0.5" at bounding box center [681, 109] width 150 height 20
click at [830, 177] on input "Reschedule Inspection" at bounding box center [860, 175] width 115 height 15
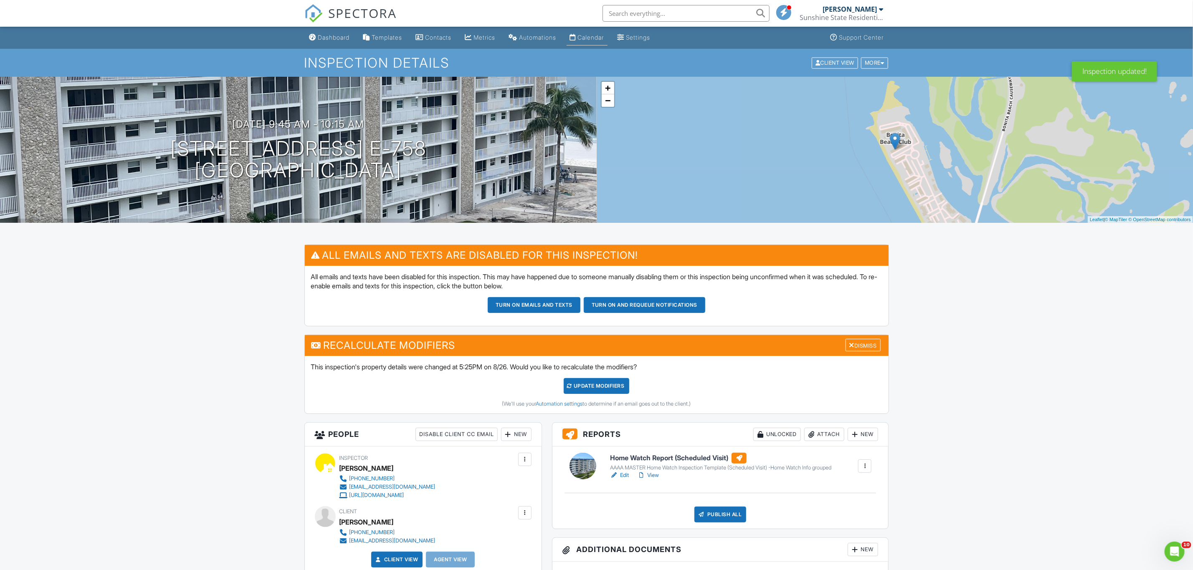
click at [601, 39] on div "Calendar" at bounding box center [591, 37] width 26 height 7
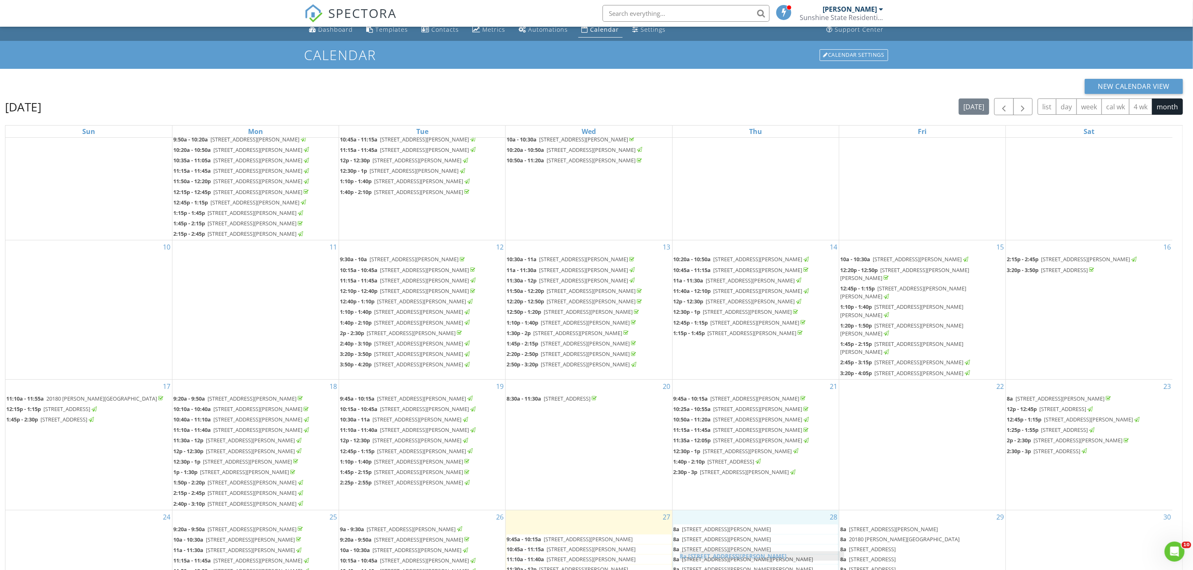
scroll to position [10, 0]
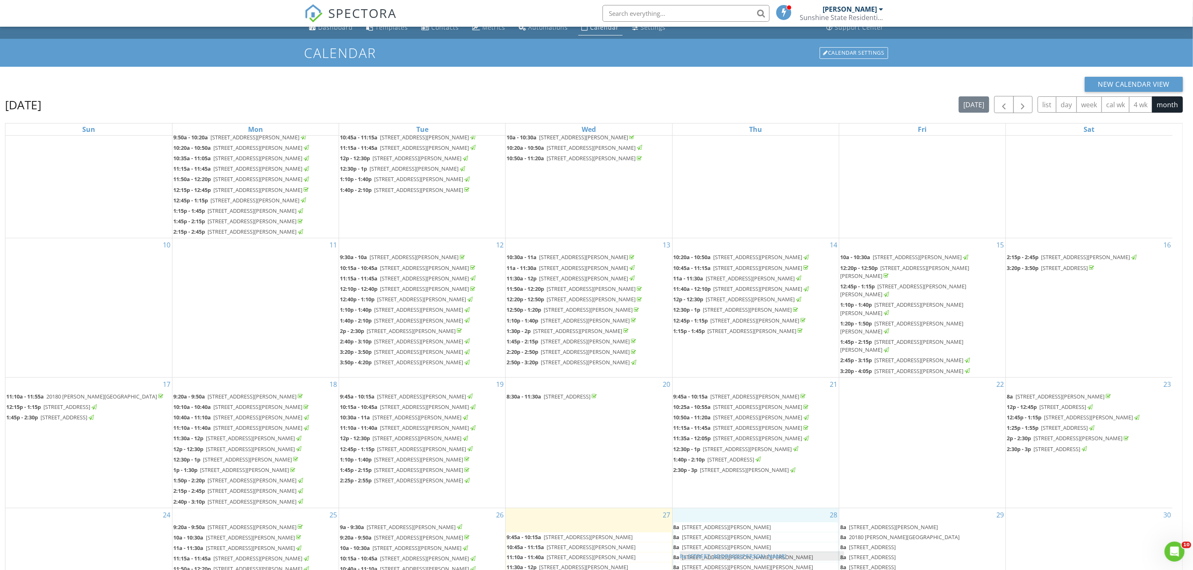
click at [778, 555] on body "SPECTORA Matt Durst Sunshine State Residential Inspections Role: Inspector Chan…" at bounding box center [596, 330] width 1193 height 681
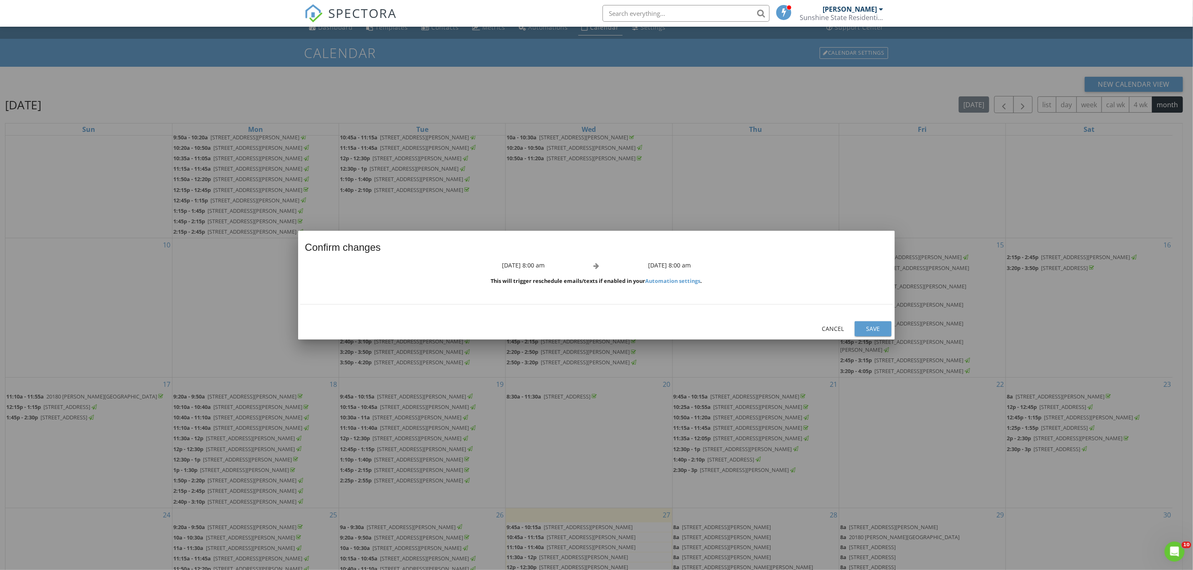
click at [872, 324] on div "Save" at bounding box center [872, 328] width 23 height 9
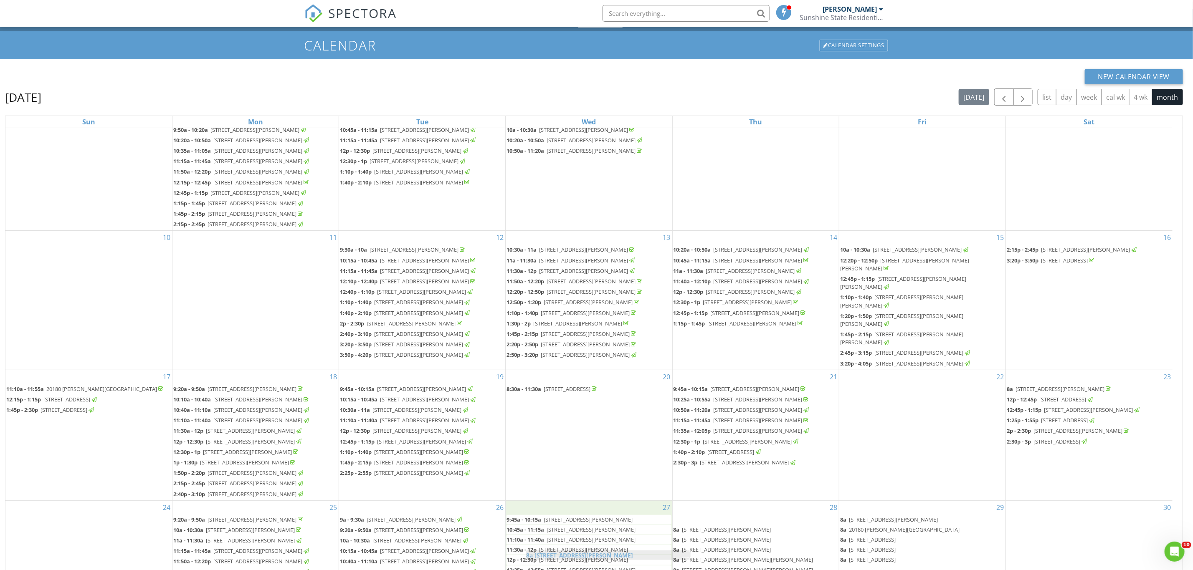
scroll to position [20, 0]
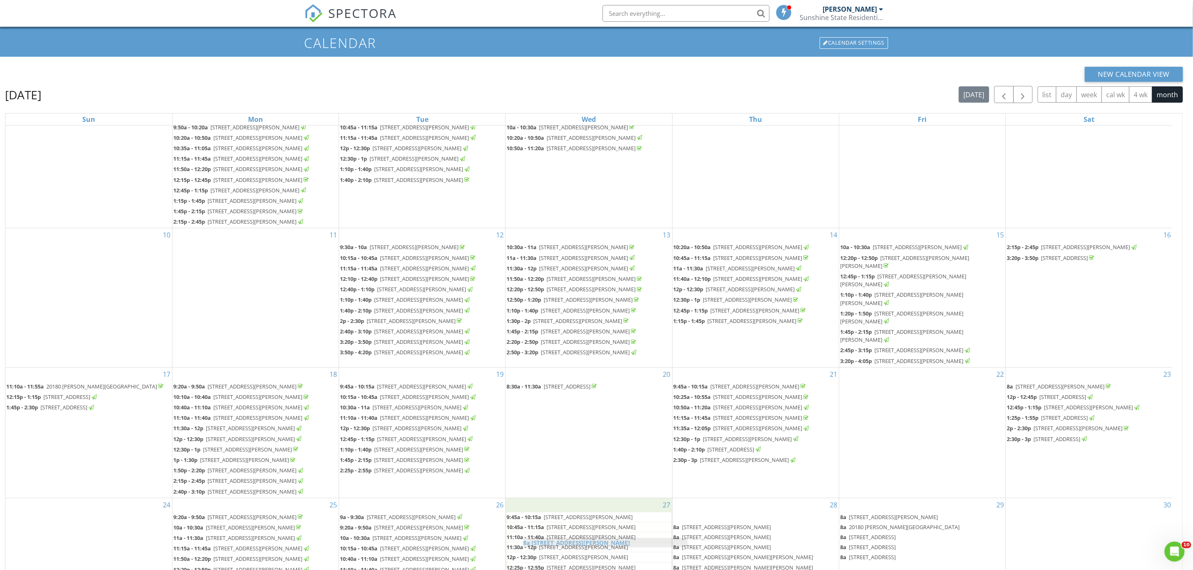
click at [589, 542] on body "SPECTORA Matt Durst Sunshine State Residential Inspections Role: Inspector Chan…" at bounding box center [596, 320] width 1193 height 681
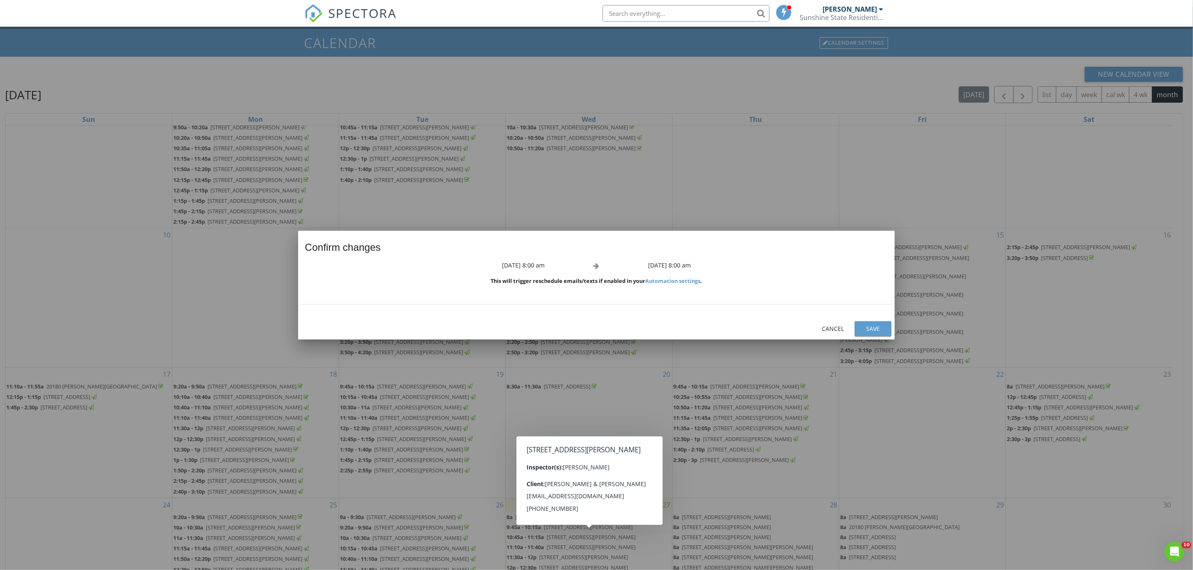
click at [879, 324] on div "Save" at bounding box center [872, 328] width 23 height 9
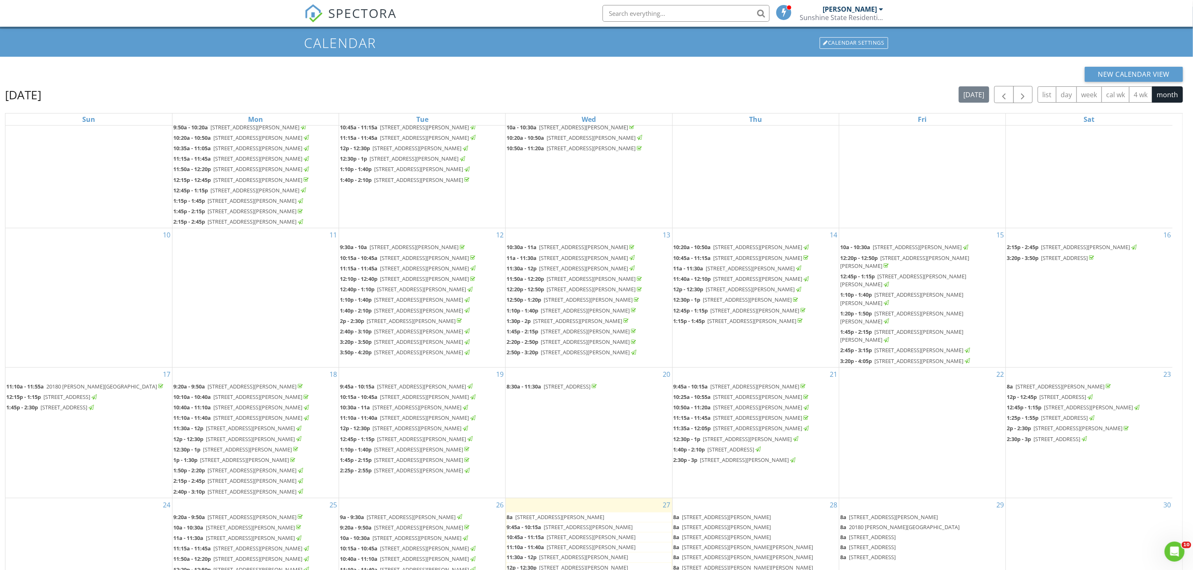
click at [634, 534] on span "25750 Hickory Blvd E-652, Bonita Springs 34134" at bounding box center [591, 538] width 89 height 8
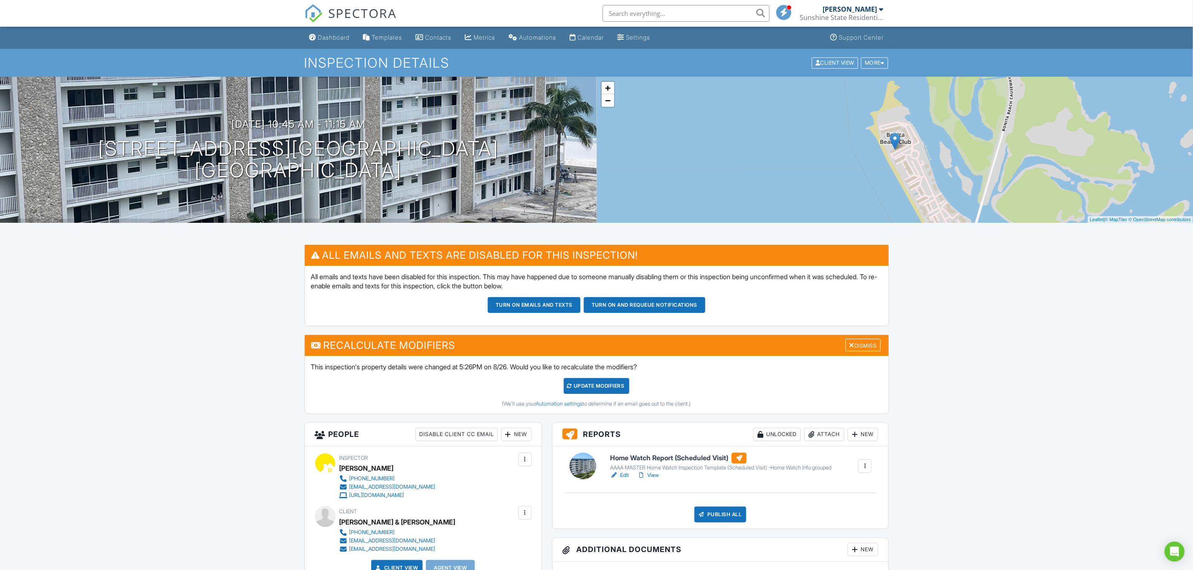
click at [623, 477] on link "Edit" at bounding box center [619, 475] width 19 height 8
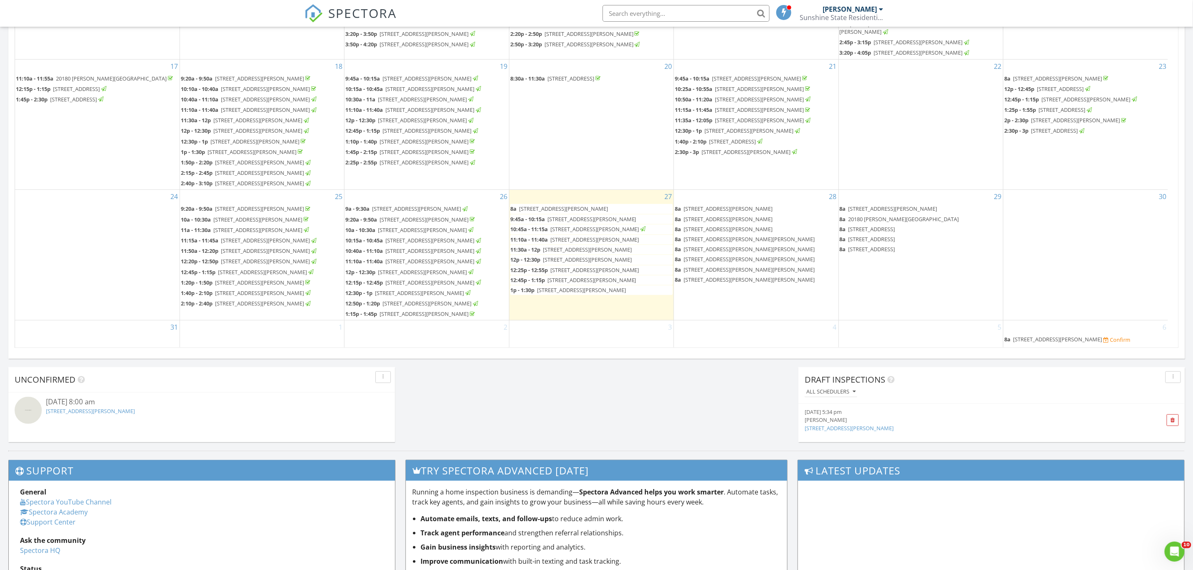
scroll to position [626, 0]
click at [626, 243] on span "[STREET_ADDRESS][PERSON_NAME]" at bounding box center [594, 240] width 89 height 8
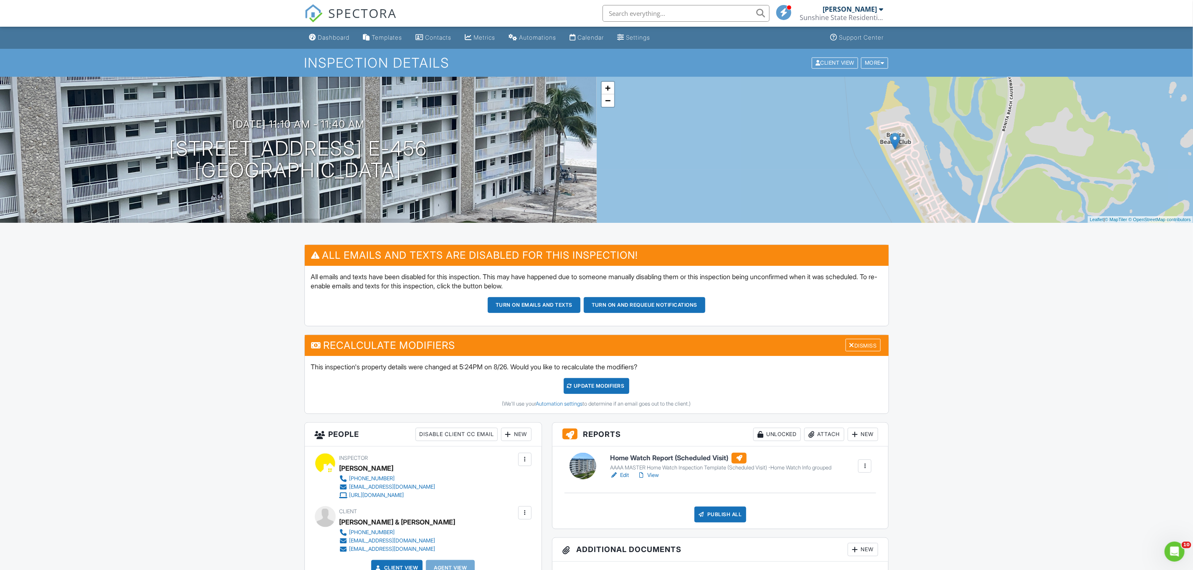
click at [623, 476] on link "Edit" at bounding box center [619, 475] width 19 height 8
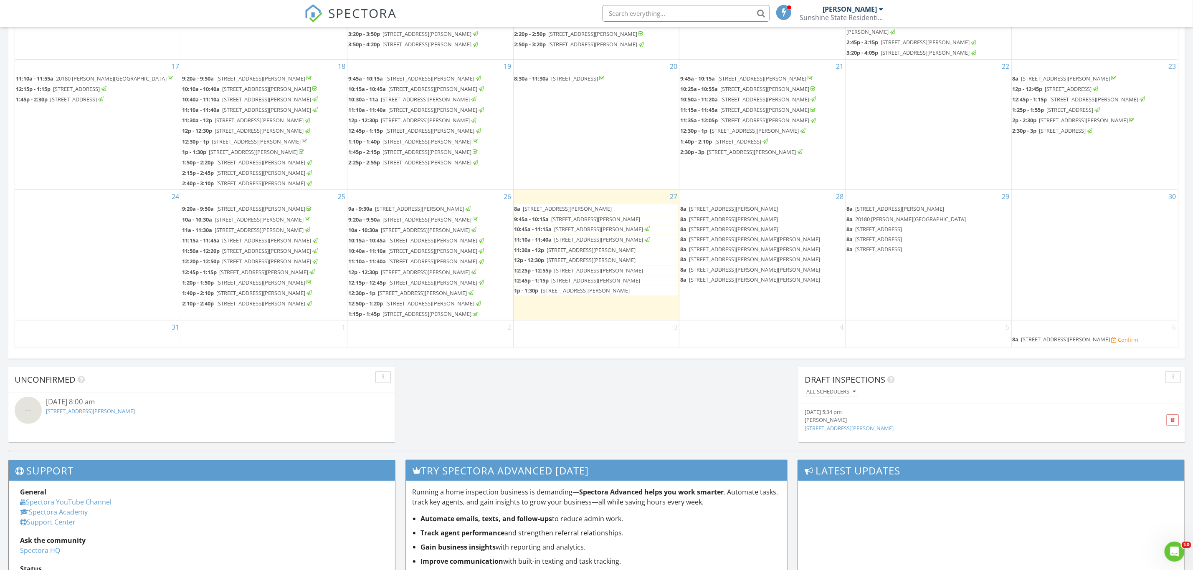
scroll to position [626, 0]
click at [629, 254] on span "25730 Hickory Blvd C-730, Bonita Springs 34134" at bounding box center [587, 250] width 89 height 8
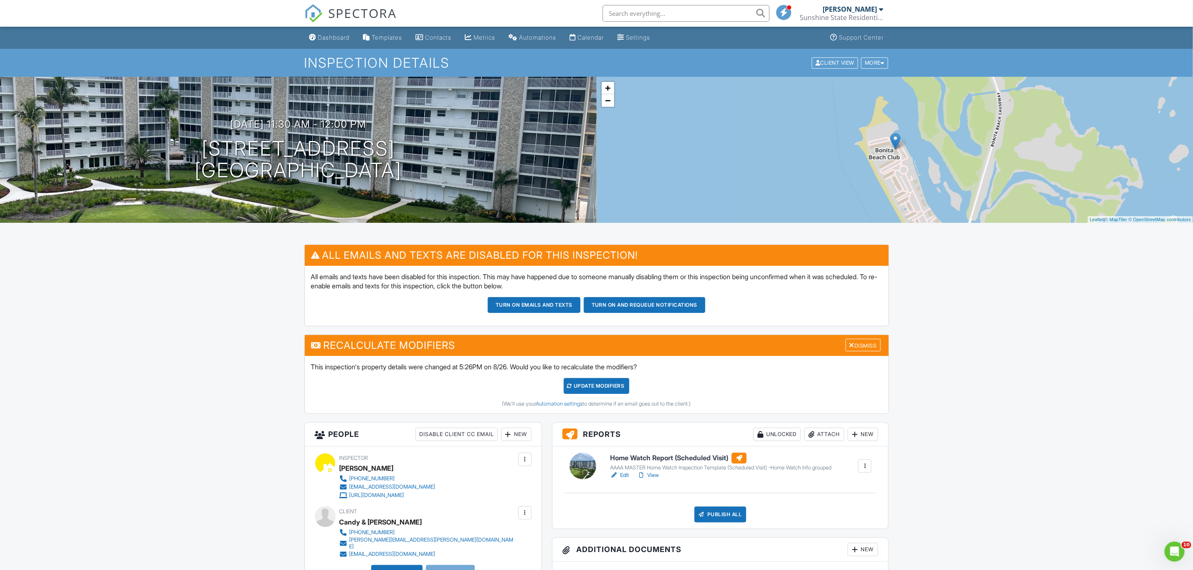
click at [625, 476] on link "Edit" at bounding box center [619, 475] width 19 height 8
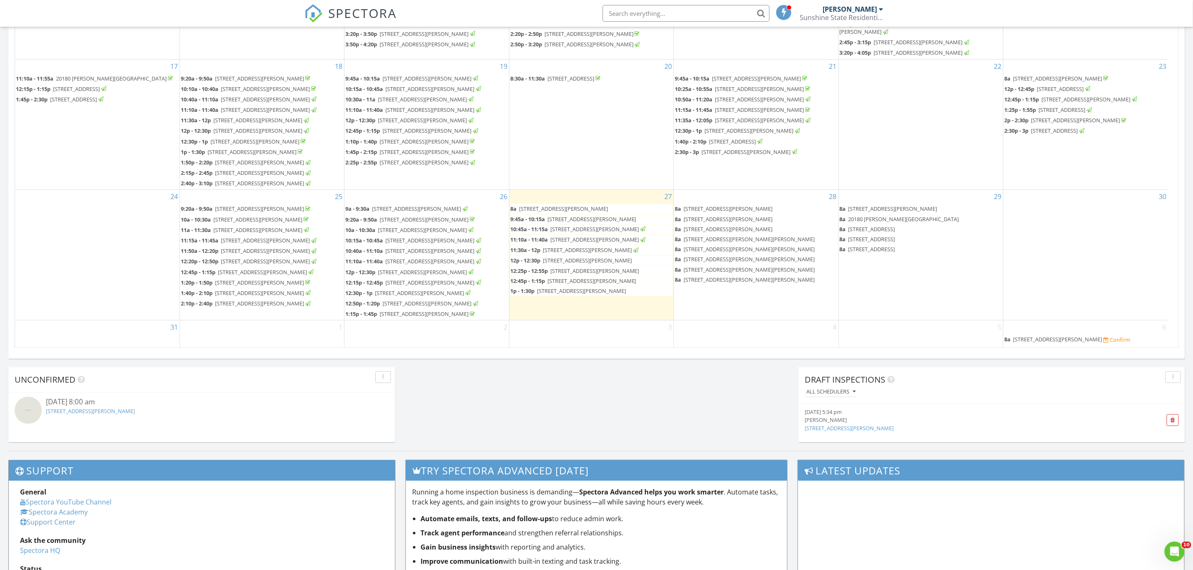
scroll to position [626, 0]
click at [632, 264] on span "25730 Hickory Blvd C-624, Bonita Springs 34134" at bounding box center [587, 261] width 89 height 8
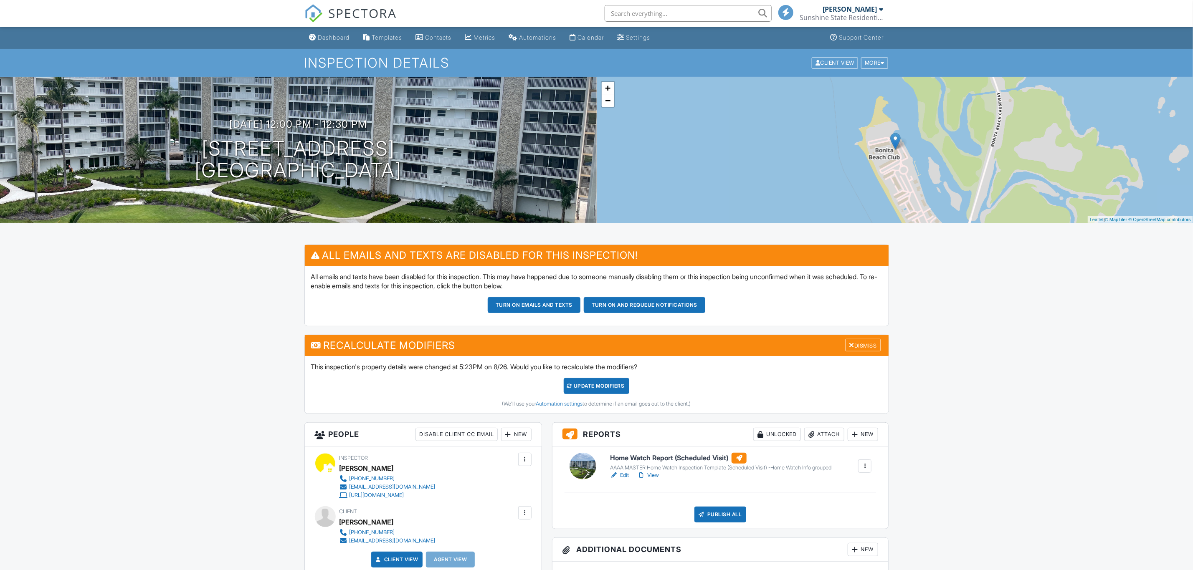
click at [619, 475] on link "Edit" at bounding box center [619, 475] width 19 height 8
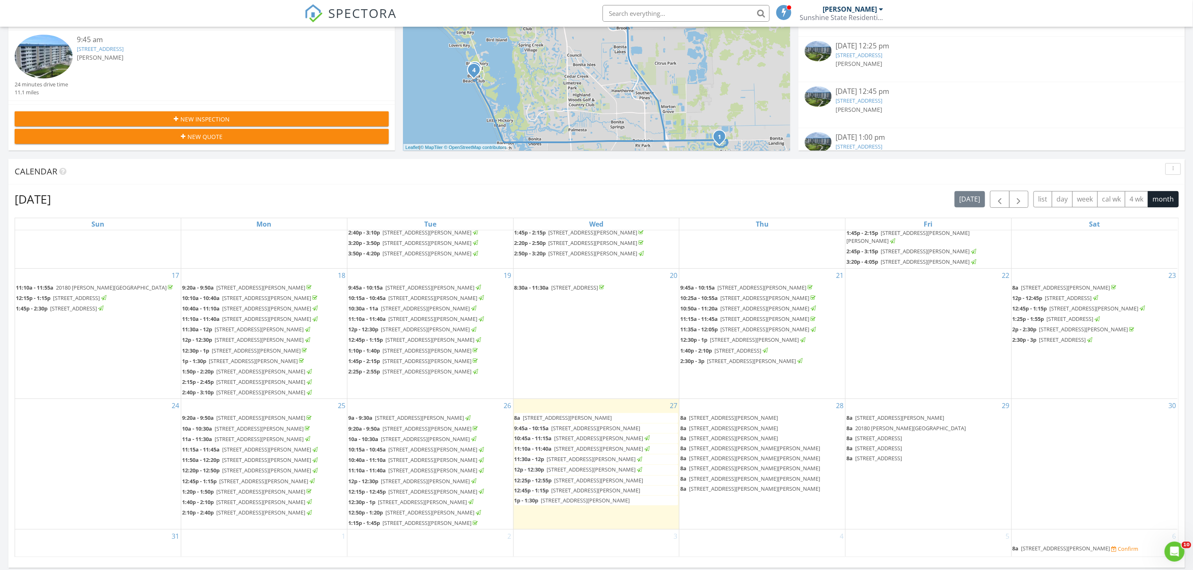
scroll to position [675, 0]
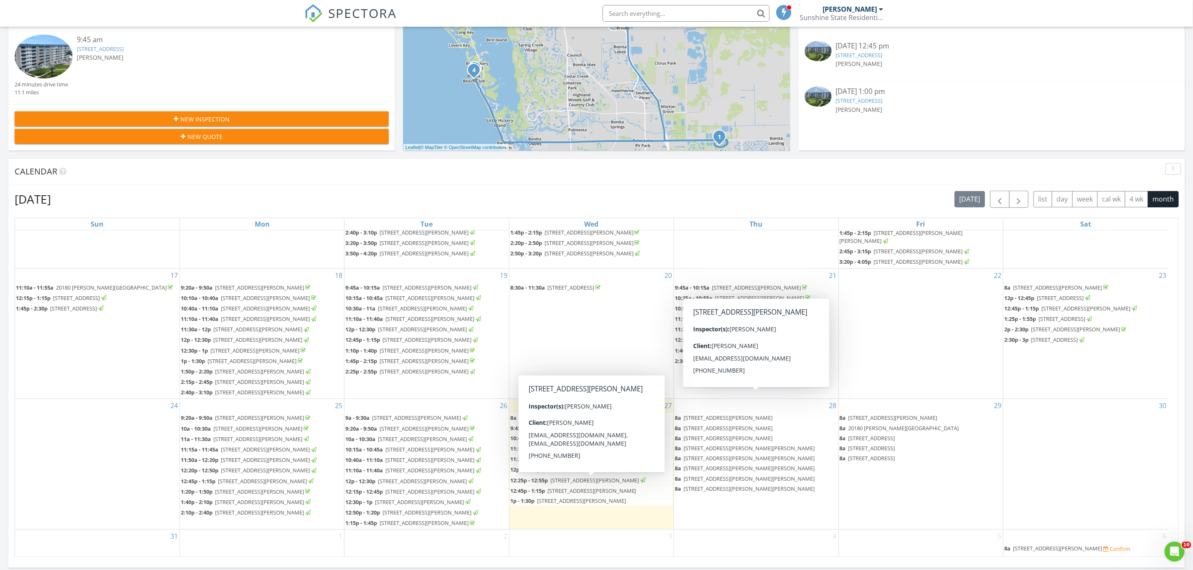
click at [636, 487] on span "25730 Hickory Blvd C424, Bonita Springs 34134" at bounding box center [591, 491] width 89 height 8
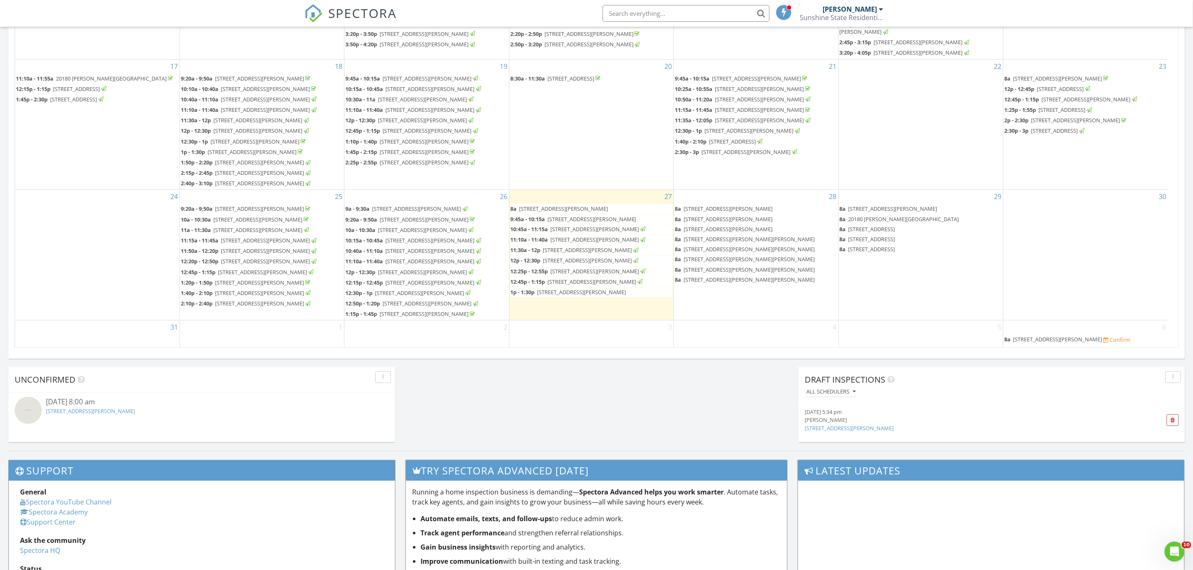
scroll to position [707, 0]
click at [625, 289] on span "[STREET_ADDRESS][PERSON_NAME]" at bounding box center [581, 293] width 89 height 8
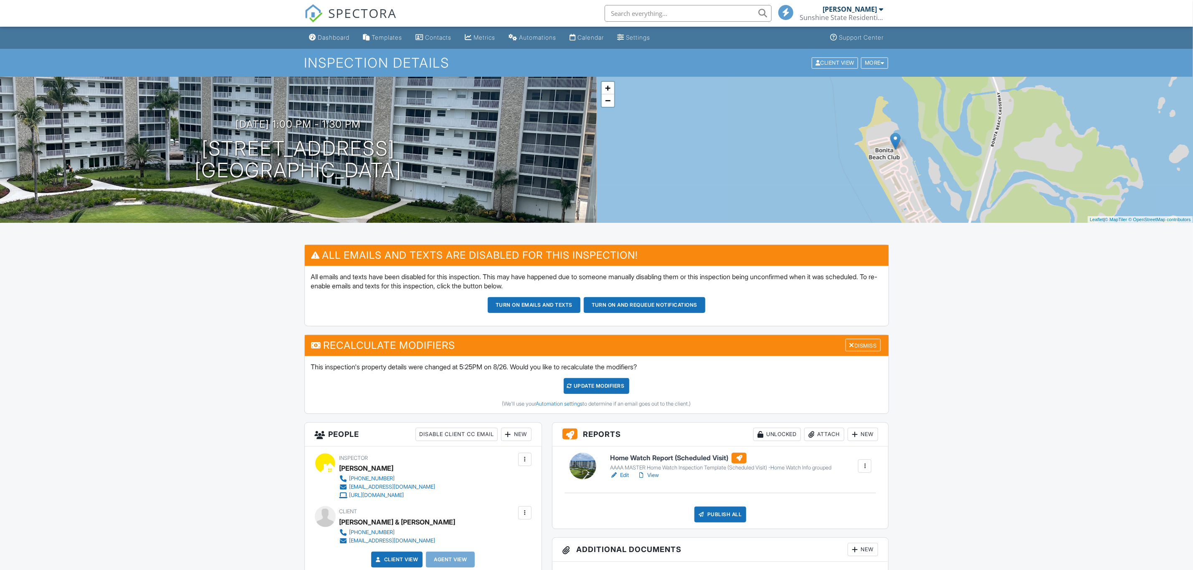
click at [620, 476] on link "Edit" at bounding box center [619, 475] width 19 height 8
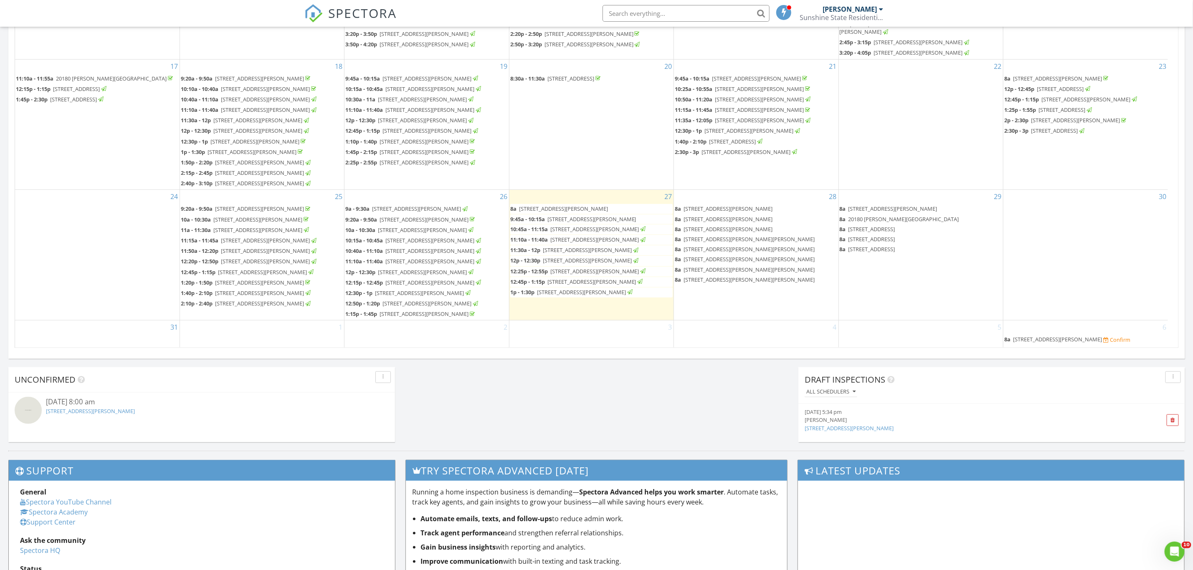
scroll to position [707, 0]
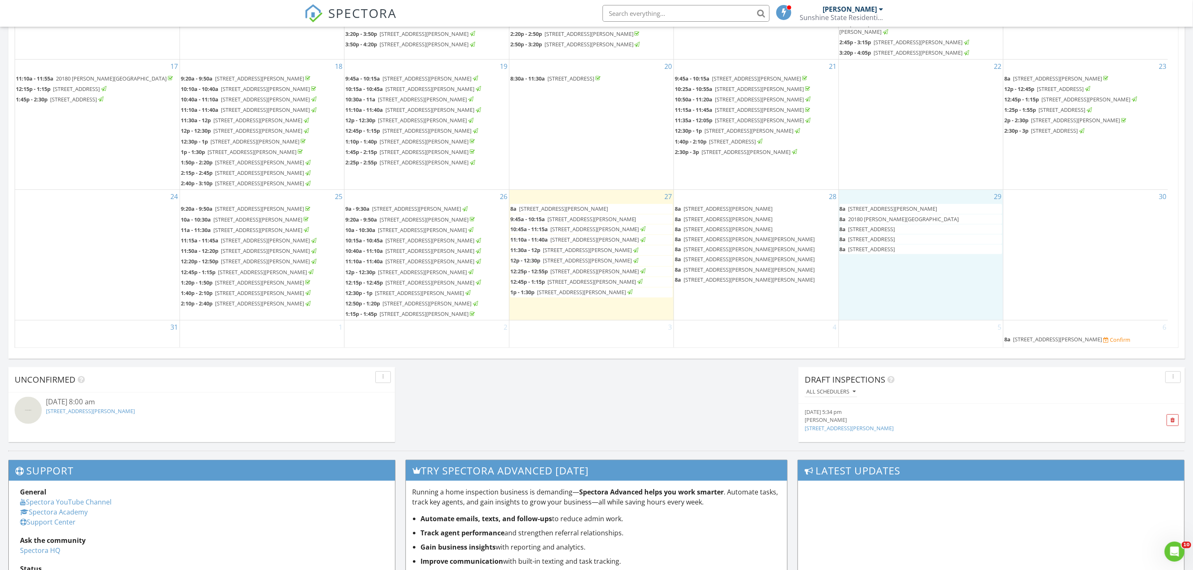
click at [925, 268] on div "29 8a 12525 Astor Place , Fort Myers 33913 8a 20180 Markward Crossing, Estero 3…" at bounding box center [921, 255] width 164 height 130
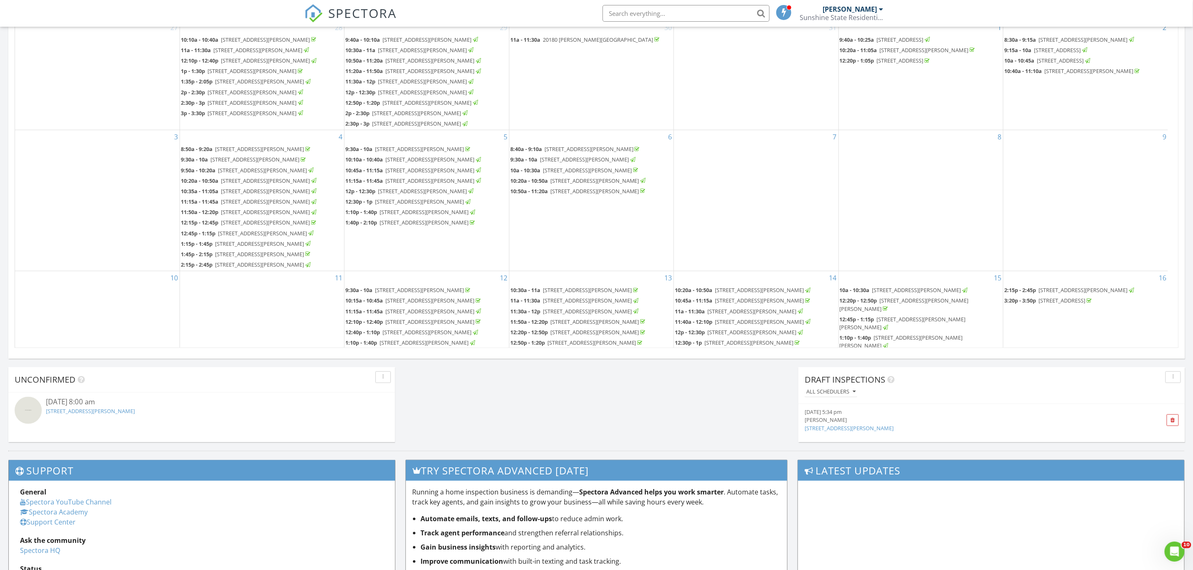
scroll to position [0, 0]
